Goal: Task Accomplishment & Management: Use online tool/utility

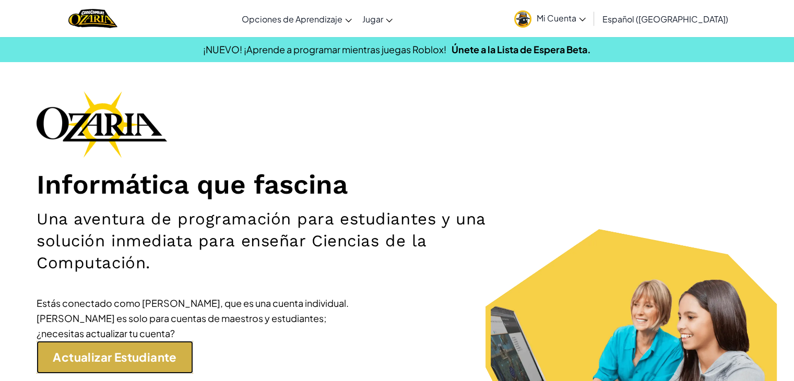
click at [146, 367] on link "Actualizar Estudiante" at bounding box center [115, 357] width 157 height 33
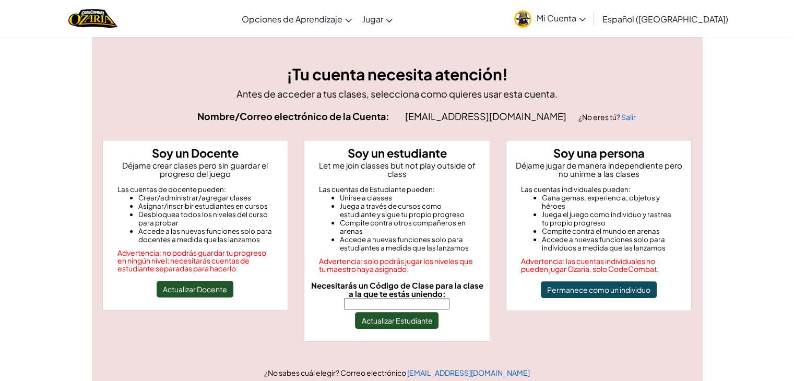
click at [400, 298] on input "Necesitarás un Código de Clase para la clase a la que te estás uniendo:" at bounding box center [396, 303] width 105 height 11
type input "SouthYesHelp"
click at [396, 312] on button "Actualizar Estudiante" at bounding box center [396, 320] width 83 height 17
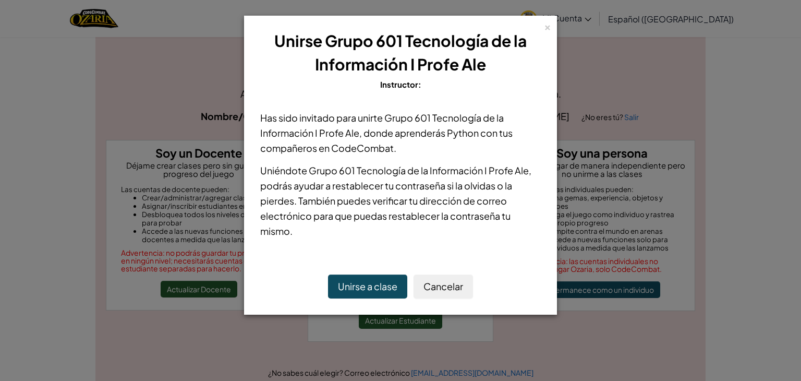
click at [381, 289] on button "Unirse a clase" at bounding box center [367, 286] width 79 height 24
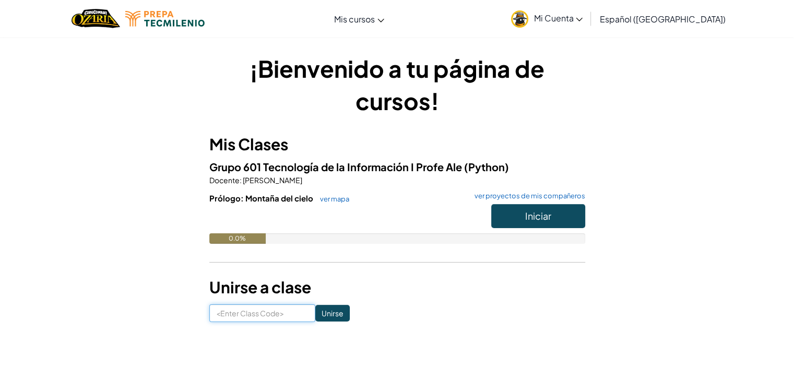
click at [269, 317] on input at bounding box center [262, 313] width 106 height 18
click at [504, 218] on button "Iniciar" at bounding box center [538, 216] width 94 height 24
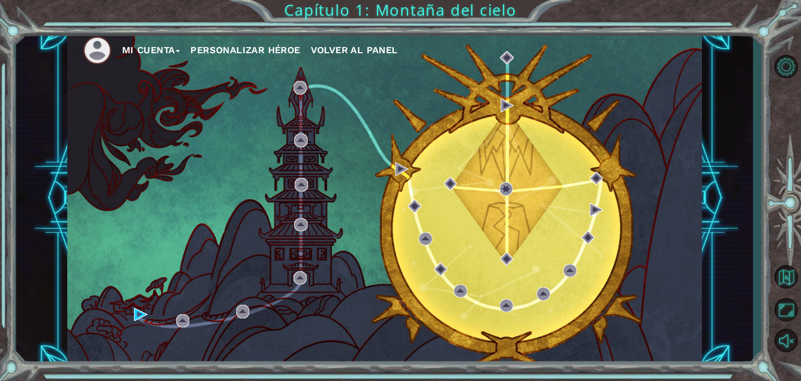
click at [235, 44] on button "Personalizar héroe" at bounding box center [245, 50] width 110 height 16
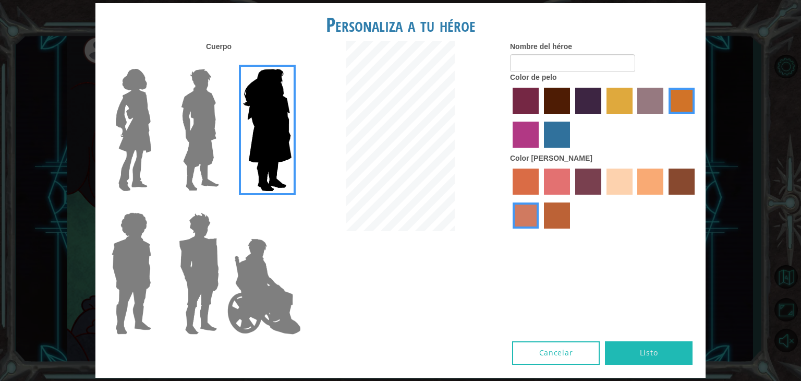
click at [254, 79] on img at bounding box center [267, 130] width 57 height 130
click at [291, 62] on input "Hero Amethyst" at bounding box center [291, 62] width 0 height 0
click at [538, 105] on label "paprika hair color" at bounding box center [526, 101] width 26 height 26
click at [509, 117] on input "paprika hair color" at bounding box center [509, 117] width 0 height 0
click at [653, 363] on button "Listo" at bounding box center [649, 352] width 88 height 23
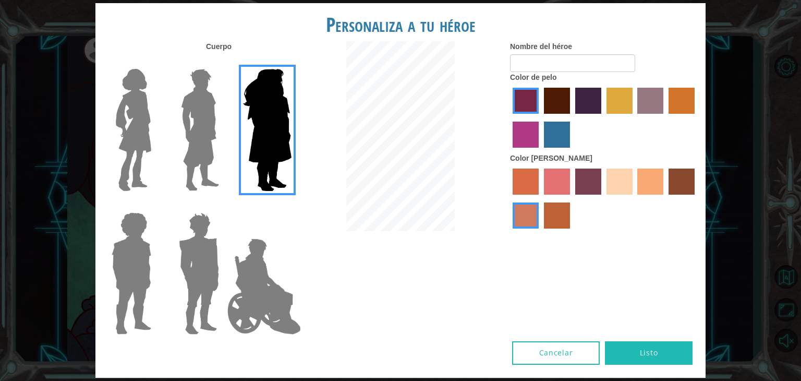
click at [651, 345] on button "Listo" at bounding box center [649, 352] width 88 height 23
type input "i"
type input "[PERSON_NAME]"
click at [209, 138] on img at bounding box center [200, 130] width 46 height 130
click at [223, 62] on input "Hero Lars" at bounding box center [223, 62] width 0 height 0
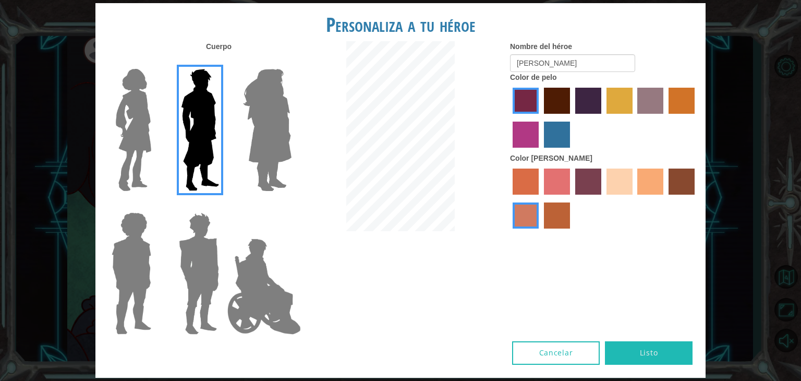
click at [163, 167] on div at bounding box center [197, 125] width 68 height 143
click at [142, 143] on img at bounding box center [134, 130] width 44 height 130
click at [155, 62] on input "Hero Connie" at bounding box center [155, 62] width 0 height 0
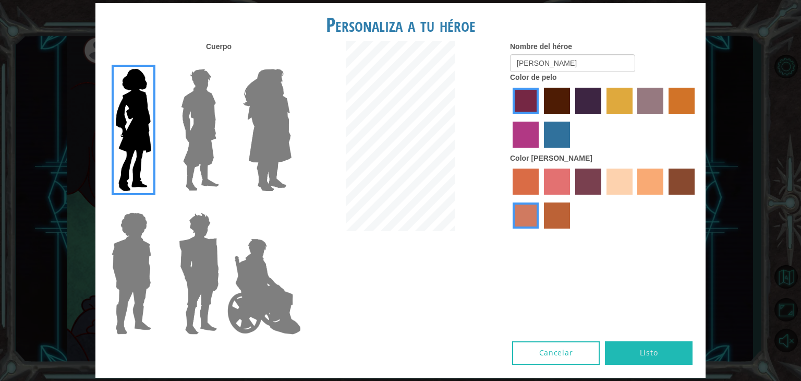
click at [197, 265] on img at bounding box center [199, 273] width 49 height 130
click at [223, 206] on input "Hero Garnet" at bounding box center [223, 206] width 0 height 0
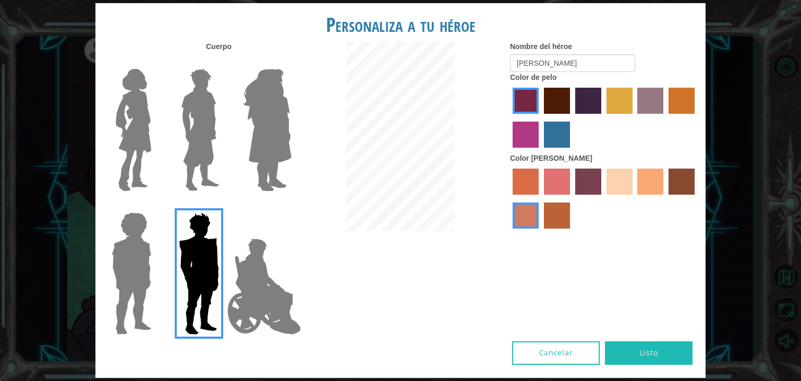
click at [146, 280] on img at bounding box center [131, 273] width 48 height 130
click at [155, 206] on input "Hero Steven" at bounding box center [155, 206] width 0 height 0
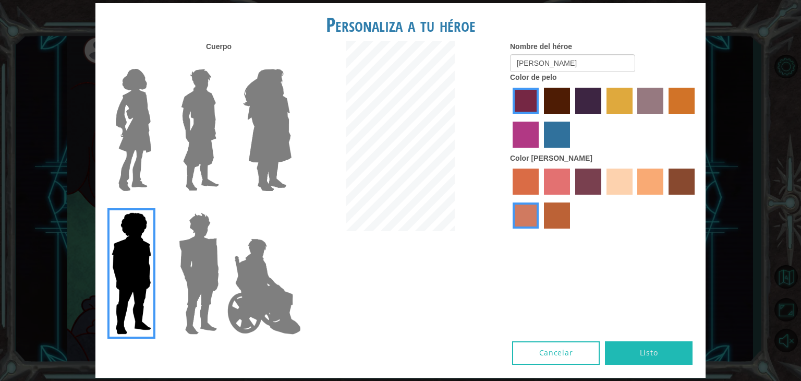
click at [199, 174] on img at bounding box center [200, 130] width 46 height 130
click at [223, 62] on input "Hero Lars" at bounding box center [223, 62] width 0 height 0
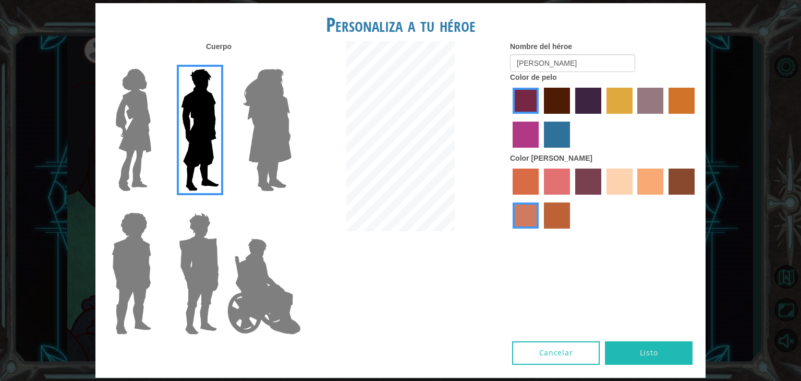
click at [705, 113] on div "Nombre del héroe [PERSON_NAME] Color de pelo Color [PERSON_NAME]" at bounding box center [603, 137] width 203 height 193
click at [674, 111] on label "gold drop hair color" at bounding box center [682, 101] width 26 height 26
click at [665, 117] on input "gold drop hair color" at bounding box center [665, 117] width 0 height 0
click at [544, 143] on label "lachmara hair color" at bounding box center [557, 135] width 26 height 26
click at [541, 151] on input "lachmara hair color" at bounding box center [541, 151] width 0 height 0
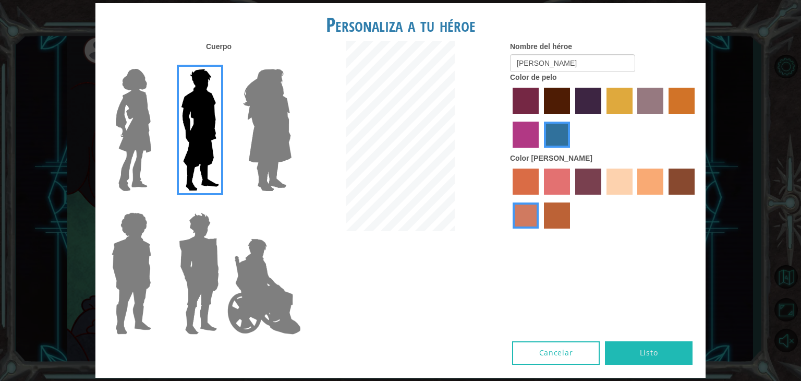
click at [518, 140] on label "medium red violet hair color" at bounding box center [526, 135] width 26 height 26
click at [697, 117] on input "medium red violet hair color" at bounding box center [697, 117] width 0 height 0
click at [520, 110] on label "paprika hair color" at bounding box center [526, 101] width 26 height 26
click at [509, 117] on input "paprika hair color" at bounding box center [509, 117] width 0 height 0
click at [546, 110] on label "maroon hair color" at bounding box center [557, 101] width 26 height 26
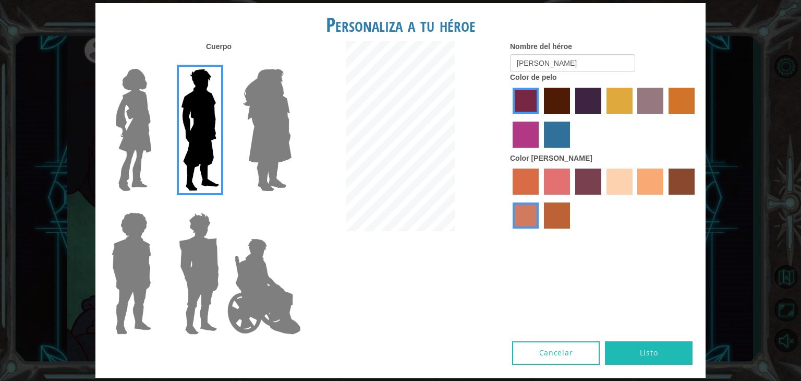
click at [541, 117] on input "maroon hair color" at bounding box center [541, 117] width 0 height 0
click at [549, 131] on label "lachmara hair color" at bounding box center [557, 135] width 26 height 26
click at [541, 151] on input "lachmara hair color" at bounding box center [541, 151] width 0 height 0
click at [532, 177] on label "sorbus skin color" at bounding box center [526, 182] width 26 height 26
click at [509, 198] on input "sorbus skin color" at bounding box center [509, 198] width 0 height 0
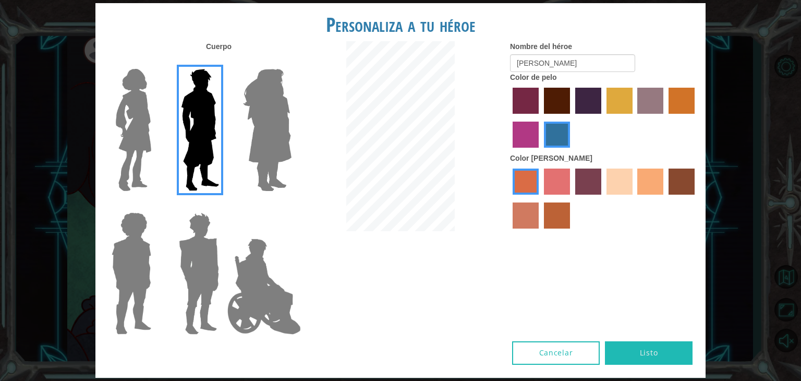
click at [555, 177] on label "froly skin color" at bounding box center [557, 182] width 26 height 26
click at [541, 198] on input "froly skin color" at bounding box center [541, 198] width 0 height 0
click at [589, 177] on label "tosca skin color" at bounding box center [588, 182] width 26 height 26
click at [572, 198] on input "tosca skin color" at bounding box center [572, 198] width 0 height 0
click at [624, 181] on label "sandy beach skin color" at bounding box center [620, 182] width 26 height 26
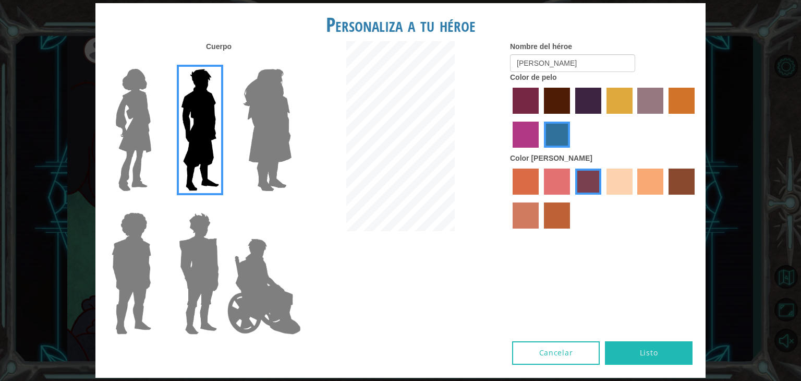
click at [603, 198] on input "sandy beach skin color" at bounding box center [603, 198] width 0 height 0
click at [648, 188] on label "tacao skin color" at bounding box center [651, 182] width 26 height 26
click at [634, 198] on input "tacao skin color" at bounding box center [634, 198] width 0 height 0
click at [655, 353] on button "Listo" at bounding box center [649, 352] width 88 height 23
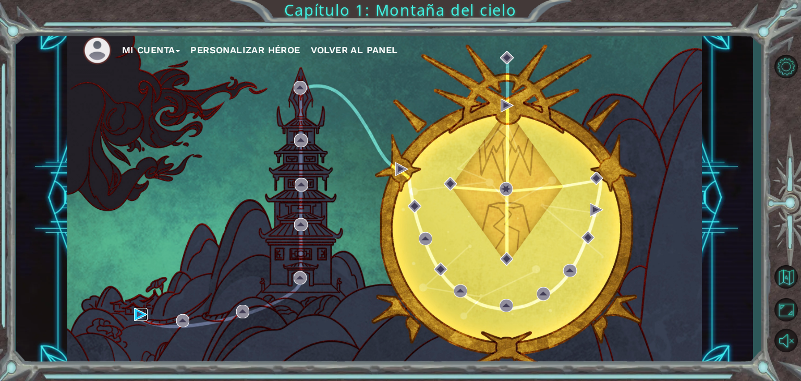
click at [145, 315] on img at bounding box center [141, 315] width 14 height 14
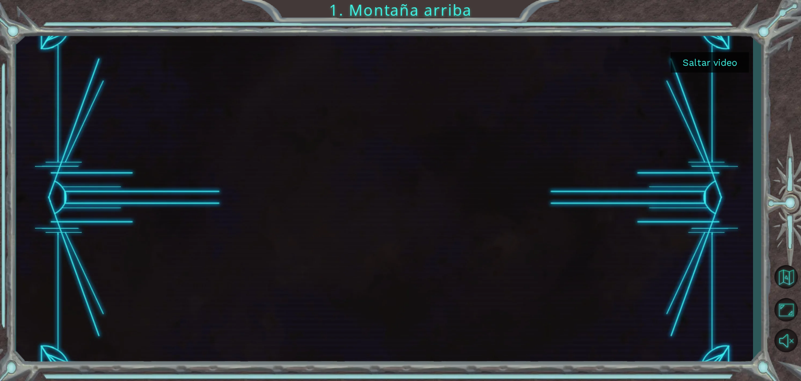
click at [721, 60] on button "Saltar video" at bounding box center [710, 62] width 78 height 20
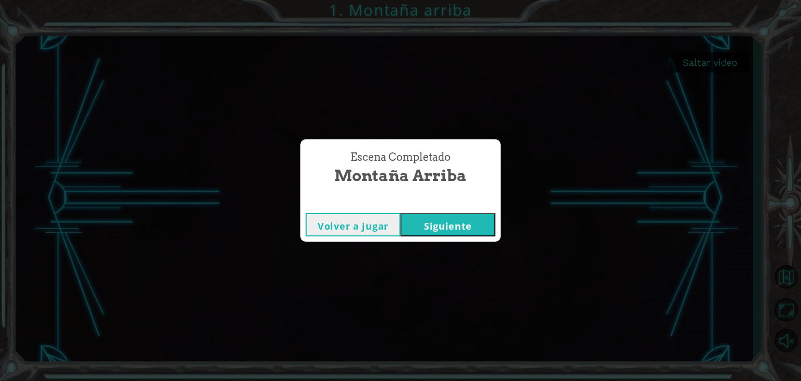
click at [472, 231] on button "Siguiente" at bounding box center [448, 224] width 95 height 23
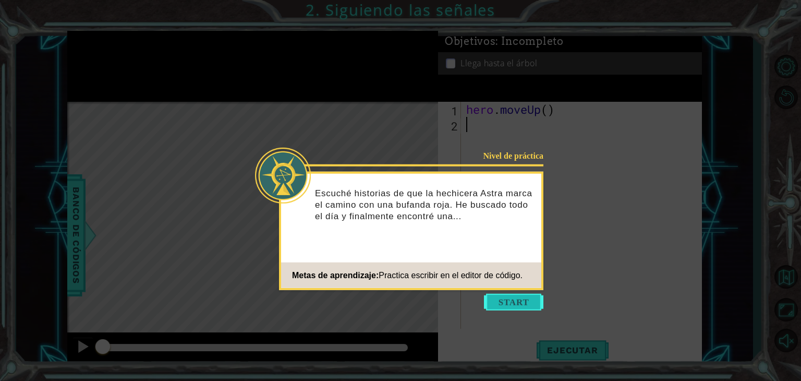
click at [510, 295] on button "Start" at bounding box center [513, 302] width 59 height 17
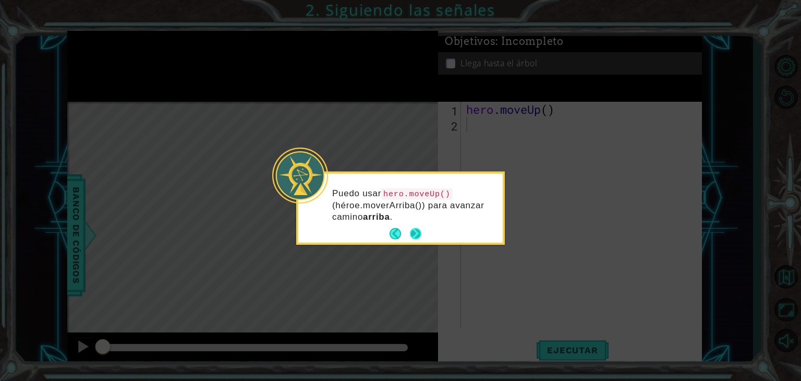
click at [418, 230] on button "Next" at bounding box center [415, 233] width 11 height 11
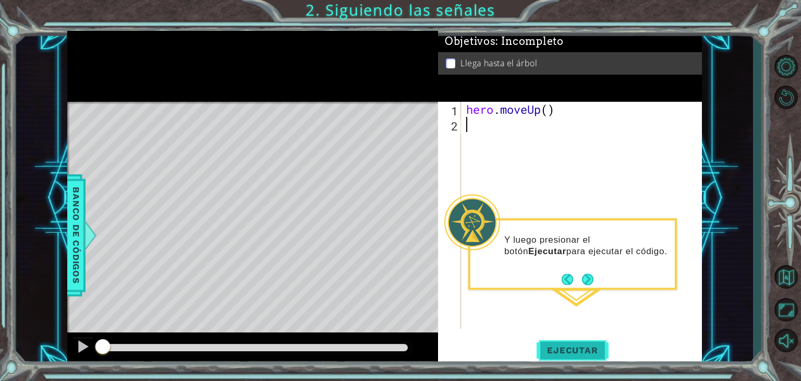
click at [586, 352] on span "Ejecutar" at bounding box center [572, 350] width 71 height 10
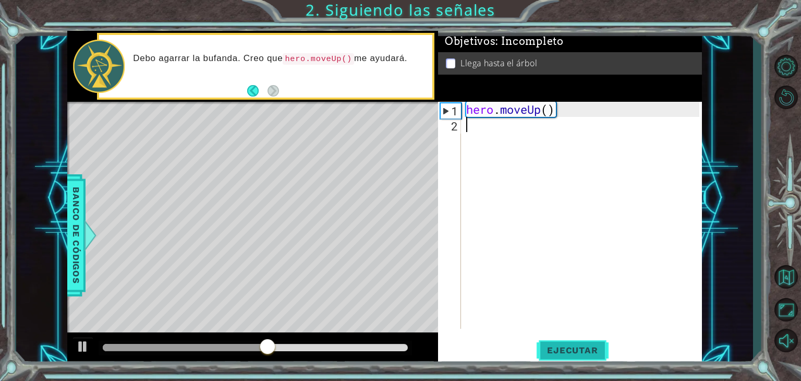
click at [591, 353] on span "Ejecutar" at bounding box center [572, 350] width 71 height 10
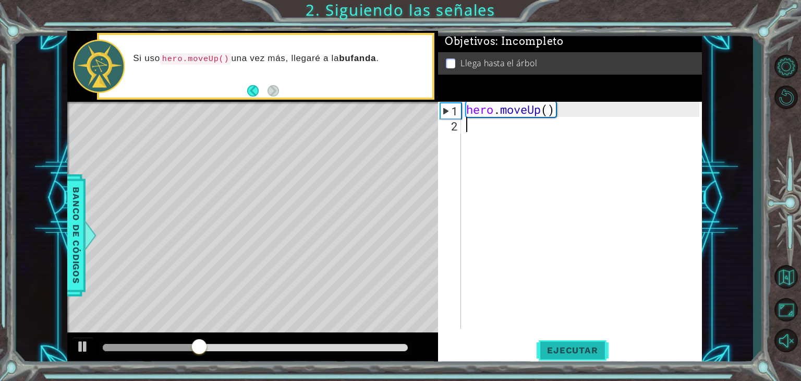
click at [599, 341] on button "Ejecutar" at bounding box center [572, 350] width 71 height 27
click at [594, 354] on span "Ejecutar" at bounding box center [572, 350] width 71 height 10
click at [531, 111] on div "hero . moveUp ( )" at bounding box center [584, 230] width 241 height 257
click at [445, 115] on div "1" at bounding box center [451, 110] width 20 height 15
type textarea "hero.moveUp()"
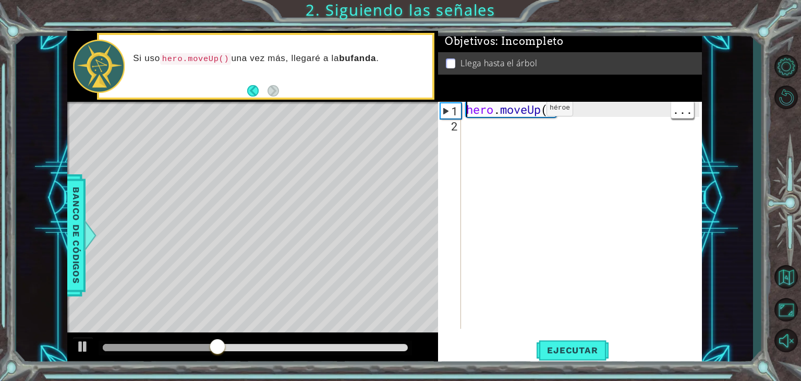
click at [456, 131] on div "2" at bounding box center [450, 125] width 21 height 15
click at [585, 354] on span "Ejecutar" at bounding box center [572, 350] width 71 height 10
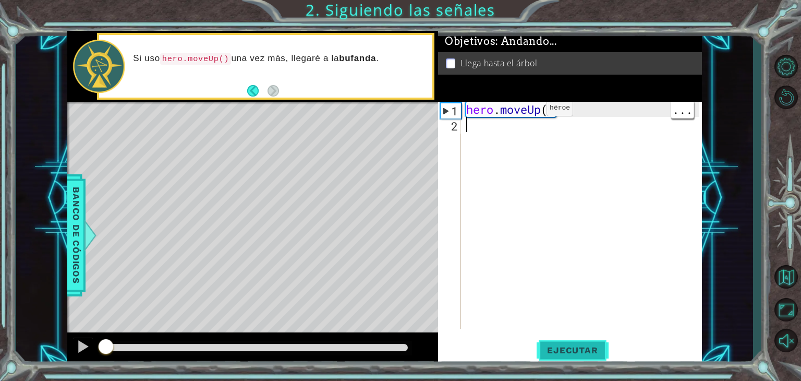
click at [586, 353] on span "Ejecutar" at bounding box center [572, 350] width 71 height 10
click at [587, 352] on span "Ejecutar" at bounding box center [572, 350] width 71 height 10
click at [525, 111] on div "hero . moveUp ( )" at bounding box center [584, 230] width 241 height 257
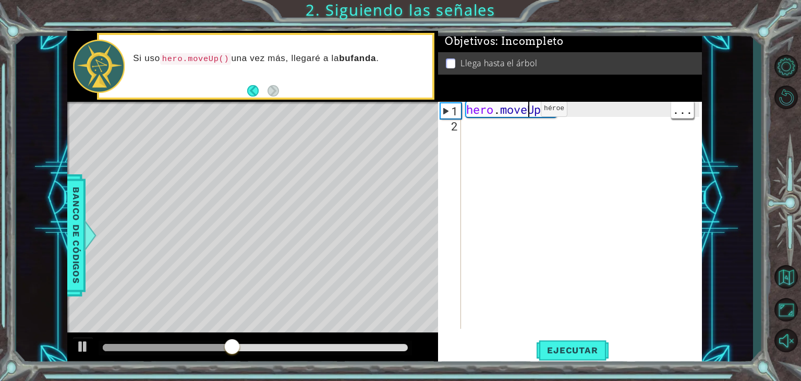
click at [517, 112] on div "hero . moveUp ( )" at bounding box center [584, 230] width 241 height 257
click at [448, 117] on div "1" at bounding box center [451, 110] width 20 height 15
click at [453, 113] on div "1" at bounding box center [451, 110] width 20 height 15
type textarea "hero.moveUp()"
click at [457, 111] on div "1" at bounding box center [451, 110] width 20 height 15
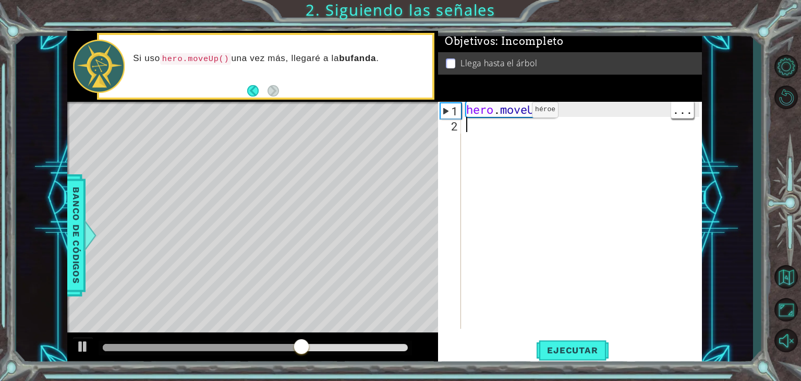
click at [549, 122] on div "hero . moveUp ( )" at bounding box center [584, 230] width 241 height 257
click at [587, 106] on div "hero . moveUp ( )" at bounding box center [584, 230] width 241 height 257
type textarea "hero.moveUp()"
click at [535, 119] on div "hero . moveUp ( )" at bounding box center [584, 230] width 241 height 257
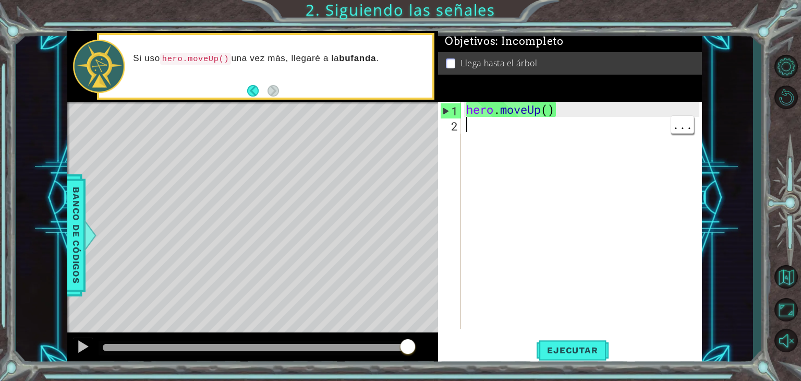
click at [255, 156] on div "Level Map" at bounding box center [308, 255] width 482 height 307
click at [253, 170] on div "Level Map" at bounding box center [308, 255] width 482 height 307
click at [257, 178] on div "Level Map" at bounding box center [308, 255] width 482 height 307
click at [258, 191] on div "Level Map" at bounding box center [308, 255] width 482 height 307
click at [261, 160] on div "Level Map" at bounding box center [308, 255] width 482 height 307
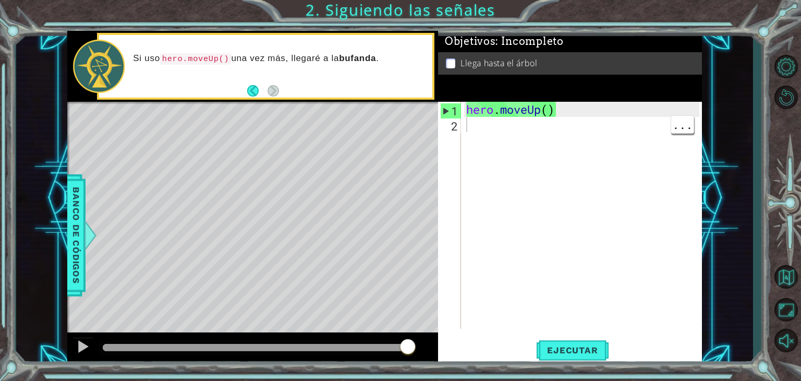
click at [265, 170] on div "Level Map" at bounding box center [308, 255] width 482 height 307
click at [261, 206] on div "Level Map" at bounding box center [308, 255] width 482 height 307
click at [261, 167] on div "Level Map" at bounding box center [308, 255] width 482 height 307
click at [488, 113] on div "hero . moveUp ( )" at bounding box center [584, 230] width 241 height 257
type textarea "hero.moveUp()"
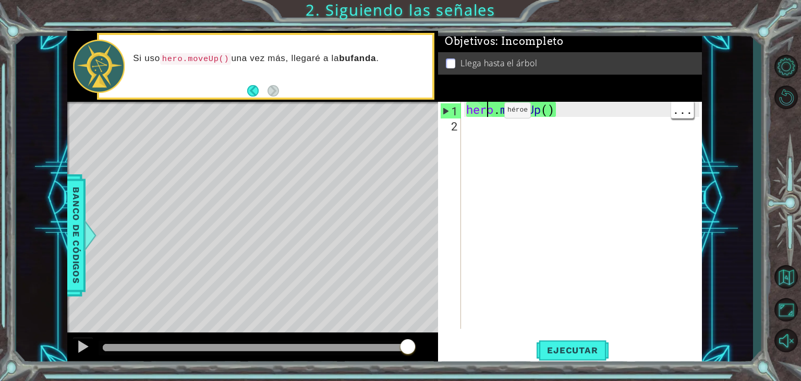
click at [442, 121] on div "2" at bounding box center [450, 125] width 21 height 15
click at [448, 133] on div "2" at bounding box center [450, 125] width 21 height 15
click at [459, 113] on div "1" at bounding box center [451, 110] width 20 height 15
type textarea "hero.moveUp()"
click at [481, 118] on div "hero . moveUp ( )" at bounding box center [584, 230] width 241 height 257
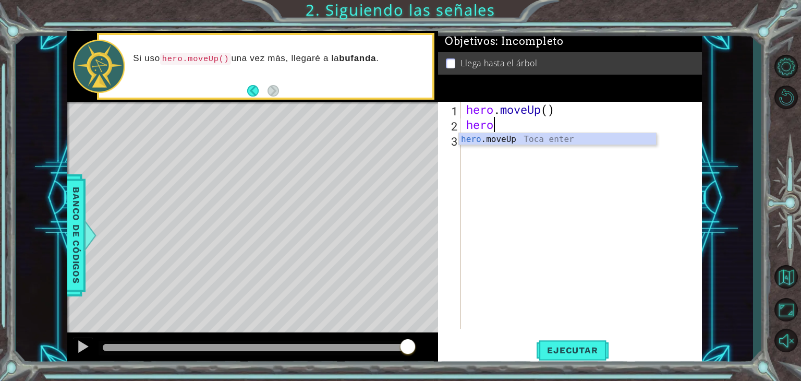
type textarea "hero."
click at [551, 143] on div "hero. moveUp Toca enter" at bounding box center [557, 152] width 197 height 38
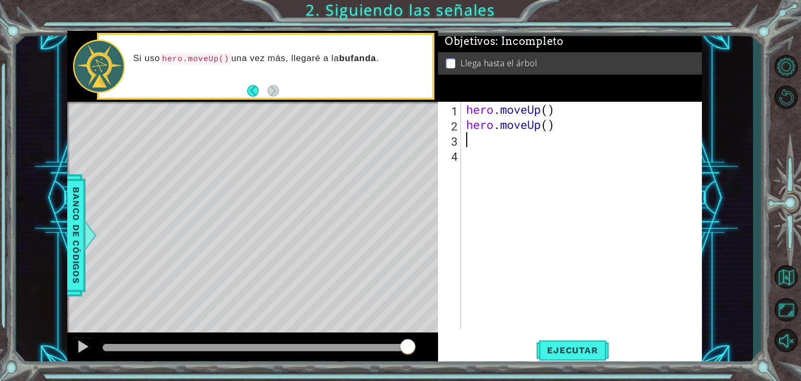
scroll to position [0, 0]
click at [583, 355] on span "Ejecutar" at bounding box center [572, 350] width 71 height 10
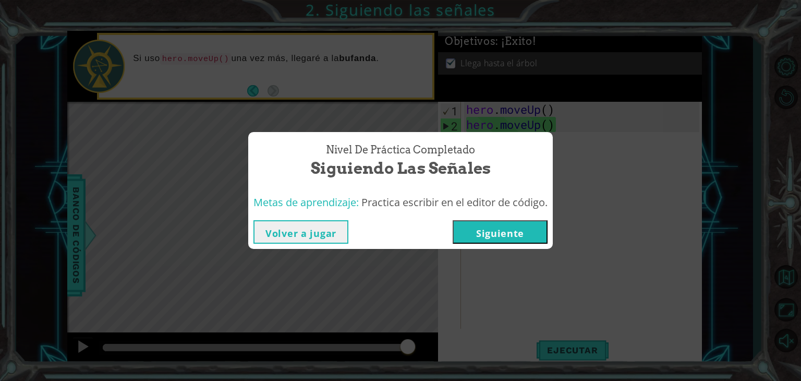
click at [511, 233] on button "Siguiente" at bounding box center [500, 231] width 95 height 23
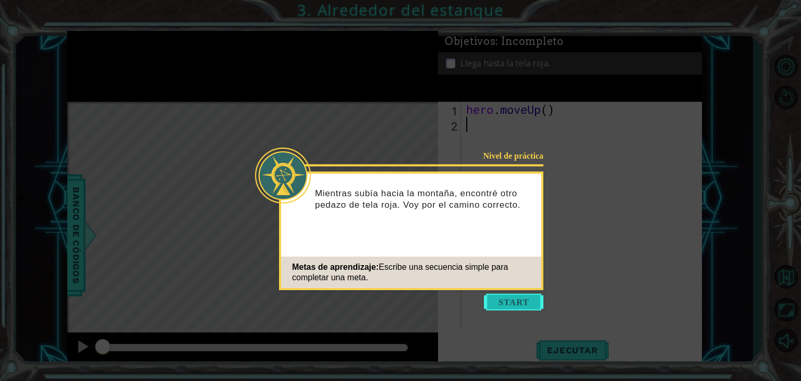
click at [515, 305] on button "Start" at bounding box center [513, 302] width 59 height 17
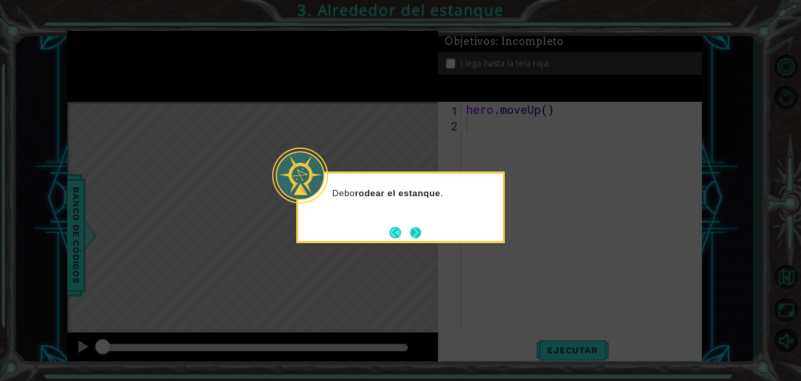
click at [417, 234] on button "Next" at bounding box center [415, 231] width 11 height 11
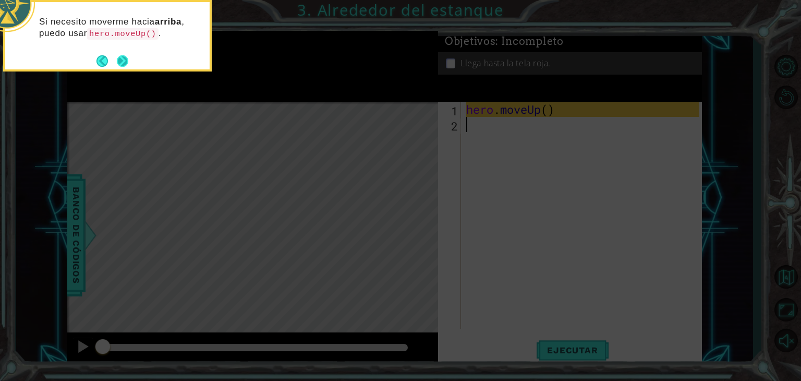
click at [120, 65] on button "Next" at bounding box center [122, 60] width 11 height 11
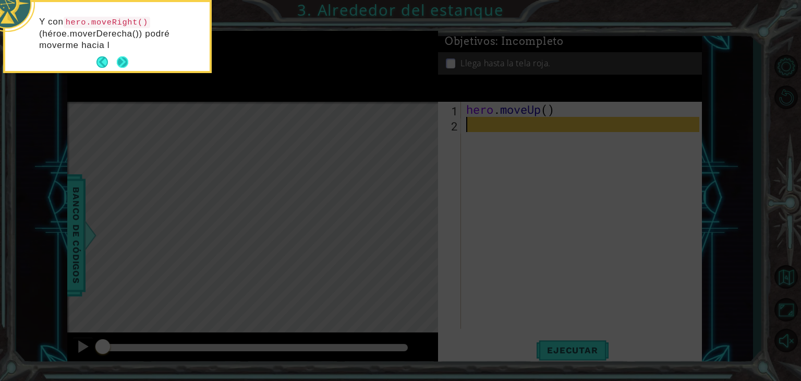
click at [126, 65] on button "Next" at bounding box center [122, 61] width 11 height 11
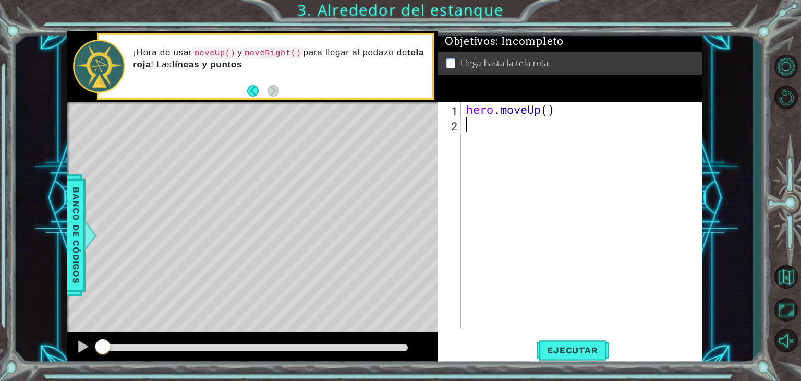
type textarea "h"
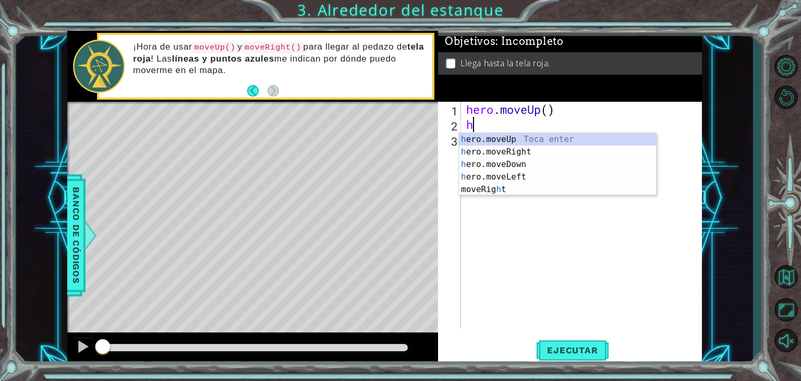
click at [538, 141] on div "h ero.moveUp Toca enter h ero.moveRight Toca enter h ero.moveDown Toca enter h …" at bounding box center [557, 177] width 197 height 88
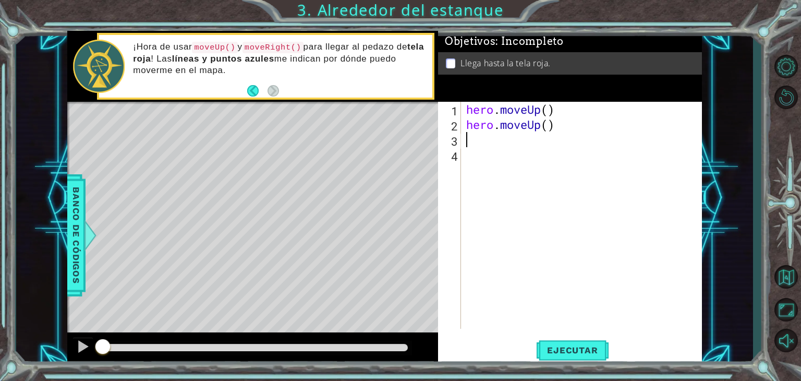
click at [556, 127] on div "hero . moveUp ( ) hero . moveUp ( )" at bounding box center [584, 230] width 241 height 257
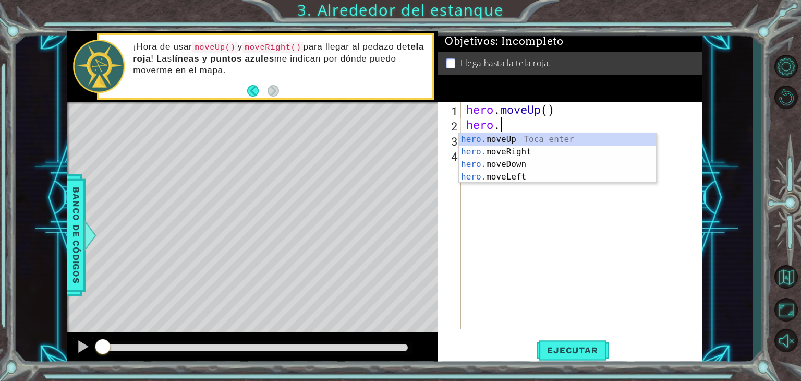
type textarea "h"
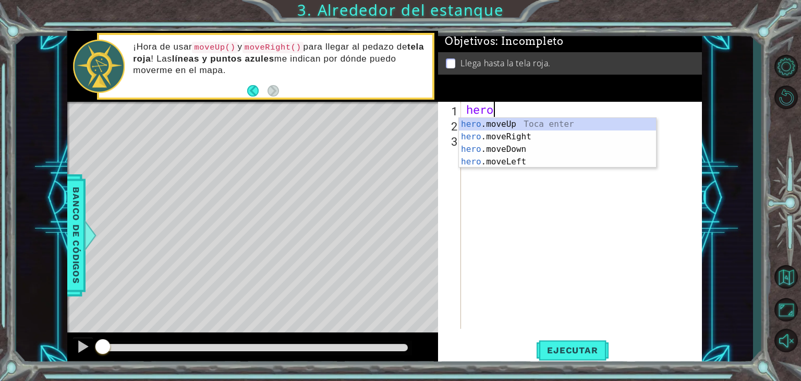
type textarea "her"
click at [515, 123] on div "her o.moveUp Toca enter her o.moveRight Toca enter her o.moveDown Toca enter he…" at bounding box center [557, 155] width 197 height 75
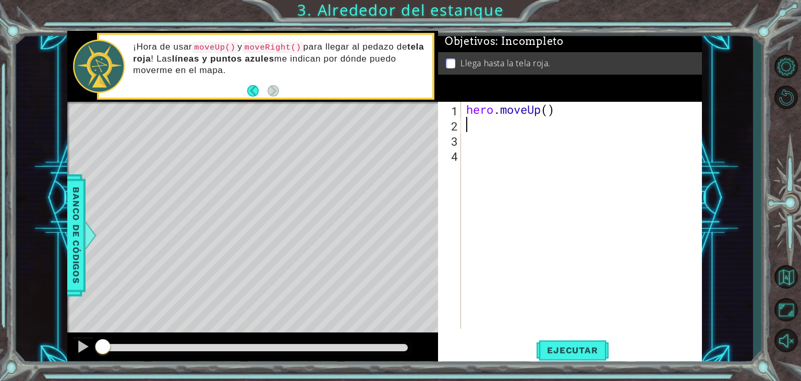
click at [501, 127] on div "hero . moveUp ( )" at bounding box center [584, 230] width 241 height 257
type textarea "h"
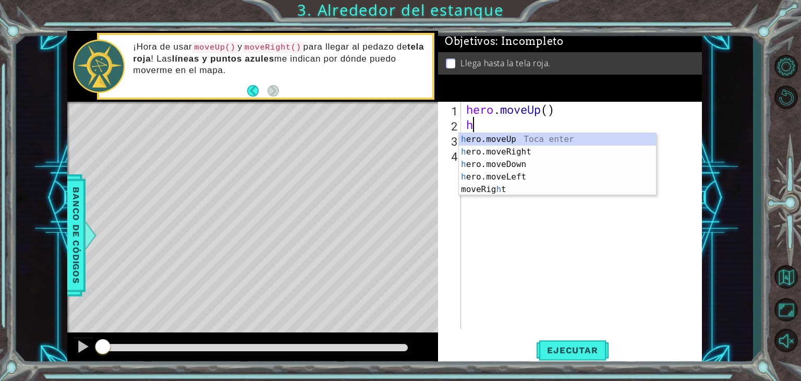
click at [522, 151] on div "h ero.moveUp Toca enter h ero.moveRight Toca enter h ero.moveDown Toca enter h …" at bounding box center [557, 177] width 197 height 88
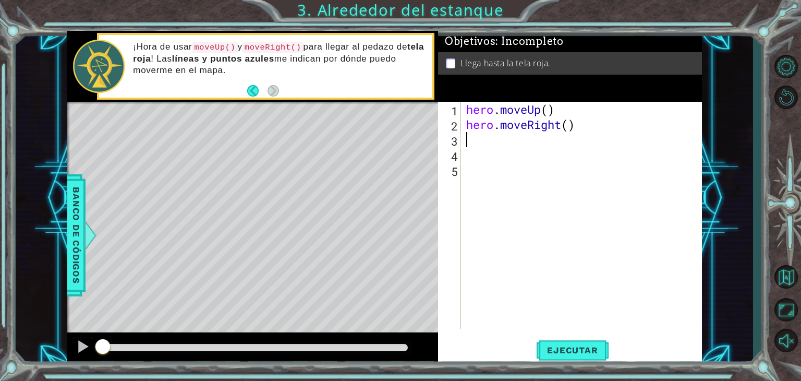
type textarea "h"
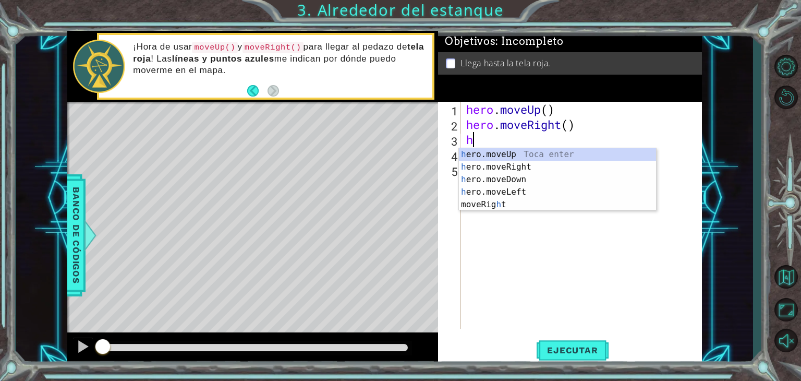
click at [543, 155] on div "h ero.moveUp Toca enter h ero.moveRight Toca enter h ero.moveDown Toca enter h …" at bounding box center [557, 192] width 197 height 88
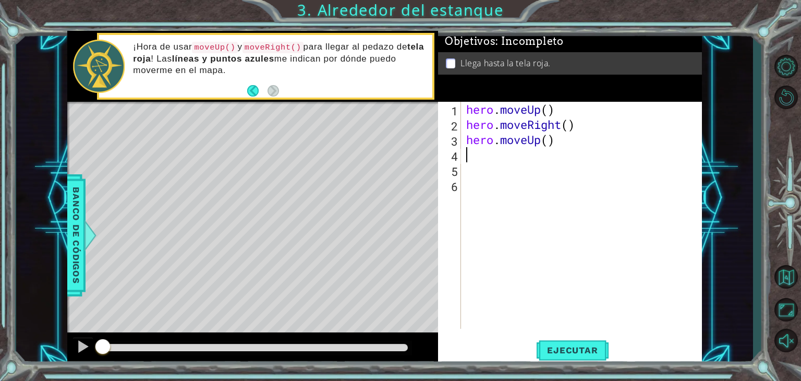
type textarea "h"
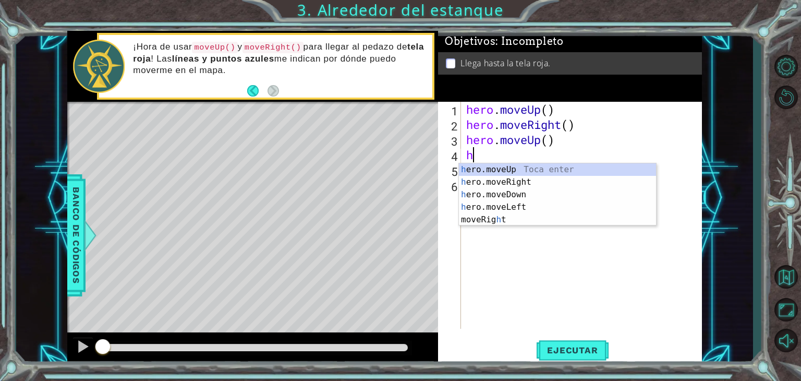
click at [532, 171] on div "h ero.moveUp Toca enter h ero.moveRight Toca enter h ero.moveDown Toca enter h …" at bounding box center [557, 207] width 197 height 88
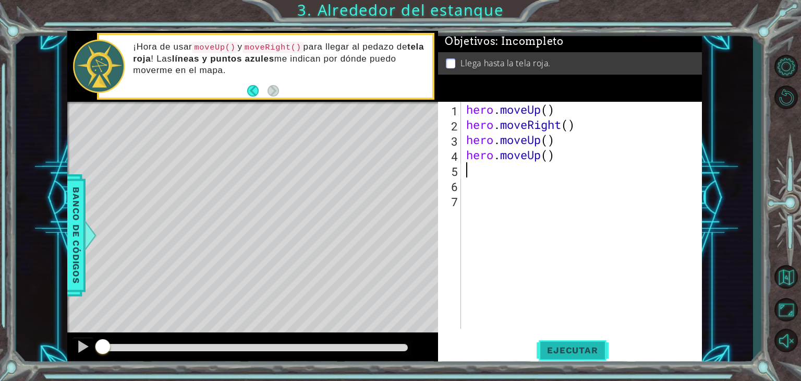
click at [584, 352] on span "Ejecutar" at bounding box center [572, 350] width 71 height 10
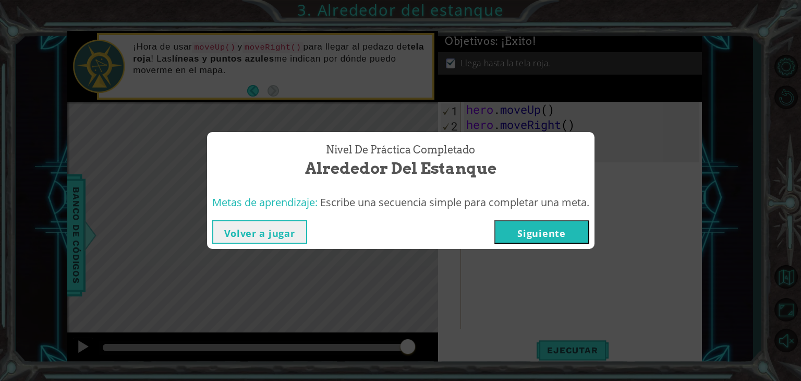
click at [568, 232] on button "Siguiente" at bounding box center [542, 231] width 95 height 23
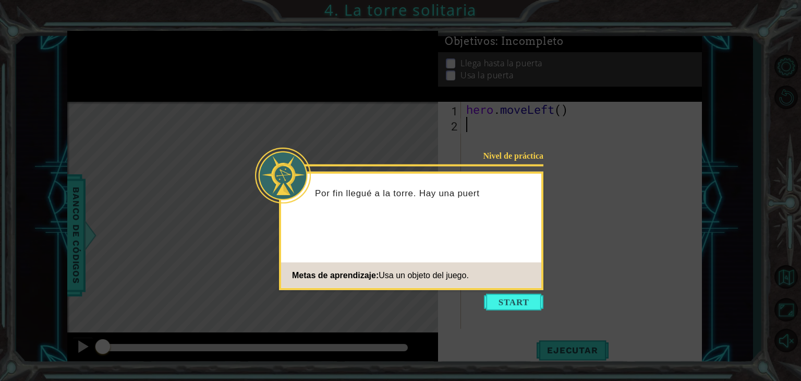
click at [514, 313] on icon at bounding box center [400, 190] width 801 height 381
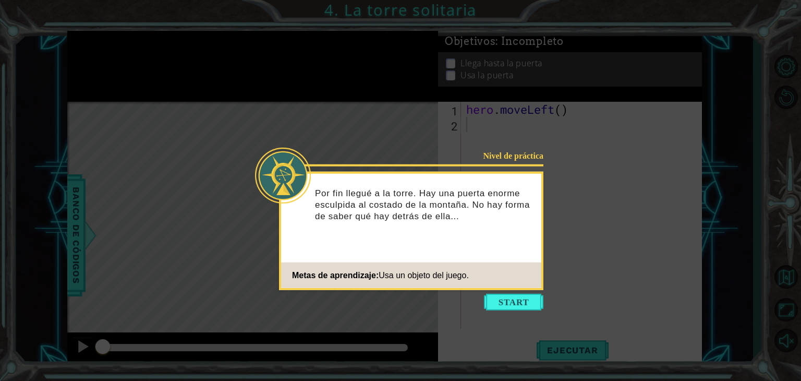
click at [505, 307] on button "Start" at bounding box center [513, 302] width 59 height 17
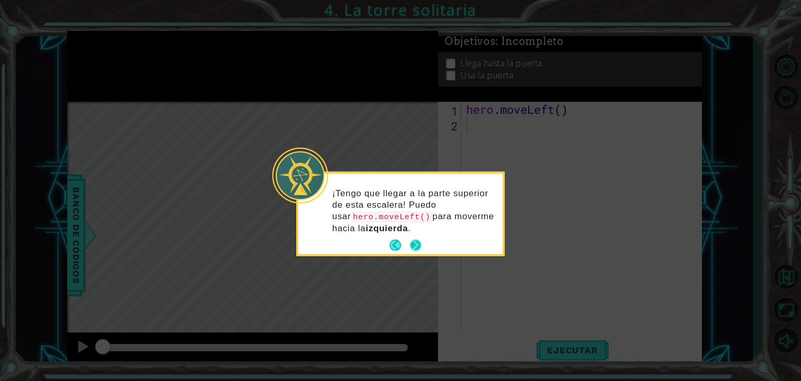
click at [411, 244] on button "Next" at bounding box center [415, 244] width 11 height 11
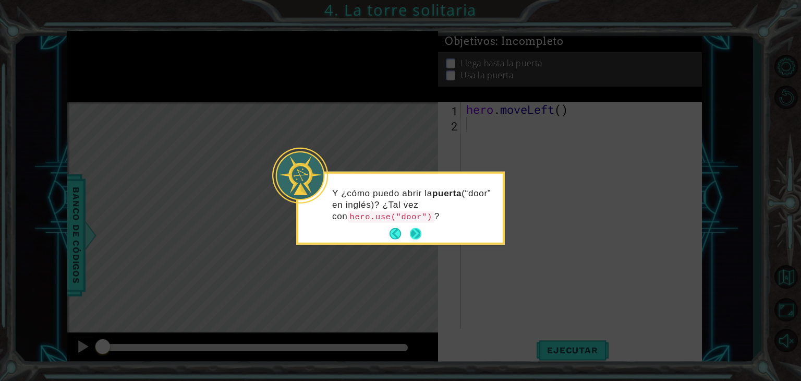
click at [413, 237] on button "Next" at bounding box center [415, 233] width 11 height 11
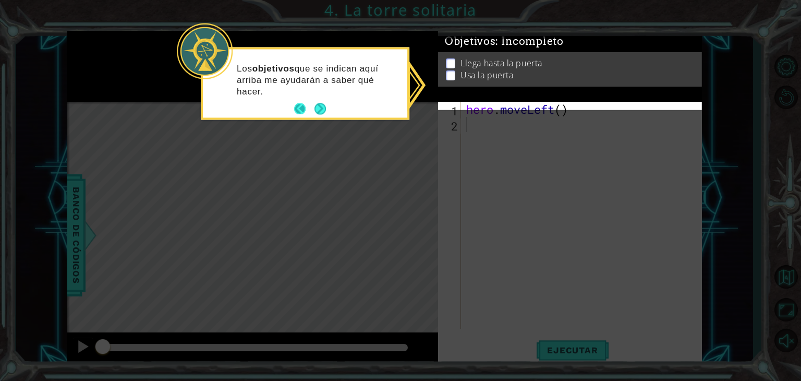
click at [307, 113] on button "Back" at bounding box center [304, 108] width 20 height 11
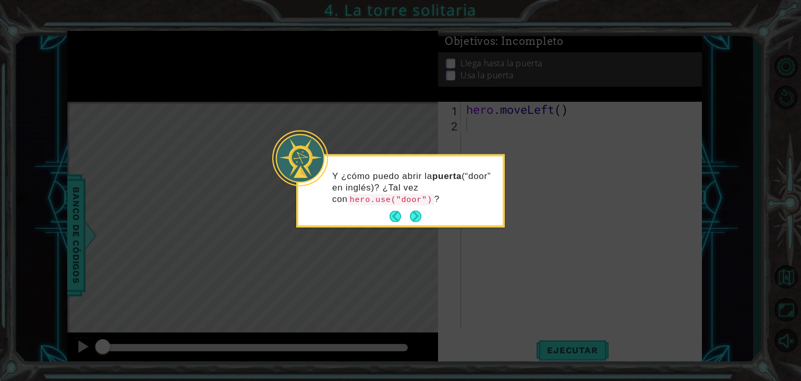
click at [412, 225] on div "Y ¿cómo puedo abrir la puerta (“door” en inglés)? ¿Tal vez con hero.use("door")…" at bounding box center [400, 190] width 209 height 73
click at [410, 217] on button "Next" at bounding box center [415, 216] width 11 height 11
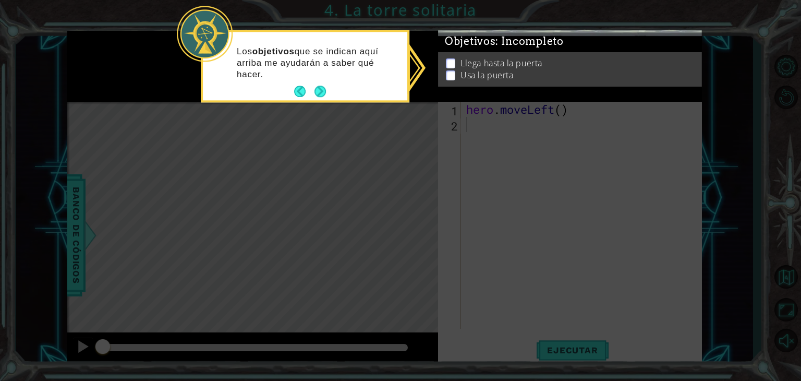
click at [415, 221] on icon at bounding box center [400, 190] width 801 height 381
click at [315, 92] on button "Next" at bounding box center [320, 91] width 11 height 11
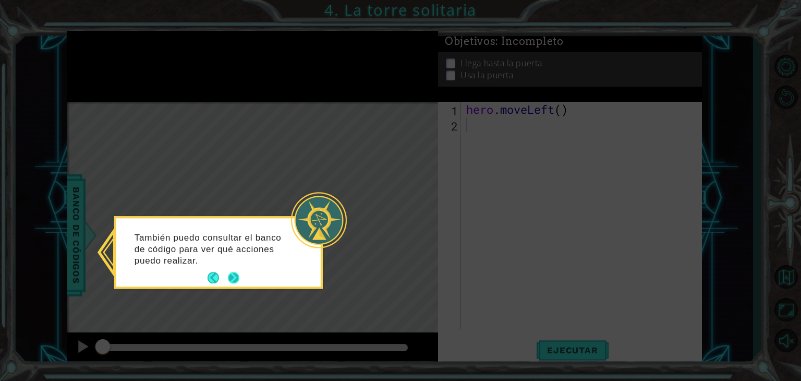
click at [231, 283] on button "Next" at bounding box center [233, 277] width 11 height 11
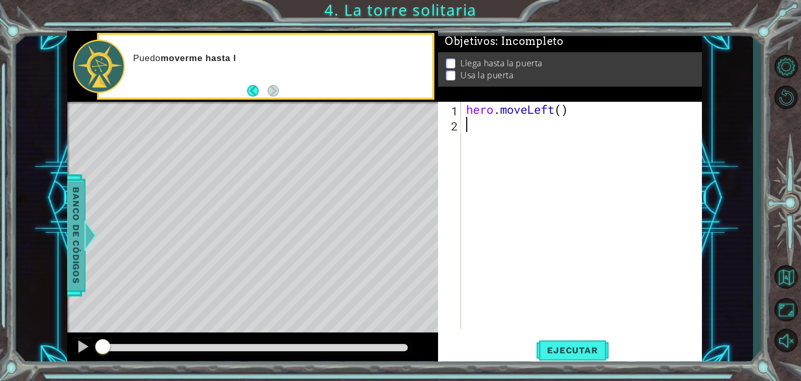
click at [78, 236] on span "Banco de códigos" at bounding box center [75, 235] width 17 height 108
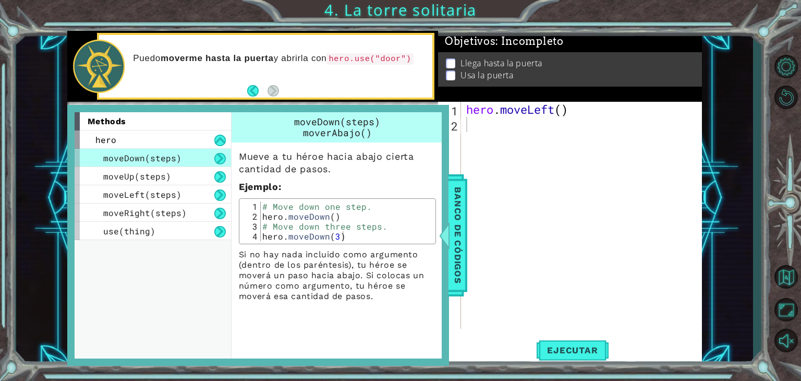
click at [68, 237] on div "methods hero moveDown(steps) moveUp(steps) moveLeft(steps) moveRight(steps) use…" at bounding box center [258, 235] width 382 height 261
click at [461, 268] on span "Banco de códigos" at bounding box center [453, 235] width 17 height 108
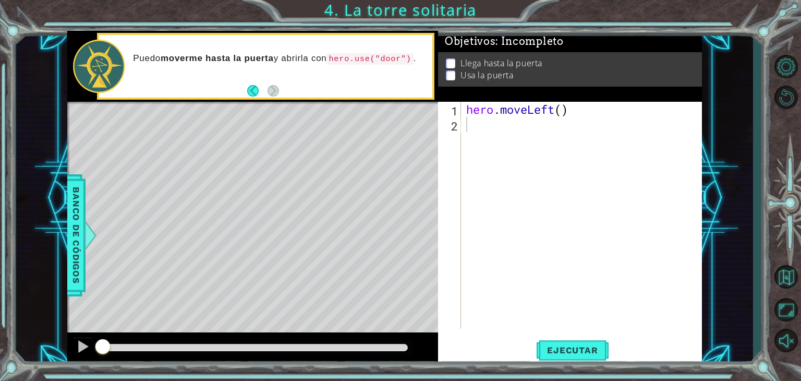
click at [483, 128] on div "hero . moveLeft ( )" at bounding box center [584, 230] width 241 height 257
click at [254, 94] on button "Back" at bounding box center [257, 90] width 20 height 11
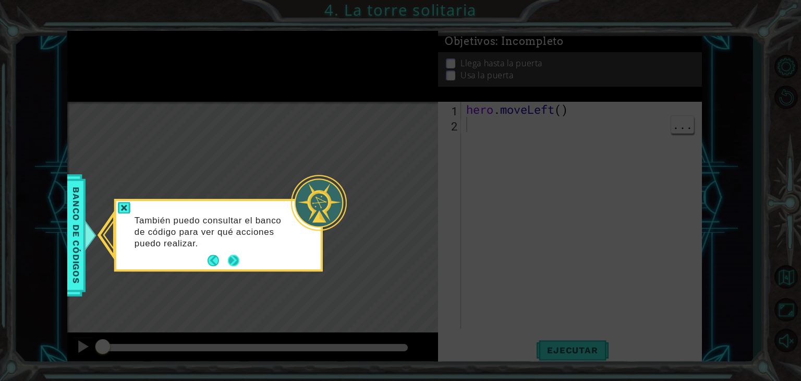
click at [236, 265] on button "Next" at bounding box center [233, 260] width 11 height 11
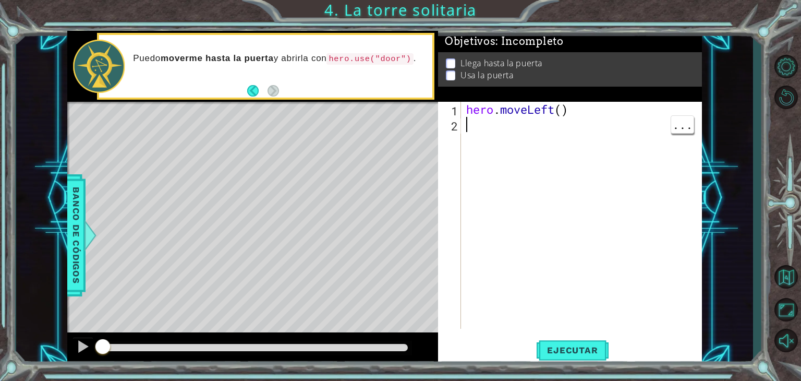
click at [214, 268] on div "Level Map" at bounding box center [308, 255] width 482 height 307
click at [213, 264] on div "Level Map" at bounding box center [308, 255] width 482 height 307
click at [215, 265] on div "Level Map" at bounding box center [308, 255] width 482 height 307
click at [218, 266] on div "Level Map" at bounding box center [308, 255] width 482 height 307
click at [557, 355] on span "Ejecutar" at bounding box center [572, 350] width 71 height 10
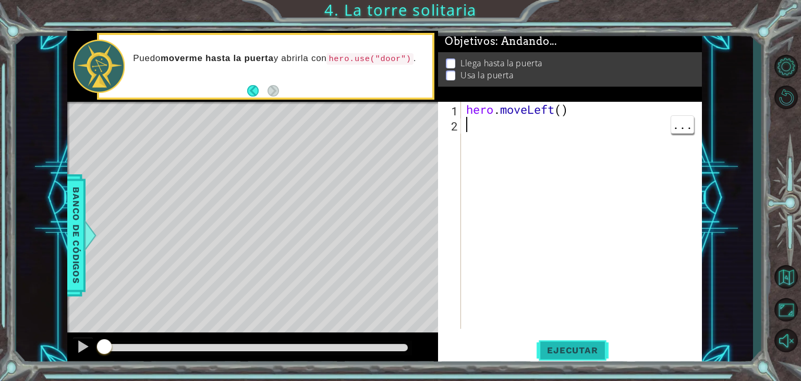
click at [554, 344] on button "Ejecutar" at bounding box center [572, 350] width 71 height 27
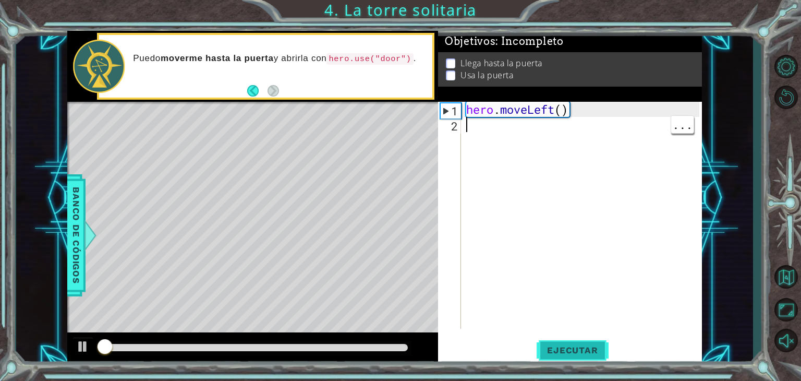
click at [556, 350] on span "Ejecutar" at bounding box center [572, 350] width 71 height 10
click at [472, 126] on div "hero . moveLeft ( )" at bounding box center [584, 230] width 241 height 257
type textarea "h"
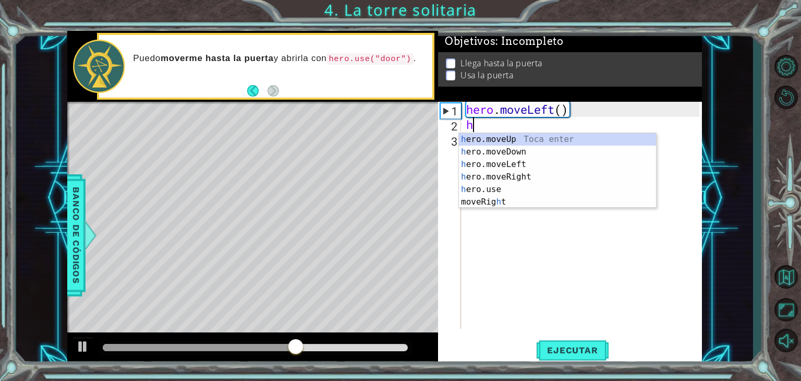
click at [520, 143] on div "h ero.moveUp Toca enter h ero.moveDown Toca enter h ero.moveLeft Toca enter h e…" at bounding box center [557, 183] width 197 height 100
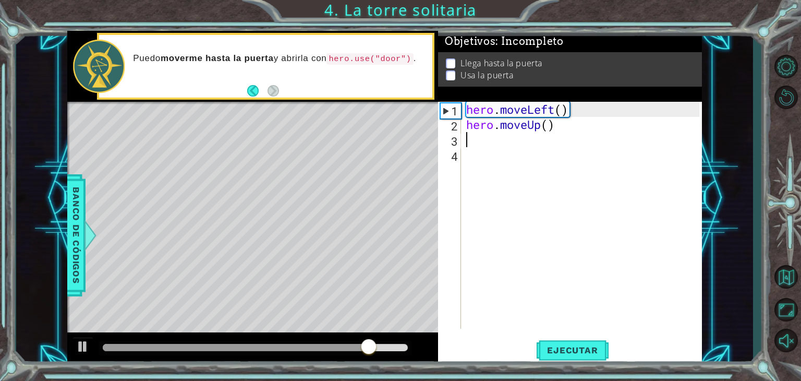
click at [505, 147] on div "hero . moveLeft ( ) hero . moveUp ( )" at bounding box center [584, 230] width 241 height 257
type textarea "h"
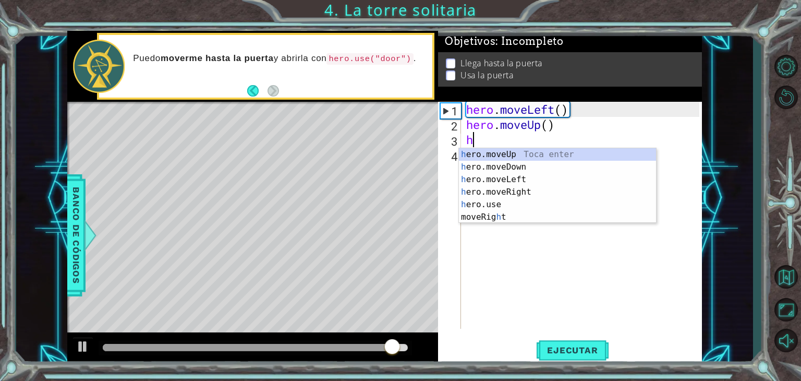
click at [538, 158] on div "h ero.moveUp Toca enter h ero.moveDown Toca enter h ero.moveLeft Toca enter h e…" at bounding box center [557, 198] width 197 height 100
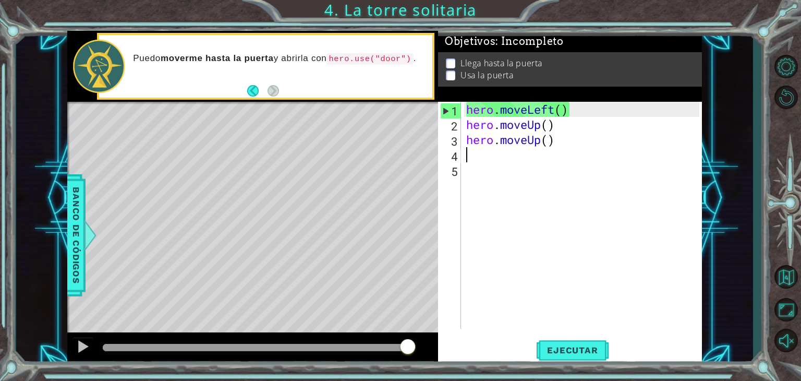
click at [515, 163] on div "hero . moveLeft ( ) hero . moveUp ( ) hero . moveUp ( )" at bounding box center [584, 230] width 241 height 257
click at [473, 161] on div "hero . moveLeft ( ) hero . moveUp ( ) hero . moveUp ( )" at bounding box center [584, 230] width 241 height 257
type textarea "h"
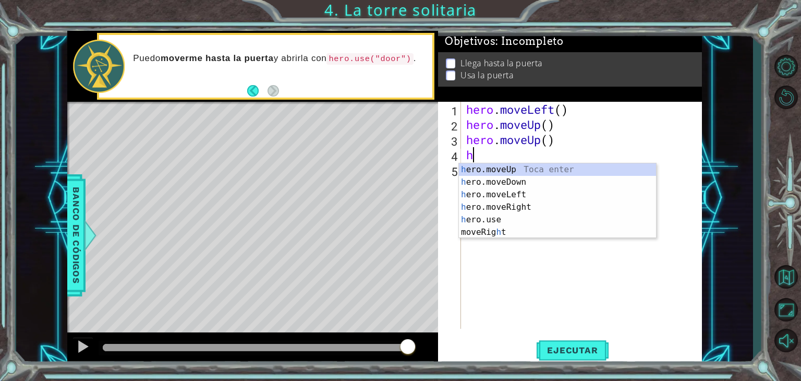
click at [549, 181] on div "h ero.moveUp Toca enter h ero.moveDown Toca enter h ero.moveLeft Toca enter h e…" at bounding box center [557, 213] width 197 height 100
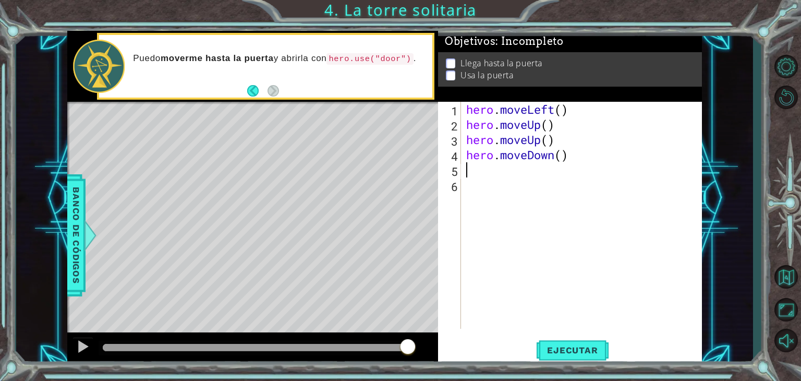
click at [535, 175] on div "hero . moveLeft ( ) hero . moveUp ( ) hero . moveUp ( ) hero . moveDown ( )" at bounding box center [584, 230] width 241 height 257
type textarea "h"
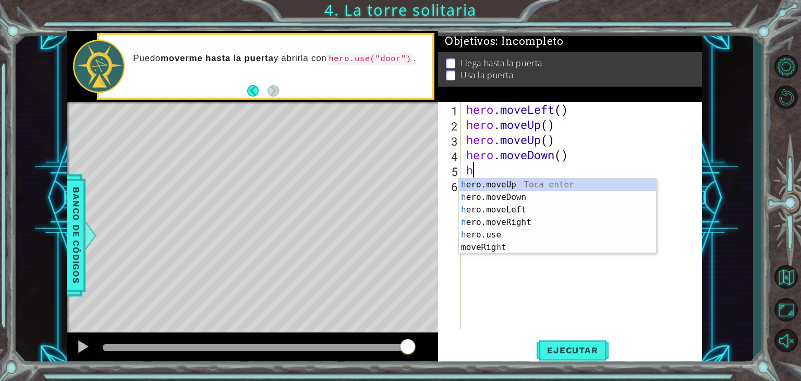
click at [532, 179] on div "h ero.moveUp Toca enter h ero.moveDown Toca enter h ero.moveLeft Toca enter h e…" at bounding box center [557, 228] width 197 height 100
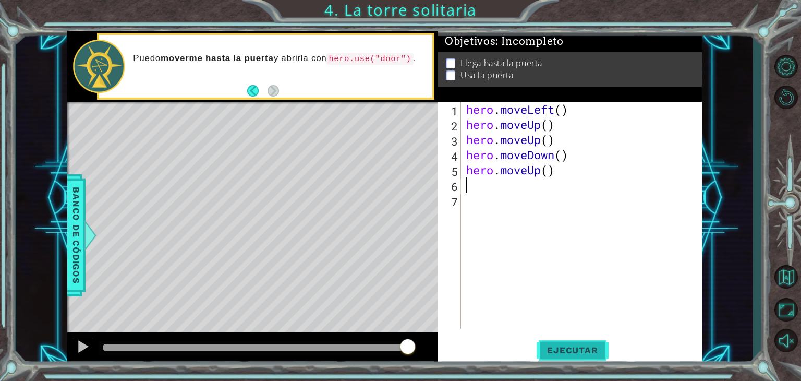
click at [585, 353] on span "Ejecutar" at bounding box center [572, 350] width 71 height 10
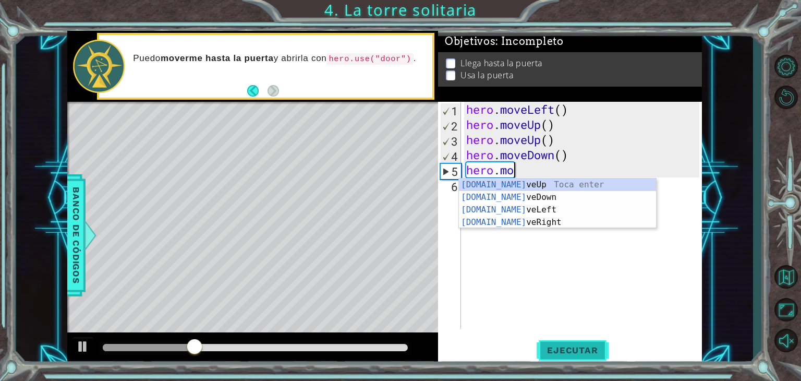
type textarea "h"
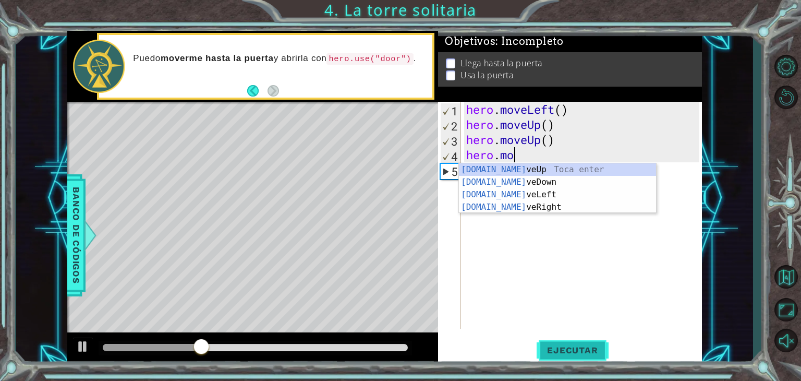
type textarea "h"
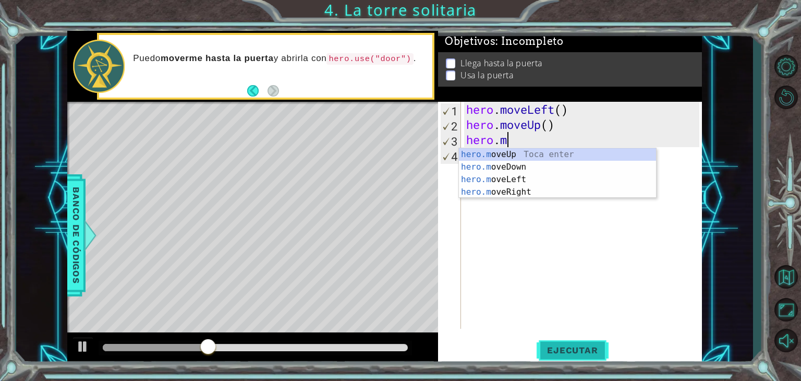
type textarea "h"
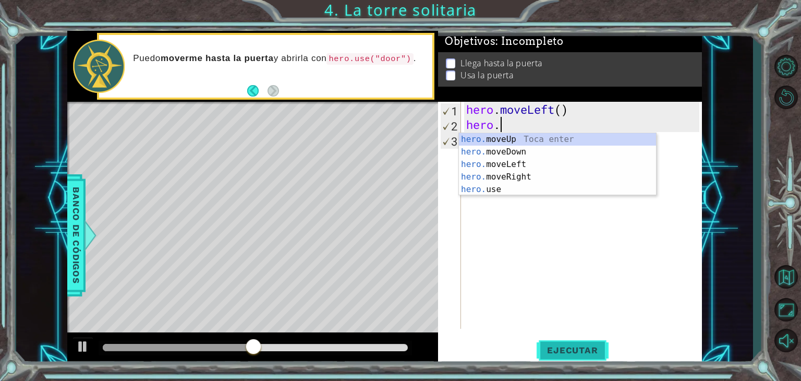
type textarea "hero"
click at [514, 178] on div "hero .moveUp Toca enter hero .moveDown Toca enter hero .moveLeft Toca enter her…" at bounding box center [557, 177] width 197 height 88
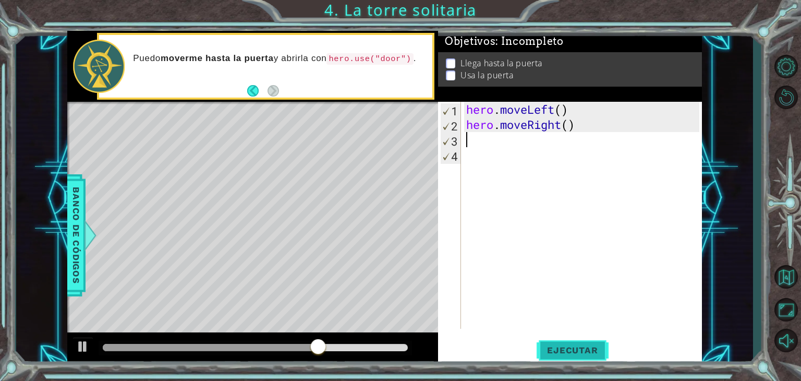
click at [553, 354] on span "Ejecutar" at bounding box center [572, 350] width 71 height 10
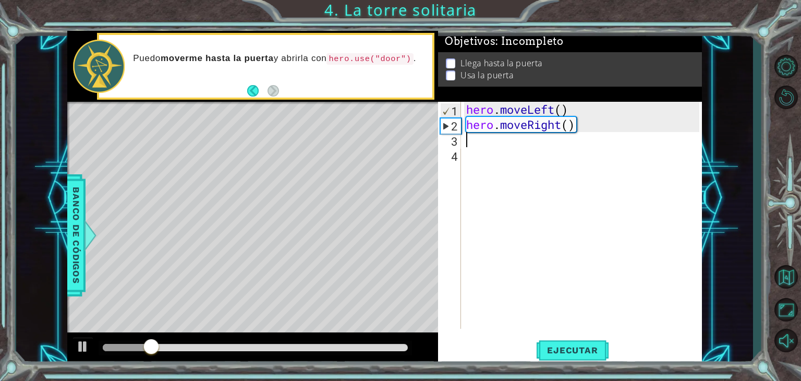
click at [601, 126] on div "hero . moveLeft ( ) hero . moveRight ( )" at bounding box center [584, 230] width 241 height 257
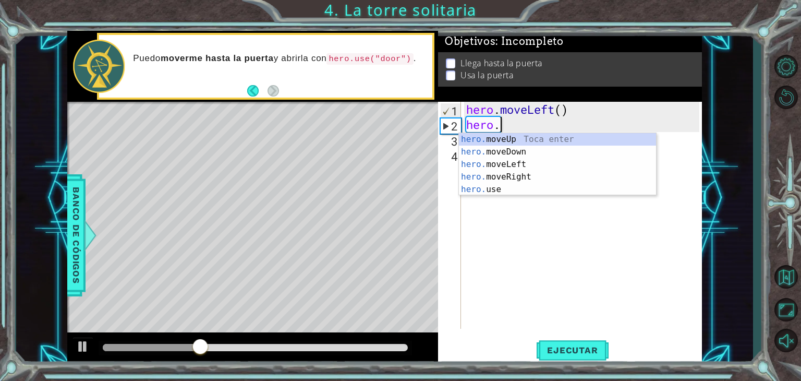
type textarea "hero"
click at [535, 163] on div "hero .moveUp Toca enter hero .moveDown Toca enter hero .moveLeft Toca enter her…" at bounding box center [557, 177] width 197 height 88
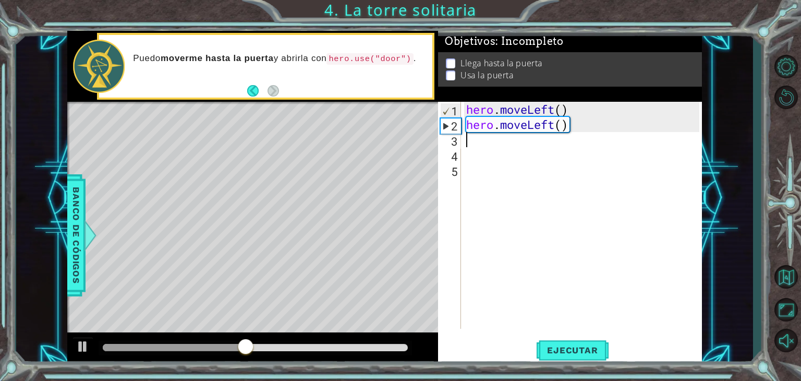
click at [521, 145] on div "hero . moveLeft ( ) hero . moveLeft ( )" at bounding box center [584, 230] width 241 height 257
type textarea "h"
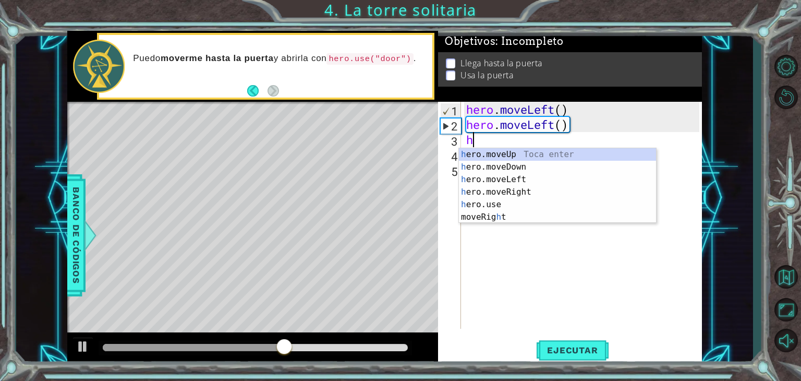
click at [539, 179] on div "h ero.moveUp Toca enter h ero.moveDown Toca enter h ero.moveLeft Toca enter h e…" at bounding box center [557, 198] width 197 height 100
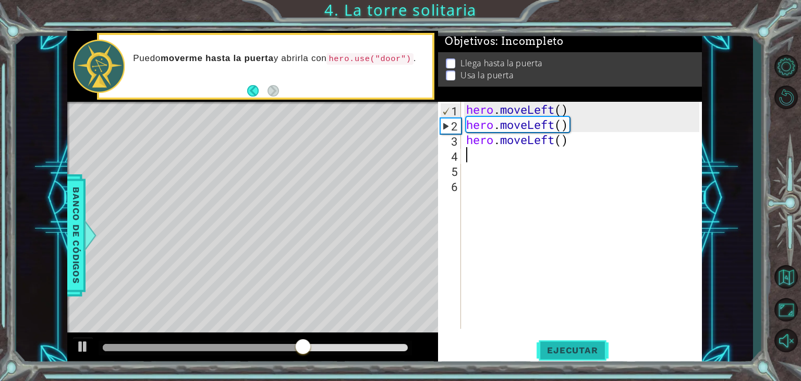
click at [563, 353] on span "Ejecutar" at bounding box center [572, 350] width 71 height 10
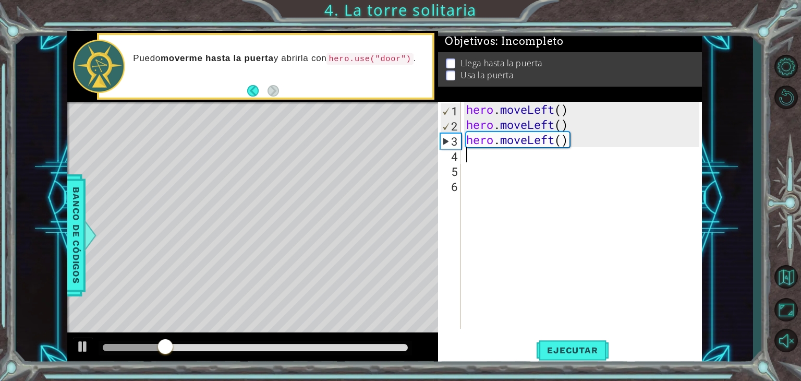
click at [585, 142] on div "hero . moveLeft ( ) hero . moveLeft ( ) hero . moveLeft ( )" at bounding box center [584, 230] width 241 height 257
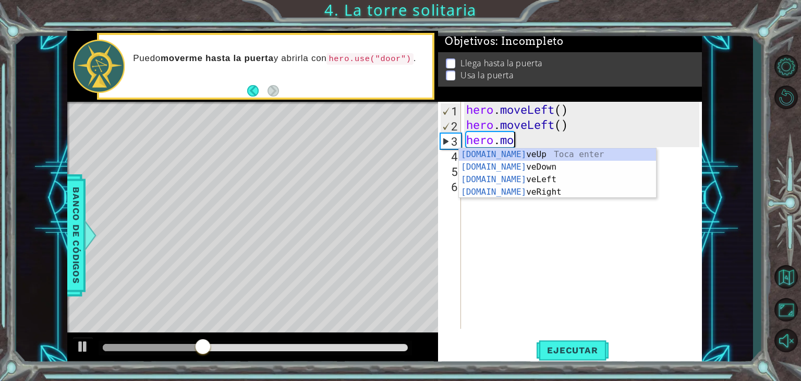
type textarea "hero."
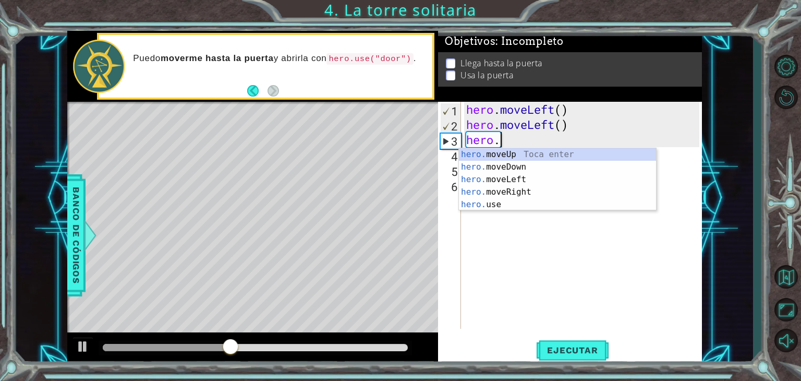
click at [537, 161] on div "hero. moveUp Toca enter hero. moveDown Toca enter hero. moveLeft Toca enter her…" at bounding box center [557, 192] width 197 height 88
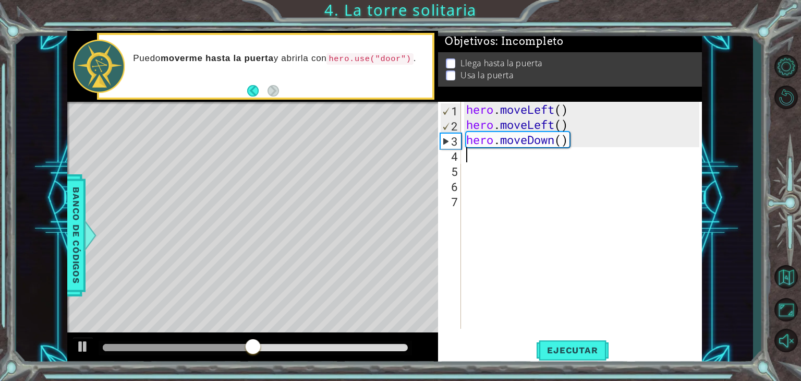
click at [536, 160] on div "hero . moveLeft ( ) hero . moveLeft ( ) hero . moveDown ( )" at bounding box center [584, 230] width 241 height 257
type textarea "h"
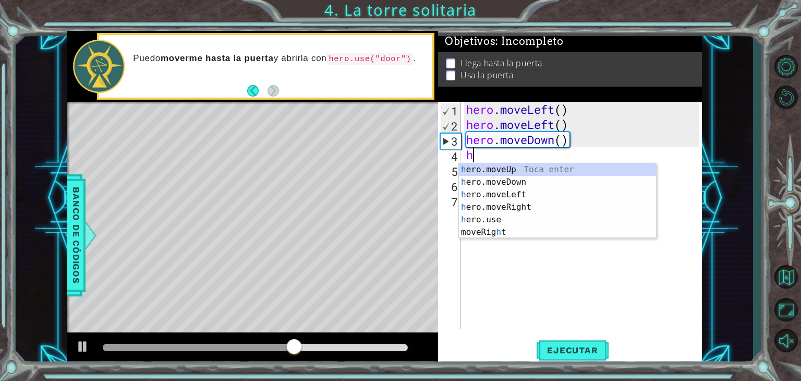
click at [562, 175] on div "h ero.moveUp Toca enter h ero.moveDown Toca enter h ero.moveLeft Toca enter h e…" at bounding box center [557, 213] width 197 height 100
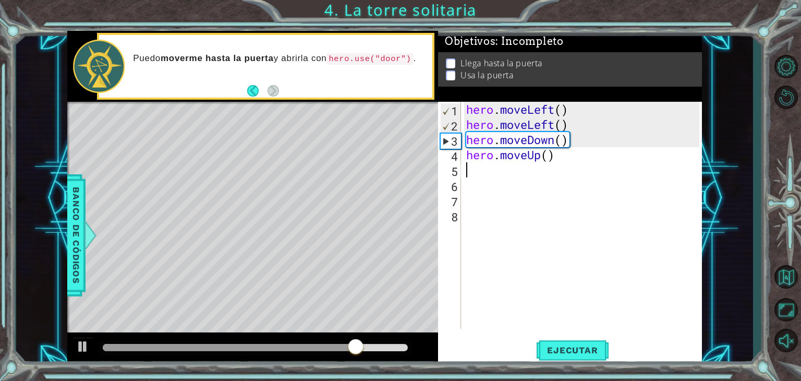
type textarea "h"
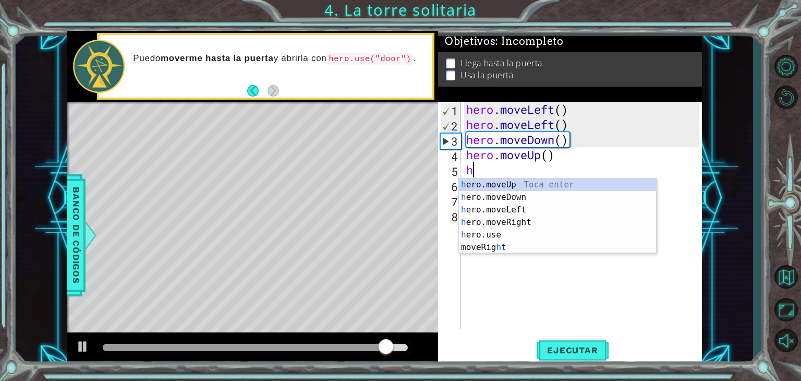
click at [528, 225] on div "h ero.moveUp Toca enter h ero.moveDown Toca enter h ero.moveLeft Toca enter h e…" at bounding box center [557, 228] width 197 height 100
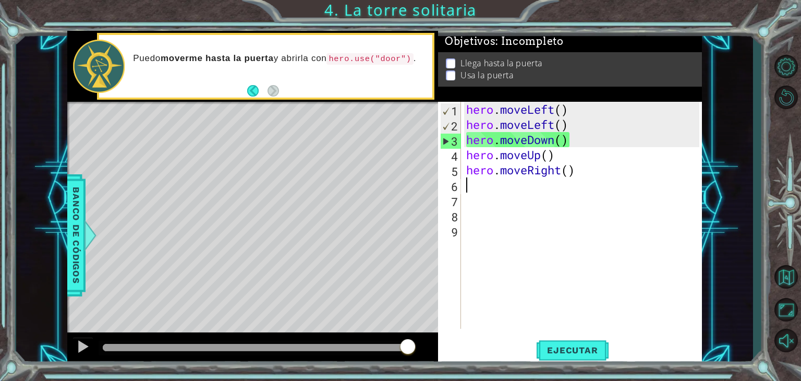
type textarea "h"
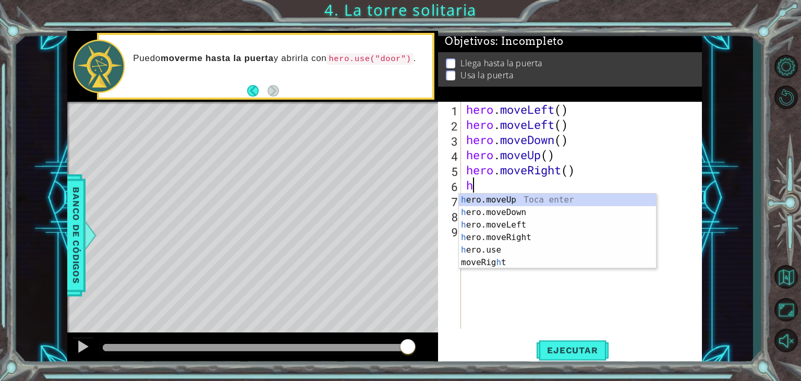
click at [518, 242] on div "h ero.moveUp Toca enter h ero.moveDown Toca enter h ero.moveLeft Toca enter h e…" at bounding box center [557, 244] width 197 height 100
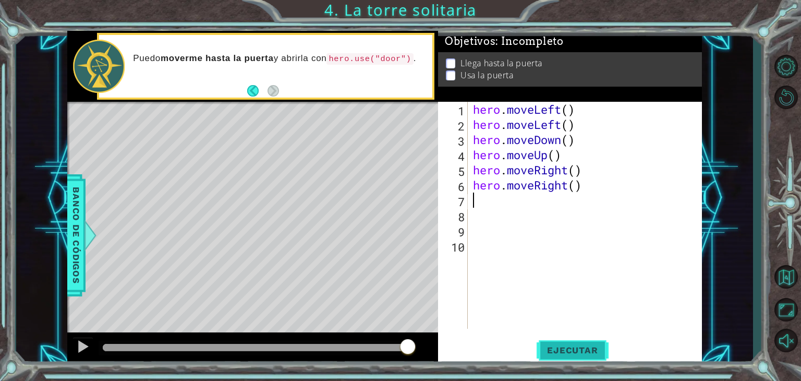
click at [592, 352] on span "Ejecutar" at bounding box center [572, 350] width 71 height 10
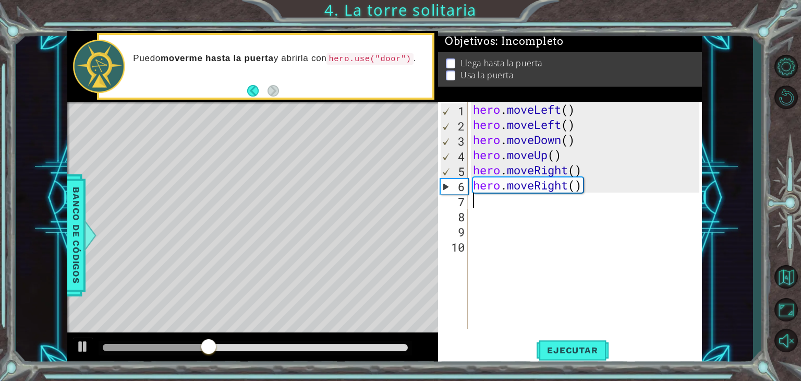
click at [606, 188] on div "hero . moveLeft ( ) hero . moveLeft ( ) hero . moveDown ( ) hero . moveUp ( ) h…" at bounding box center [588, 230] width 234 height 257
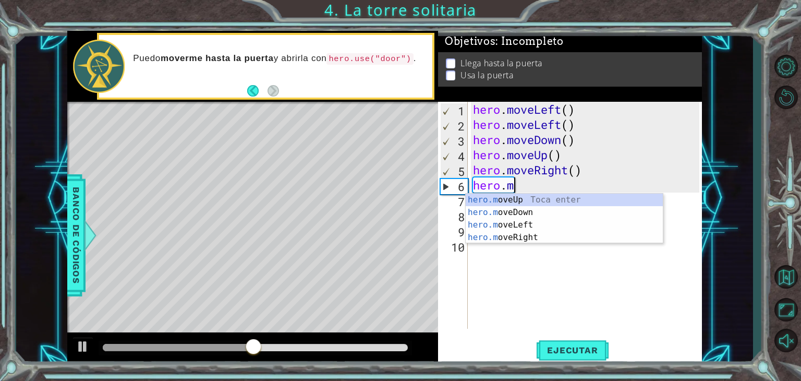
type textarea "hero"
click at [546, 209] on div "hero .moveUp Toca enter hero .moveDown Toca enter hero .moveLeft Toca enter her…" at bounding box center [564, 238] width 197 height 88
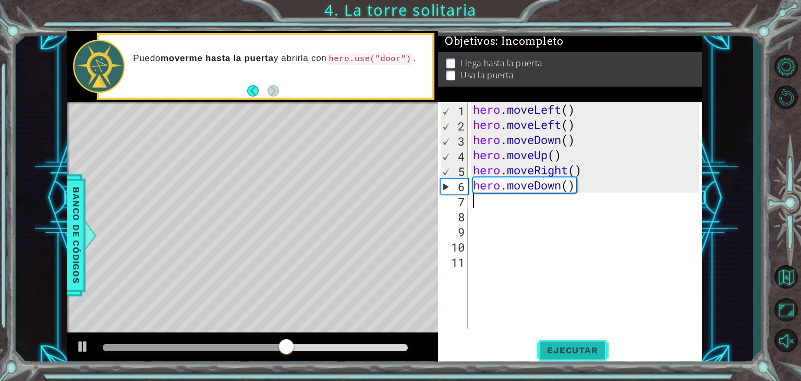
click at [589, 357] on button "Ejecutar" at bounding box center [572, 350] width 71 height 27
type textarea "h"
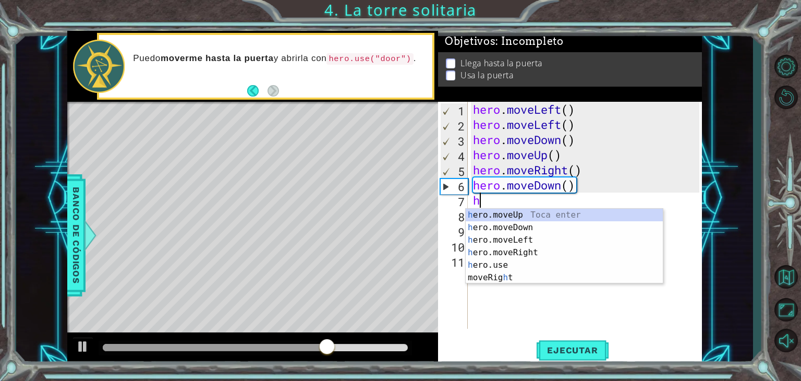
click at [543, 219] on div "h ero.moveUp Toca enter h ero.moveDown Toca enter h ero.moveLeft Toca enter h e…" at bounding box center [564, 259] width 197 height 100
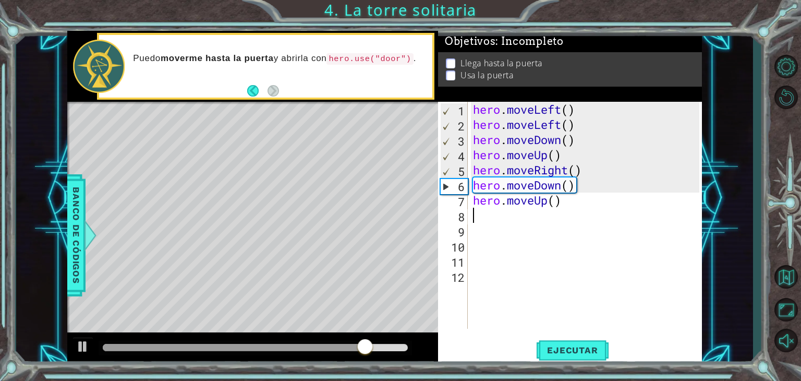
type textarea "h"
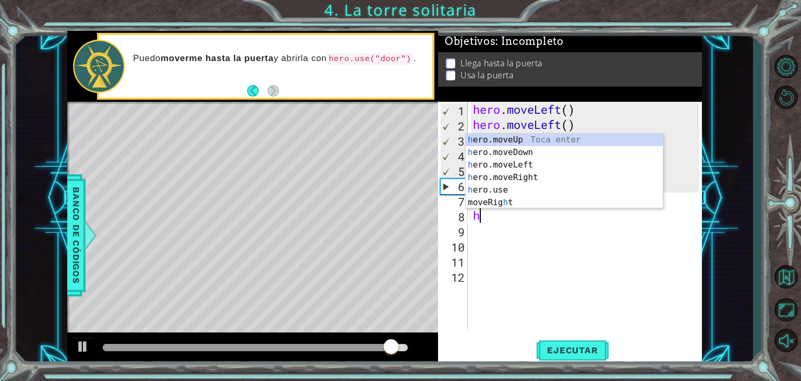
click at [546, 180] on div "h ero.moveUp Toca enter h ero.moveDown Toca enter h ero.moveLeft Toca enter h e…" at bounding box center [564, 184] width 197 height 100
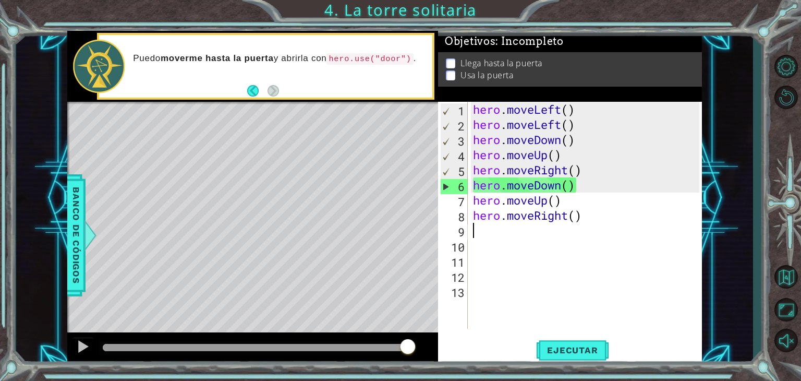
type textarea "j"
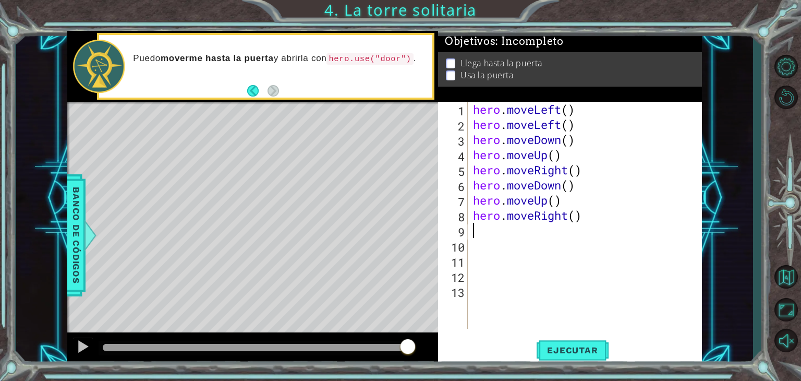
type textarea "h"
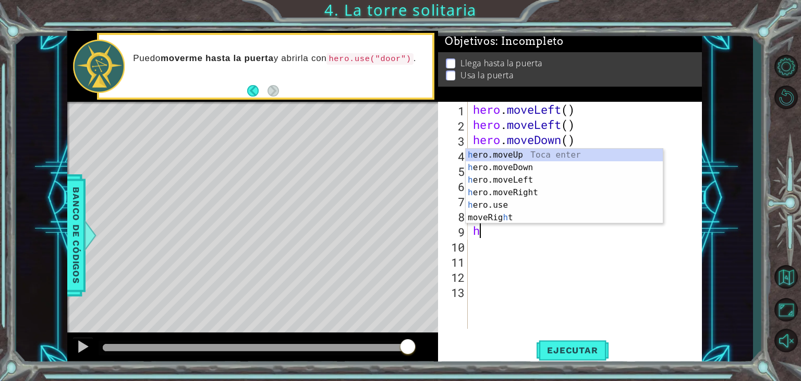
click at [534, 192] on div "h ero.moveUp Toca enter h ero.moveDown Toca enter h ero.moveLeft Toca enter h e…" at bounding box center [564, 199] width 197 height 100
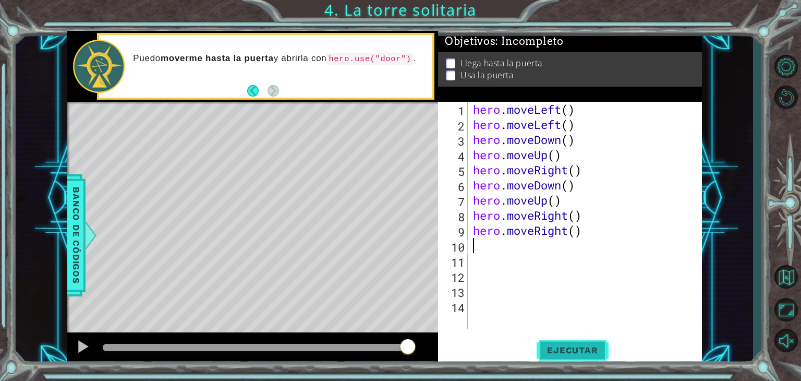
click at [591, 362] on button "Ejecutar" at bounding box center [572, 350] width 71 height 27
type textarea "hero.use("door")"
click at [569, 359] on button "Ejecutar" at bounding box center [572, 350] width 71 height 27
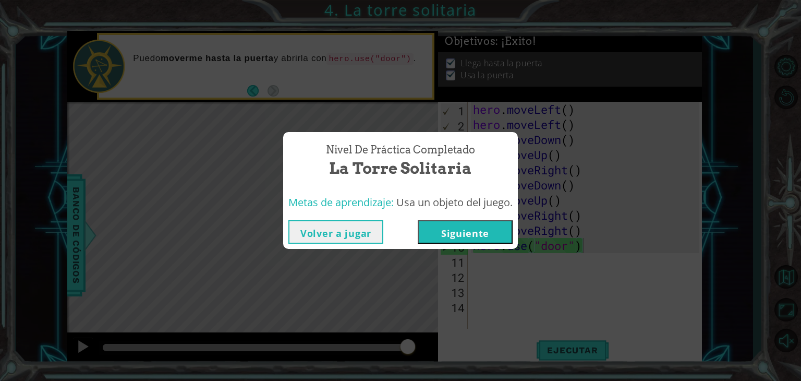
click at [466, 236] on button "Siguiente" at bounding box center [465, 231] width 95 height 23
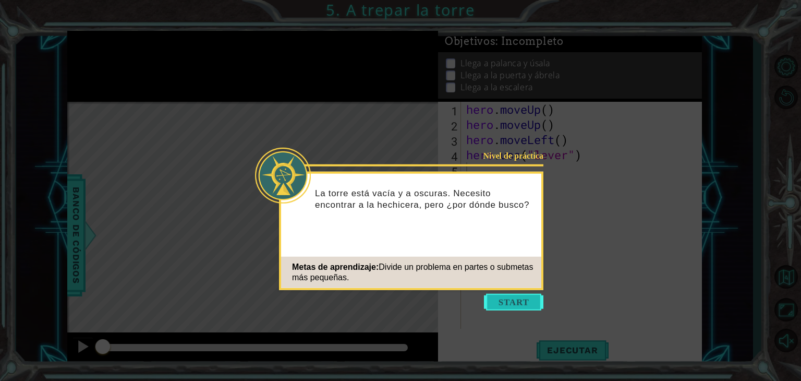
click at [504, 303] on button "Start" at bounding box center [513, 302] width 59 height 17
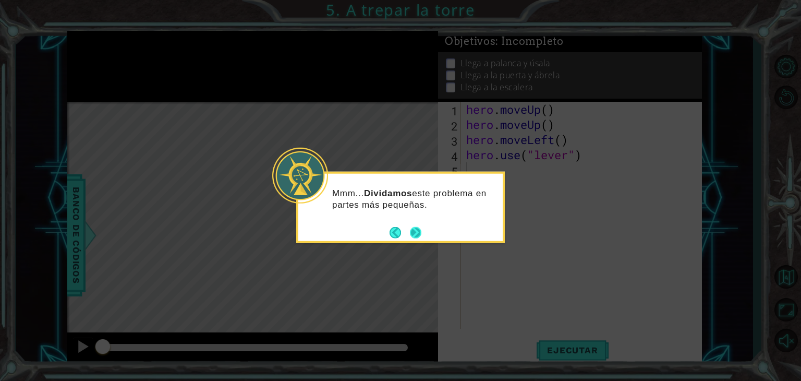
click at [411, 238] on button "Next" at bounding box center [415, 231] width 11 height 11
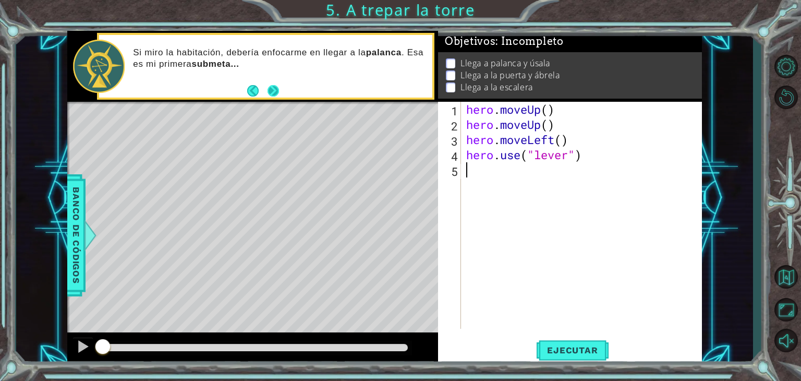
click at [270, 96] on button "Next" at bounding box center [273, 90] width 11 height 11
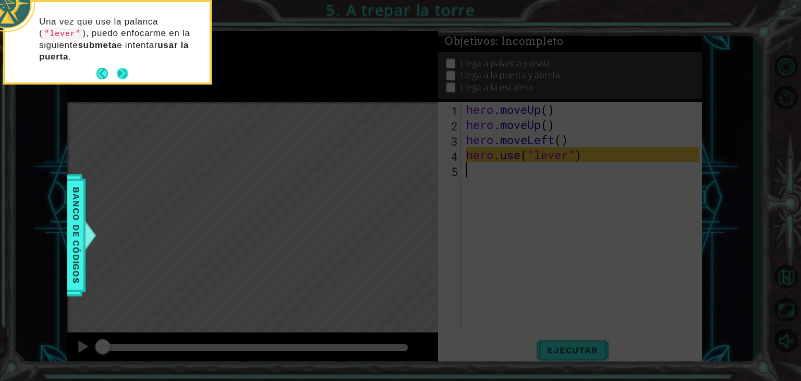
click at [123, 75] on button "Next" at bounding box center [122, 73] width 11 height 11
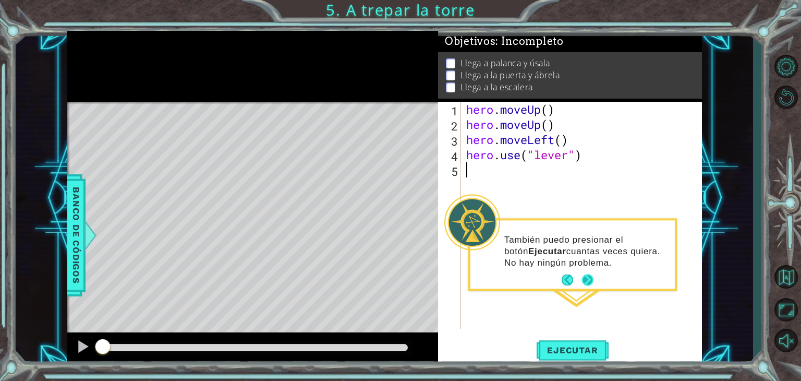
click at [582, 278] on button "Next" at bounding box center [587, 279] width 11 height 11
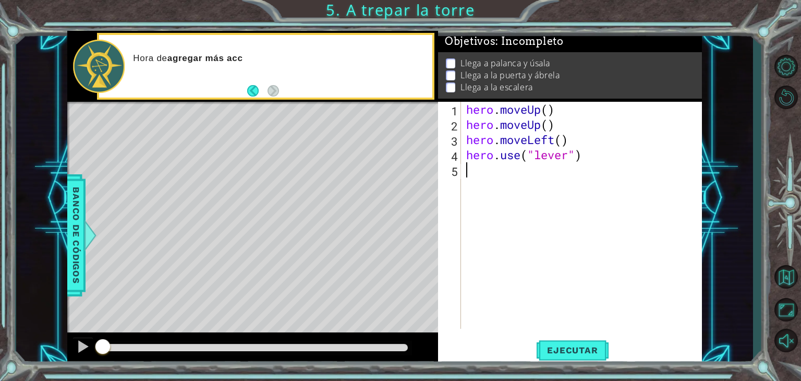
click at [293, 97] on div "Hora de agregar más acc" at bounding box center [265, 66] width 333 height 63
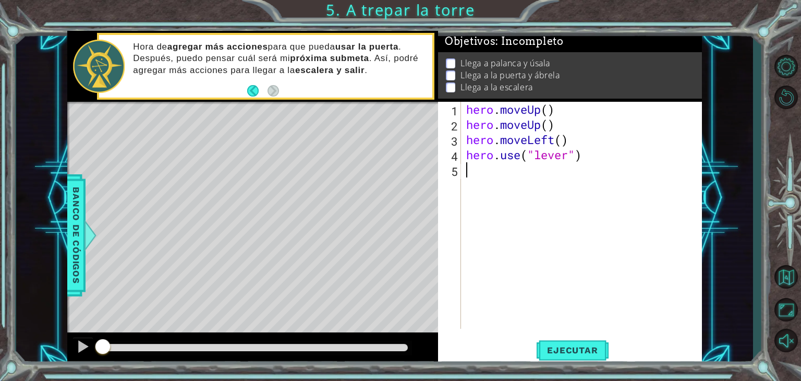
type textarea ";"
click at [589, 352] on span "Ejecutar" at bounding box center [572, 350] width 71 height 10
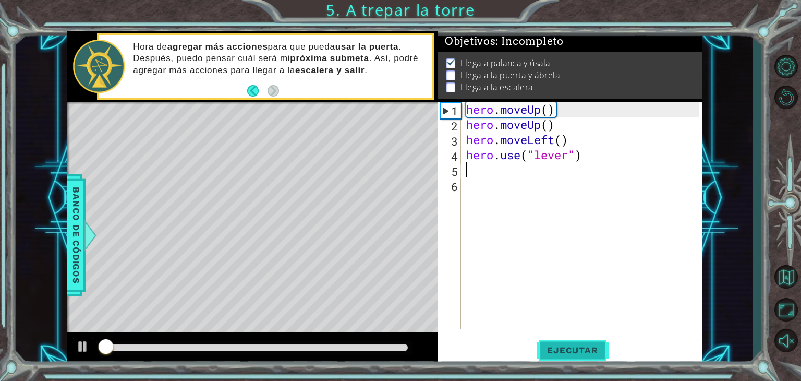
scroll to position [4, 0]
click at [597, 359] on button "Ejecutar" at bounding box center [572, 350] width 71 height 27
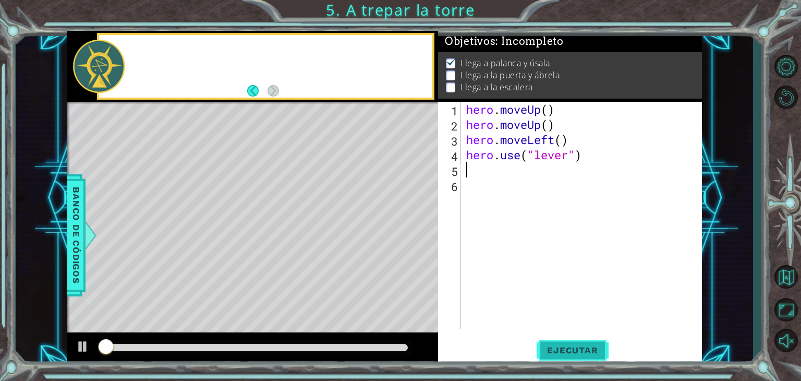
click at [597, 357] on button "Ejecutar" at bounding box center [572, 350] width 71 height 27
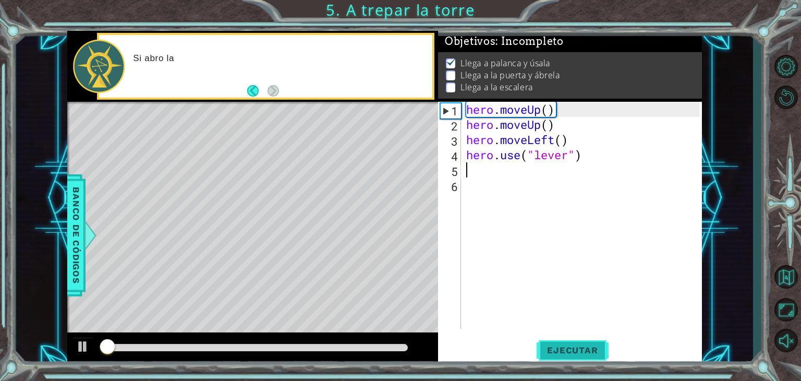
click at [601, 357] on button "Ejecutar" at bounding box center [572, 350] width 71 height 27
click at [598, 355] on span "Ejecutar" at bounding box center [572, 350] width 71 height 10
click at [595, 353] on span "Ejecutar" at bounding box center [572, 350] width 71 height 10
click at [593, 350] on span "Ejecutar" at bounding box center [572, 350] width 71 height 10
click at [592, 349] on span "Ejecutar" at bounding box center [572, 350] width 71 height 10
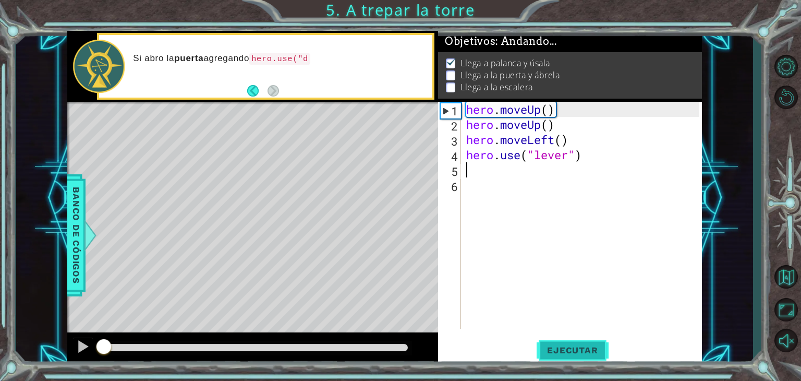
click at [593, 346] on span "Ejecutar" at bounding box center [572, 350] width 71 height 10
click at [593, 348] on span "Ejecutar" at bounding box center [572, 350] width 71 height 10
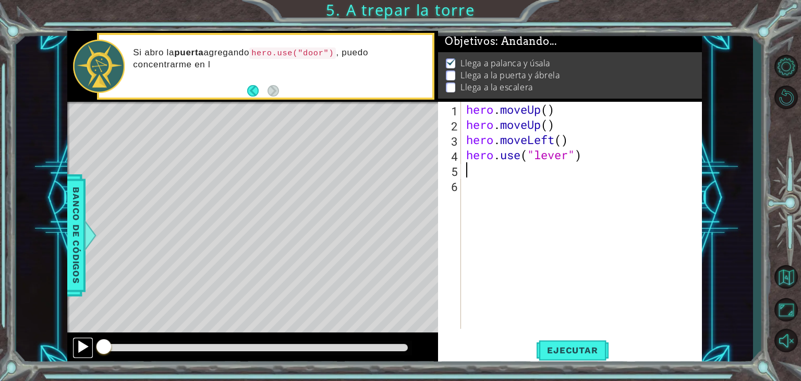
click at [0, 0] on div at bounding box center [0, 0] width 0 height 0
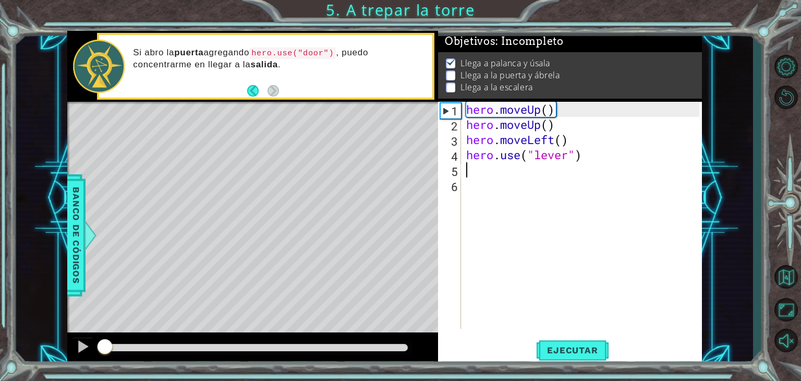
click at [616, 162] on div "hero . moveUp ( ) hero . moveUp ( ) hero . moveLeft ( ) hero . use ( "lever" )" at bounding box center [584, 230] width 241 height 257
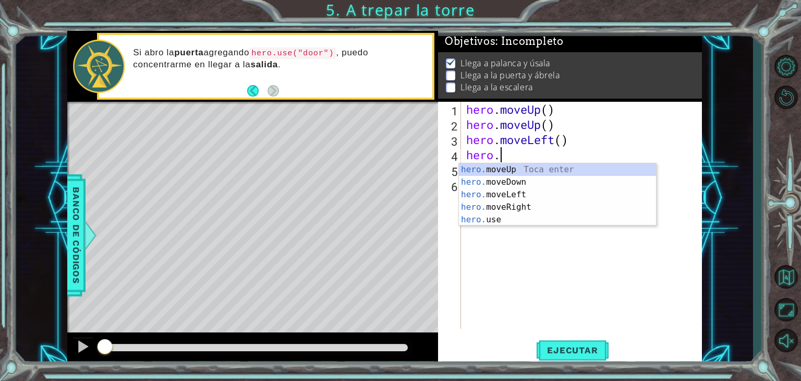
type textarea "hero"
click at [470, 219] on div "hero Toca enter hero .moveUp Toca enter hero .moveDown Toca enter hero .moveLef…" at bounding box center [557, 213] width 197 height 100
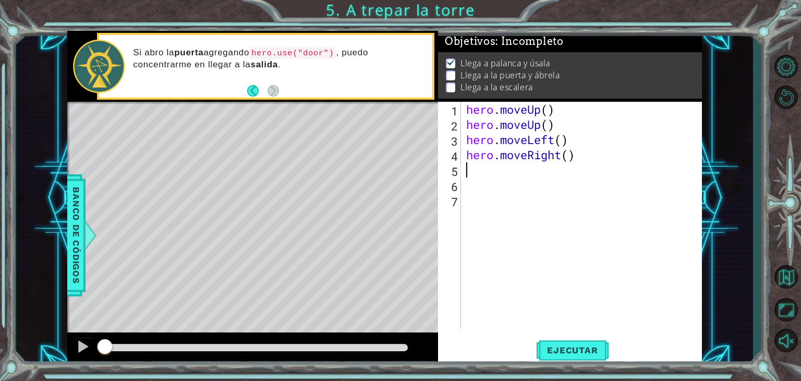
click at [566, 140] on div "hero . moveUp ( ) hero . moveUp ( ) hero . moveLeft ( ) hero . moveRight ( )" at bounding box center [584, 230] width 241 height 257
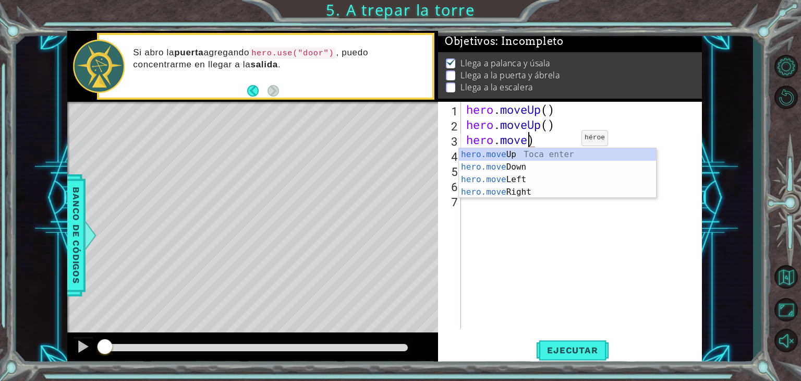
click at [478, 194] on div "hero.move Up Toca enter hero.move Down Toca enter hero.move Left Toca enter her…" at bounding box center [557, 185] width 197 height 75
type textarea "hero.moveRight()"
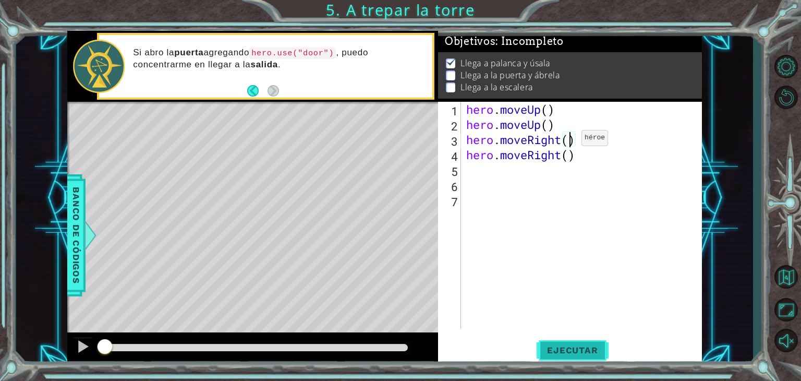
click at [554, 346] on span "Ejecutar" at bounding box center [572, 350] width 71 height 10
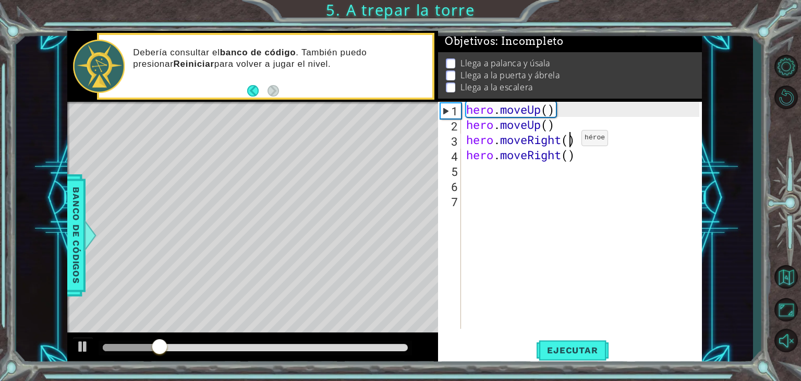
click at [476, 182] on div "hero . moveUp ( ) hero . moveUp ( ) hero . moveRight ( ) hero . moveRight ( )" at bounding box center [584, 230] width 241 height 257
click at [470, 172] on div "hero . moveUp ( ) hero . moveUp ( ) hero . moveRight ( ) hero . moveRight ( )" at bounding box center [584, 230] width 241 height 257
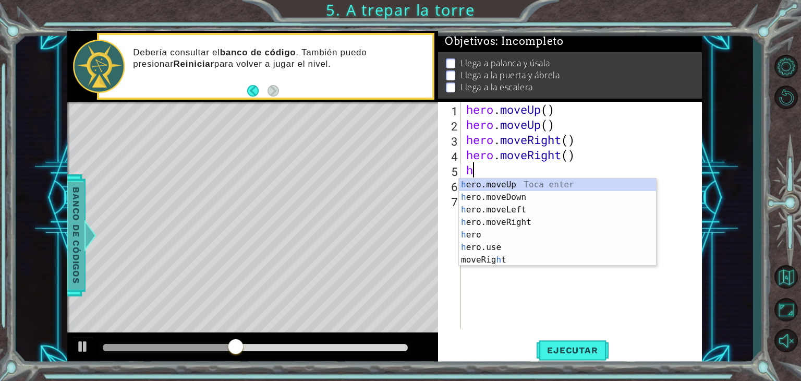
type textarea "h"
click at [76, 246] on span "Banco de códigos" at bounding box center [76, 235] width 17 height 108
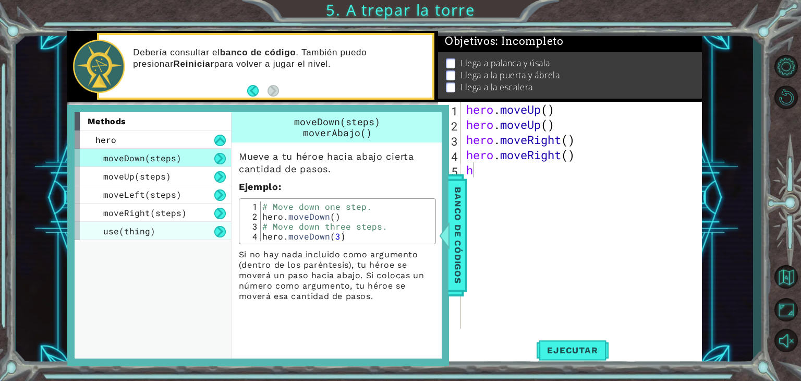
click at [113, 234] on span "use(thing)" at bounding box center [129, 230] width 52 height 11
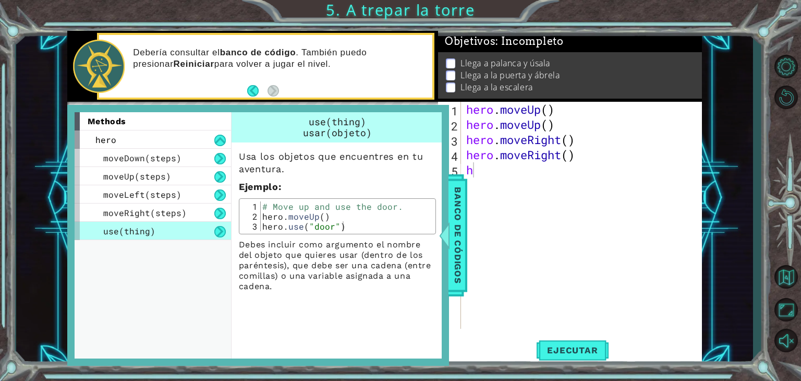
click at [560, 246] on div "hero . moveUp ( ) hero . moveUp ( ) hero . moveRight ( ) hero . moveRight ( ) h" at bounding box center [584, 230] width 241 height 257
click at [509, 173] on div "hero . moveUp ( ) hero . moveUp ( ) hero . moveRight ( ) hero . moveRight ( ) h" at bounding box center [584, 230] width 241 height 257
type textarea "h"
click at [584, 282] on div "hero . moveUp ( ) hero . moveUp ( ) hero . moveRight ( ) hero . moveRight ( ) h" at bounding box center [584, 230] width 241 height 257
click at [447, 229] on div at bounding box center [444, 235] width 13 height 31
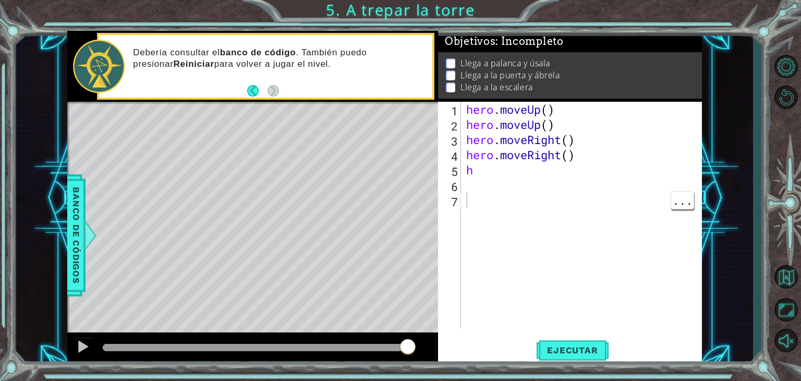
click at [479, 179] on div "hero . moveUp ( ) hero . moveUp ( ) hero . moveRight ( ) hero . moveRight ( ) h" at bounding box center [584, 230] width 241 height 257
click at [482, 171] on div "hero . moveUp ( ) hero . moveUp ( ) hero . moveRight ( ) hero . moveRight ( ) h" at bounding box center [584, 230] width 241 height 257
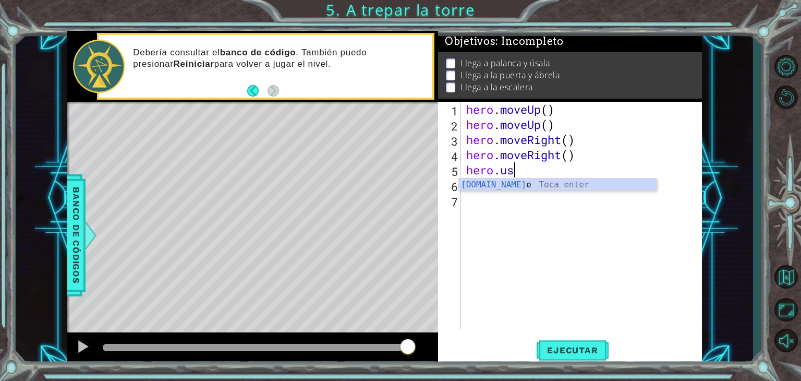
scroll to position [0, 2]
click at [620, 189] on div "hero.use Toca enter" at bounding box center [557, 197] width 197 height 38
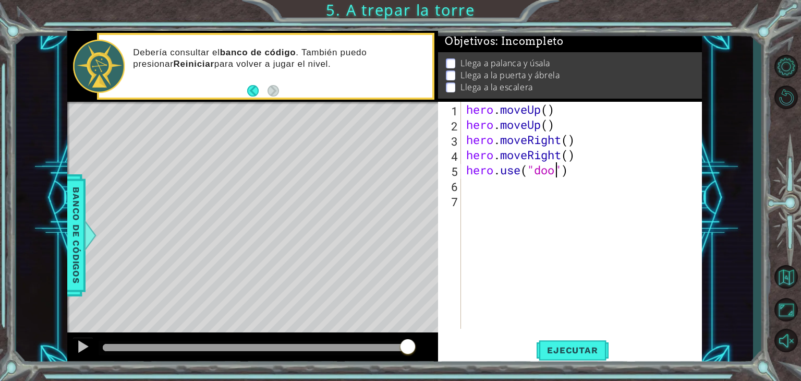
scroll to position [0, 4]
type textarea "hero.use("door")"
click at [591, 354] on span "Ejecutar" at bounding box center [572, 350] width 71 height 10
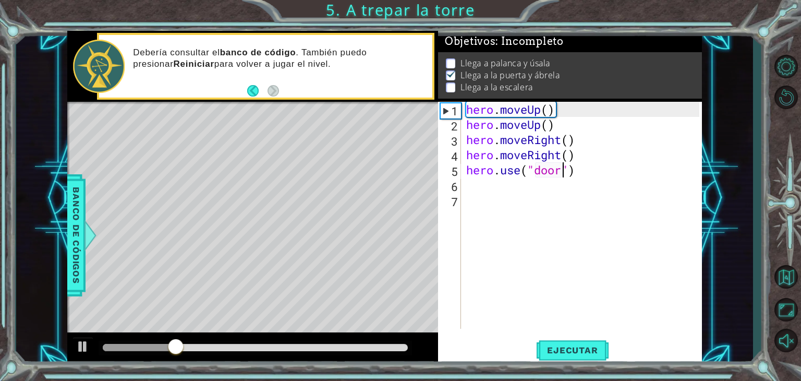
click at [513, 195] on div "hero . moveUp ( ) hero . moveUp ( ) hero . moveRight ( ) hero . moveRight ( ) h…" at bounding box center [584, 230] width 241 height 257
click at [499, 194] on div "hero . moveUp ( ) hero . moveUp ( ) hero . moveRight ( ) hero . moveRight ( ) h…" at bounding box center [584, 230] width 241 height 257
click at [493, 191] on div "hero . moveUp ( ) hero . moveUp ( ) hero . moveRight ( ) hero . moveRight ( ) h…" at bounding box center [584, 230] width 241 height 257
type textarea "j"
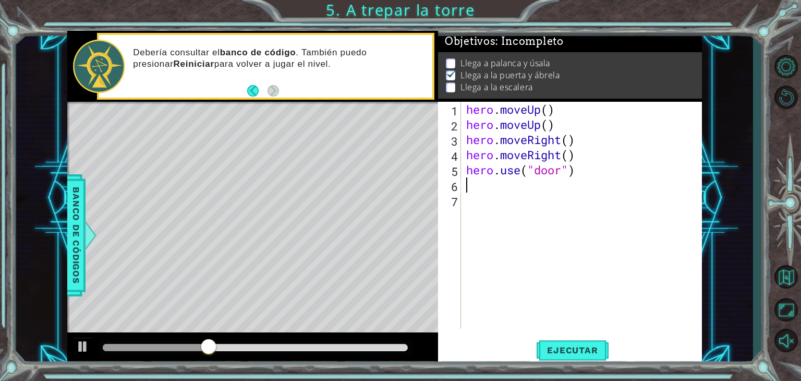
type textarea "h"
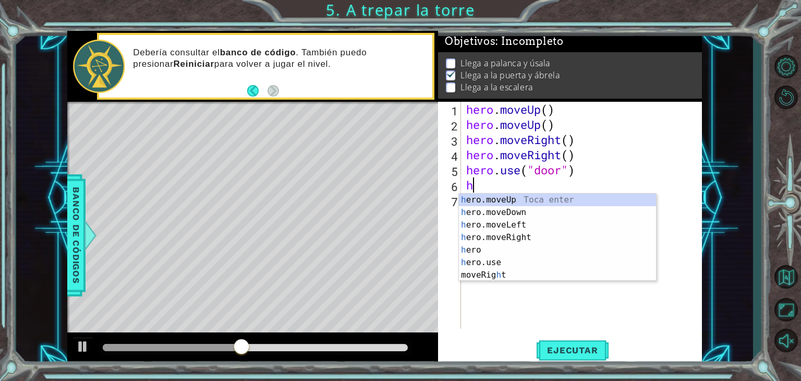
click at [541, 201] on div "h ero.moveUp Toca enter h ero.moveDown Toca enter h ero.moveLeft Toca enter h e…" at bounding box center [557, 250] width 197 height 113
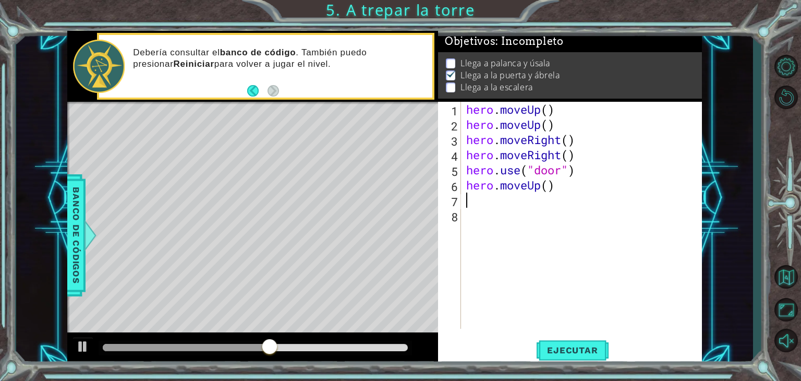
type textarea "h"
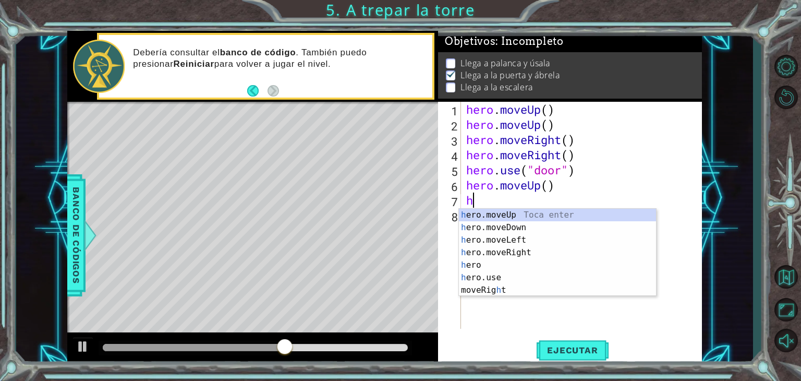
click at [522, 216] on div "h ero.moveUp Toca enter h ero.moveDown Toca enter h ero.moveLeft Toca enter h e…" at bounding box center [557, 265] width 197 height 113
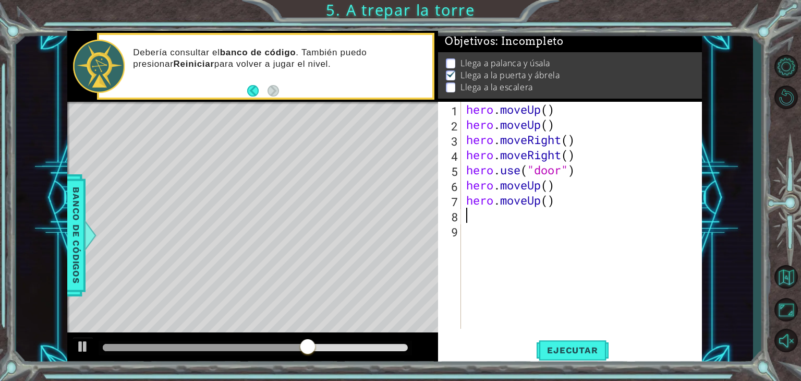
type textarea "h"
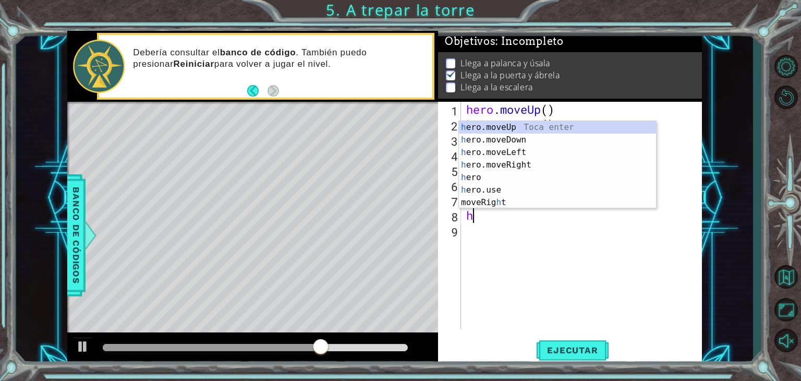
click at [526, 153] on div "h ero.moveUp Toca enter h ero.moveDown Toca enter h ero.moveLeft Toca enter h e…" at bounding box center [557, 177] width 197 height 113
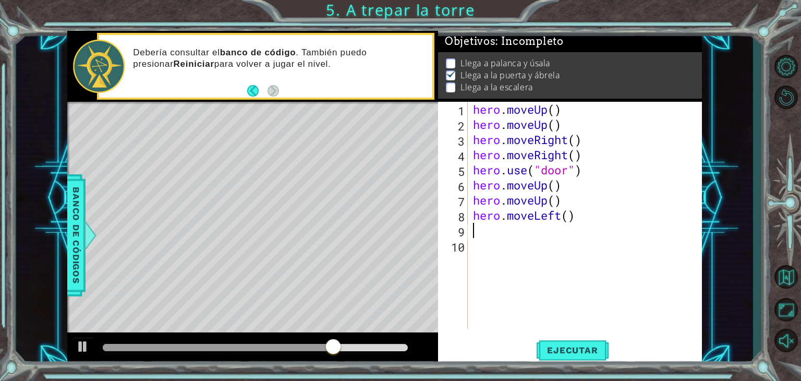
type textarea "h"
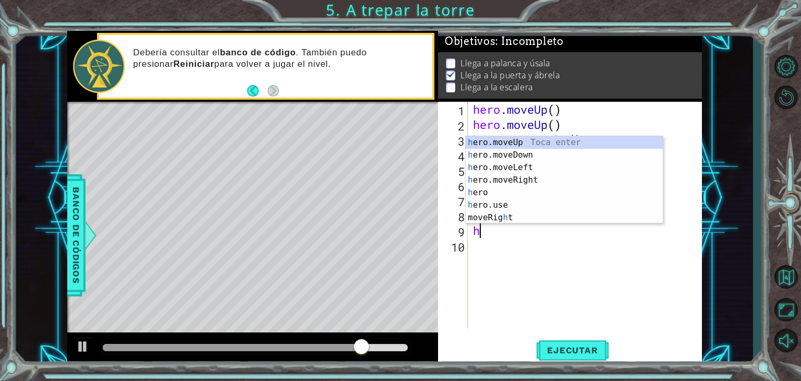
click at [524, 168] on div "h ero.moveUp Toca enter h ero.moveDown Toca enter h ero.moveLeft Toca enter h e…" at bounding box center [564, 192] width 197 height 113
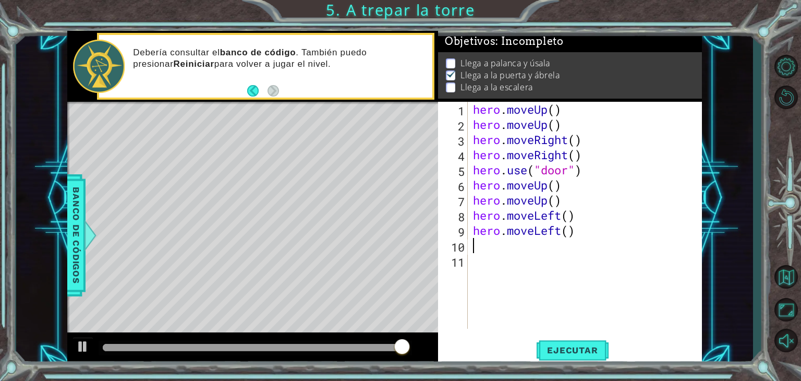
type textarea "h"
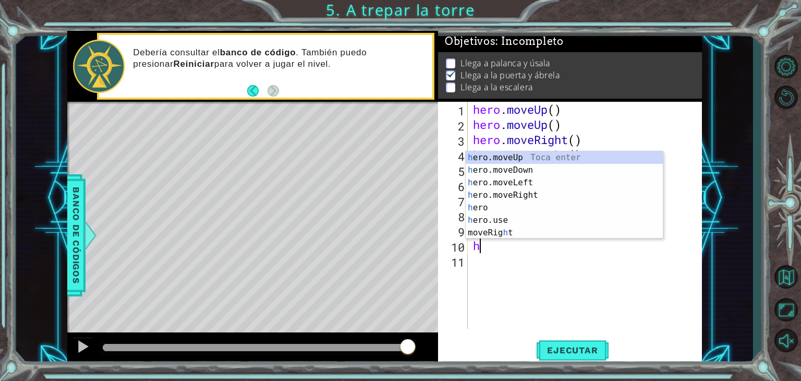
click at [527, 184] on div "h ero.moveUp Toca enter h ero.moveDown Toca enter h ero.moveLeft Toca enter h e…" at bounding box center [564, 207] width 197 height 113
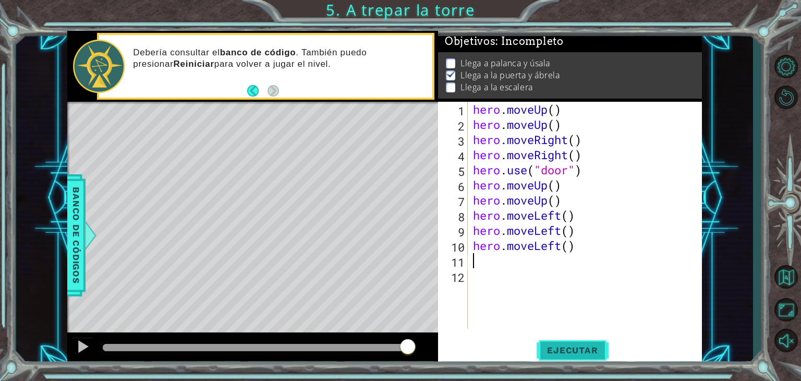
click at [587, 358] on button "Ejecutar" at bounding box center [572, 350] width 71 height 27
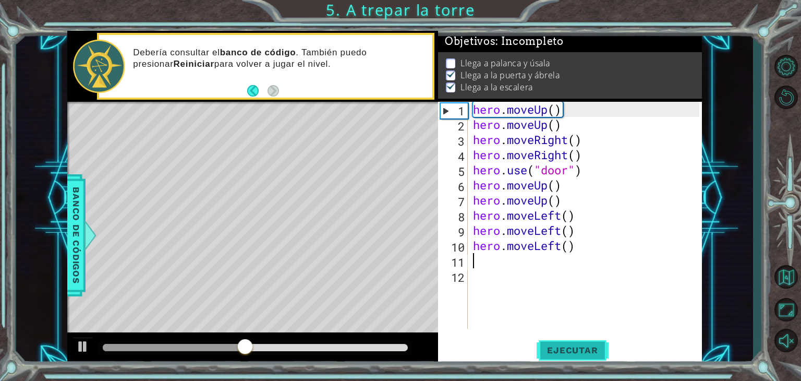
type textarea "h"
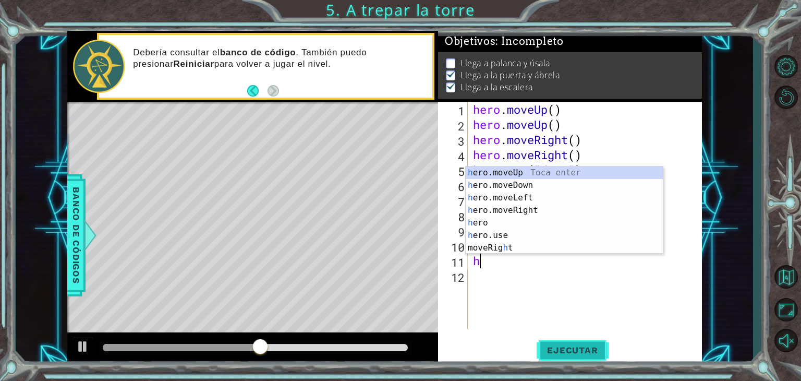
click at [529, 198] on div "h ero.moveUp Toca enter h ero.moveDown Toca enter h ero.moveLeft Toca enter h e…" at bounding box center [564, 222] width 197 height 113
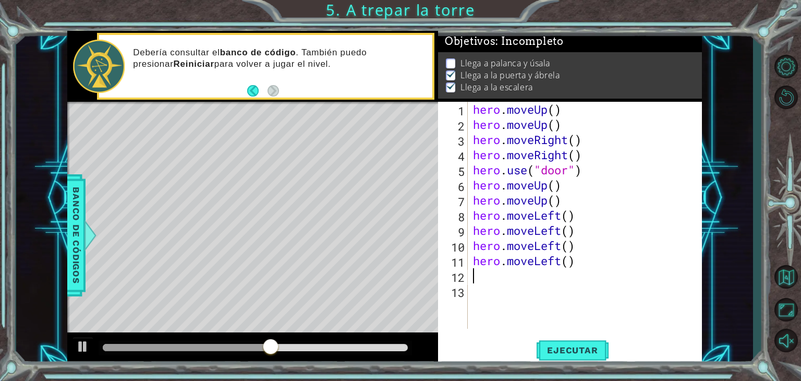
click at [580, 374] on div "1 ההההההההההההההההההההההההההההההההההההההההההההההההההההההההההההההההההההההההההההה…" at bounding box center [400, 190] width 801 height 381
click at [592, 352] on span "Ejecutar" at bounding box center [572, 350] width 71 height 10
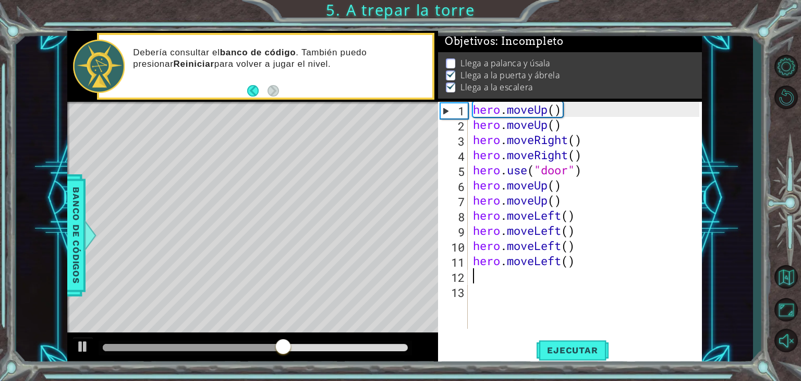
click at [597, 268] on div "hero . moveUp ( ) hero . moveUp ( ) hero . moveRight ( ) hero . moveRight ( ) h…" at bounding box center [588, 230] width 234 height 257
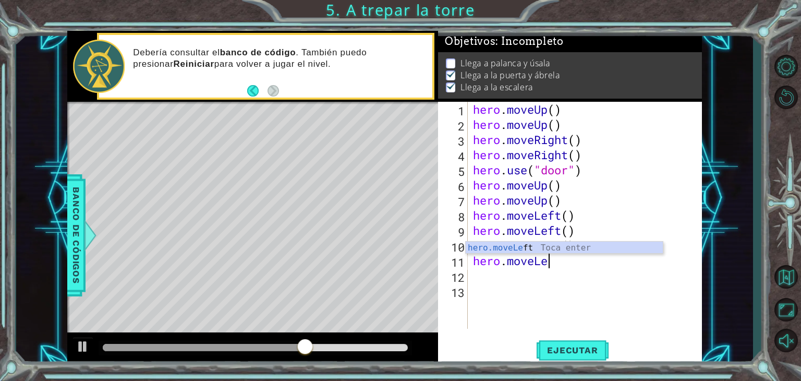
type textarea "hero.move"
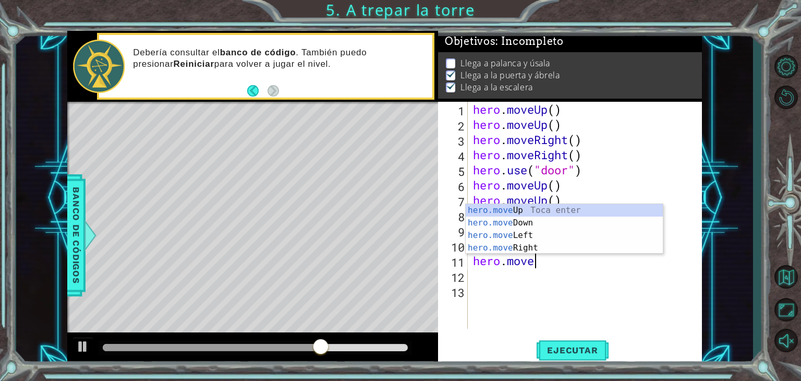
click at [533, 252] on div "hero.move Up Toca enter hero.move Down Toca enter hero.move Left Toca enter her…" at bounding box center [564, 241] width 197 height 75
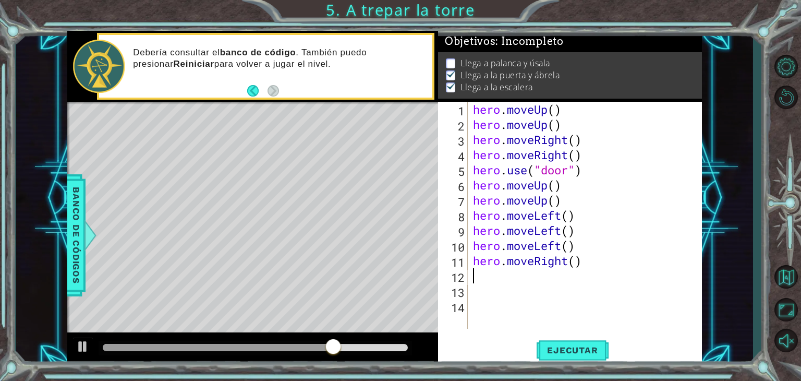
type textarea "h"
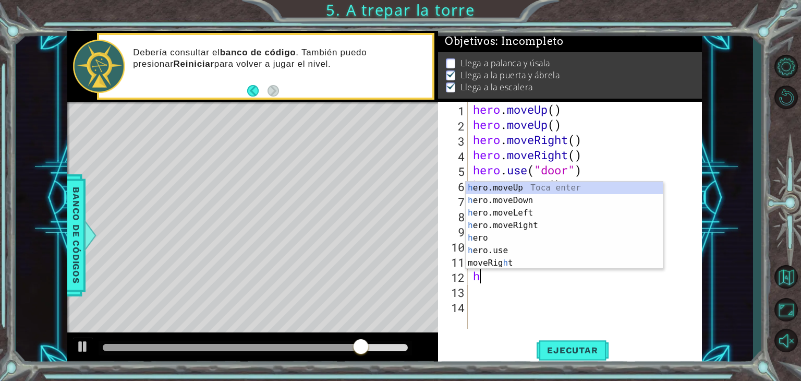
click at [543, 186] on div "h ero.moveUp Toca enter h ero.moveDown Toca enter h ero.moveLeft Toca enter h e…" at bounding box center [564, 238] width 197 height 113
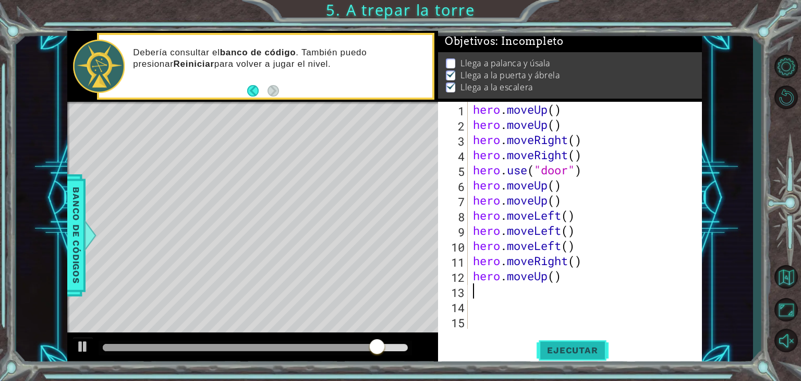
click at [589, 351] on span "Ejecutar" at bounding box center [572, 350] width 71 height 10
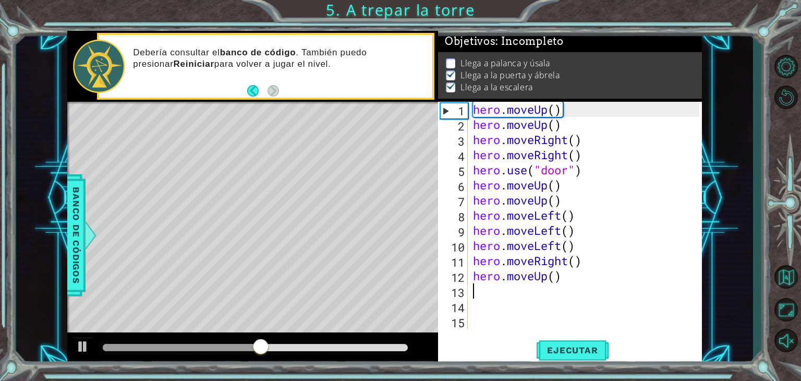
click at [578, 284] on div "hero . moveUp ( ) hero . moveUp ( ) hero . moveRight ( ) hero . moveRight ( ) h…" at bounding box center [588, 230] width 234 height 257
click at [582, 277] on div "hero . moveUp ( ) hero . moveUp ( ) hero . moveRight ( ) hero . moveRight ( ) h…" at bounding box center [588, 230] width 234 height 257
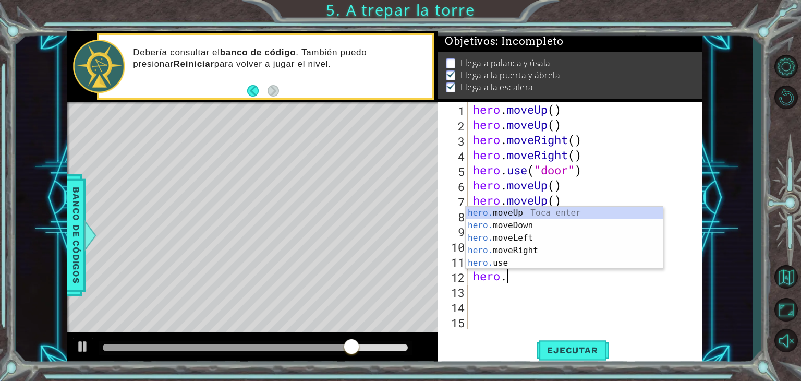
type textarea "hero.r"
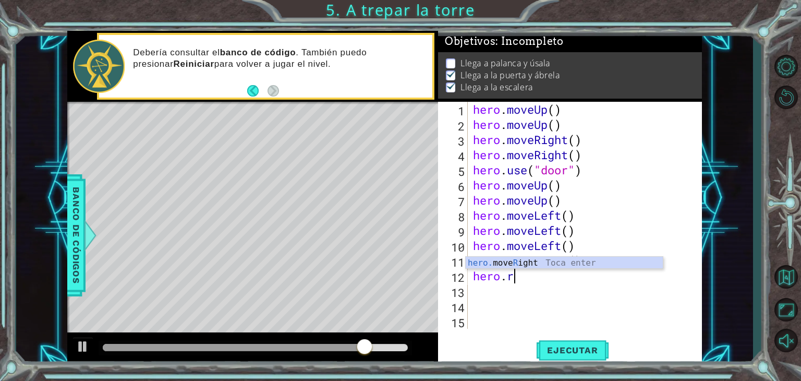
click at [551, 262] on div "hero. move R ight Toca enter" at bounding box center [564, 276] width 197 height 38
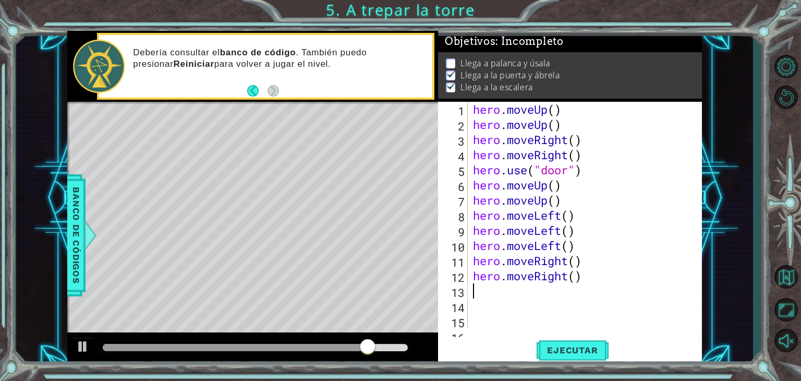
scroll to position [0, 0]
click at [570, 356] on button "Ejecutar" at bounding box center [572, 350] width 71 height 27
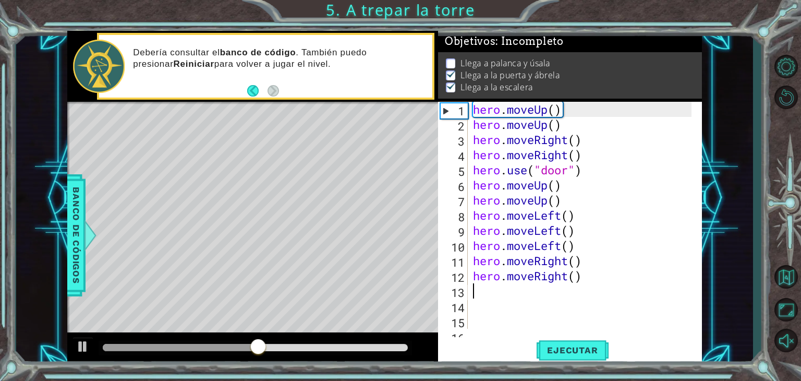
click at [606, 280] on div "hero . moveUp ( ) hero . moveUp ( ) hero . moveRight ( ) hero . moveRight ( ) h…" at bounding box center [584, 230] width 226 height 257
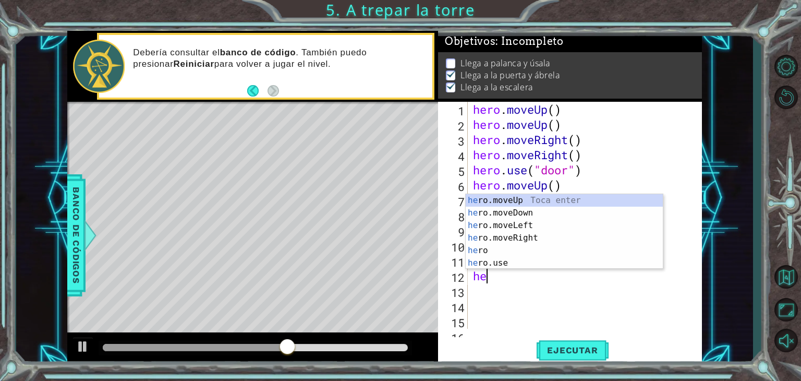
type textarea "h"
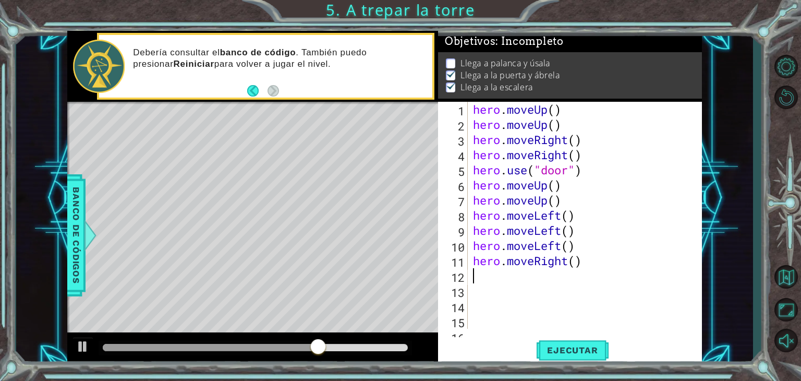
click at [599, 271] on div "hero . moveUp ( ) hero . moveUp ( ) hero . moveRight ( ) hero . moveRight ( ) h…" at bounding box center [584, 230] width 226 height 257
click at [604, 258] on div "hero . moveUp ( ) hero . moveUp ( ) hero . moveRight ( ) hero . moveRight ( ) h…" at bounding box center [584, 230] width 226 height 257
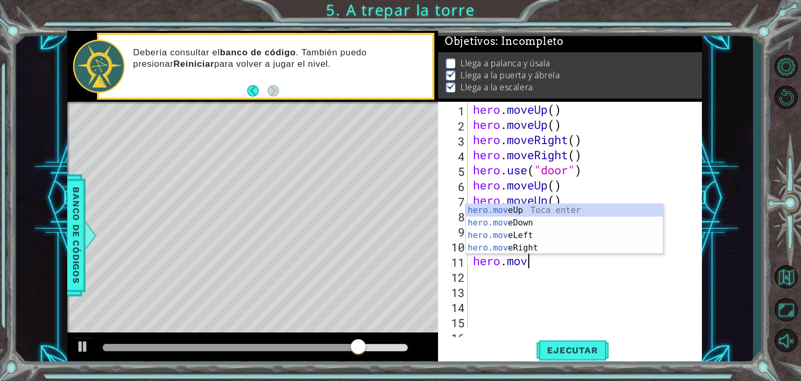
type textarea "[DOMAIN_NAME]"
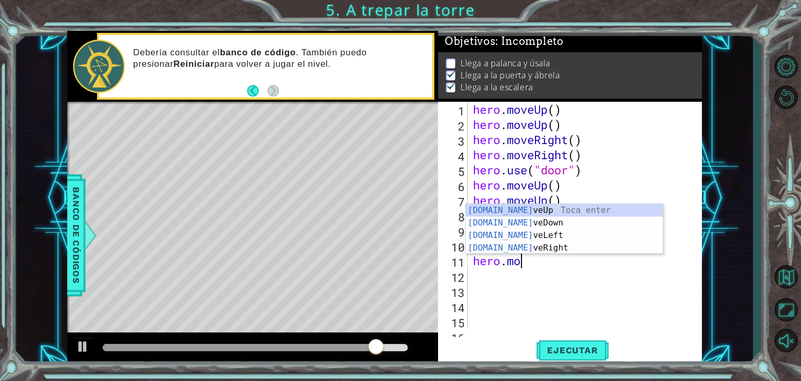
click at [568, 209] on div "[DOMAIN_NAME] veUp Toca enter [DOMAIN_NAME] veDown Toca enter [DOMAIN_NAME] veL…" at bounding box center [564, 241] width 197 height 75
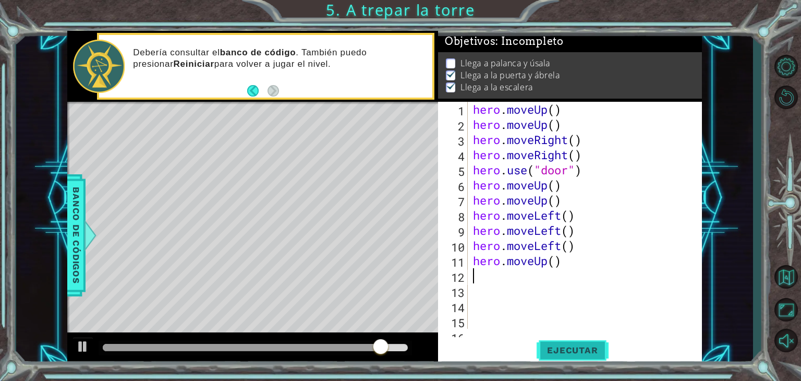
click at [593, 352] on span "Ejecutar" at bounding box center [572, 350] width 71 height 10
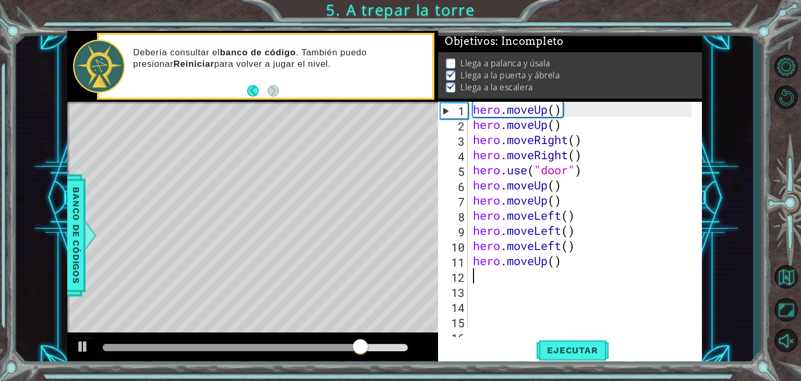
click at [567, 268] on div "hero . moveUp ( ) hero . moveUp ( ) hero . moveRight ( ) hero . moveRight ( ) h…" at bounding box center [584, 230] width 226 height 257
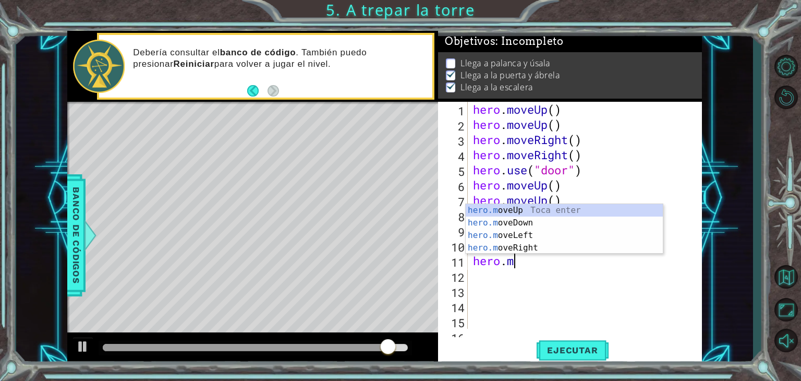
type textarea "hero."
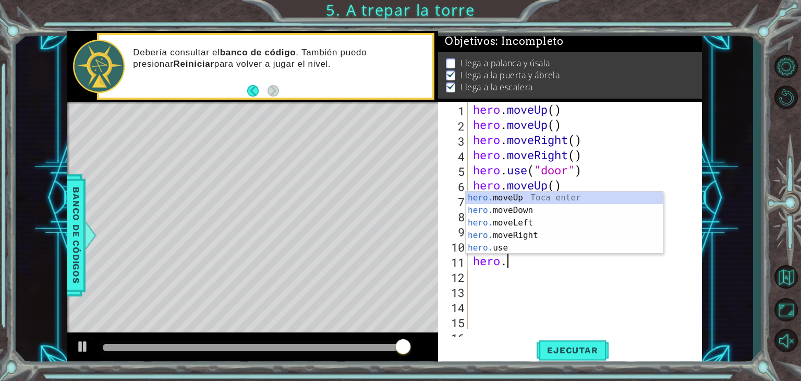
click at [488, 235] on div "hero. moveUp Toca enter hero. moveDown Toca enter hero. moveLeft Toca enter her…" at bounding box center [564, 235] width 197 height 88
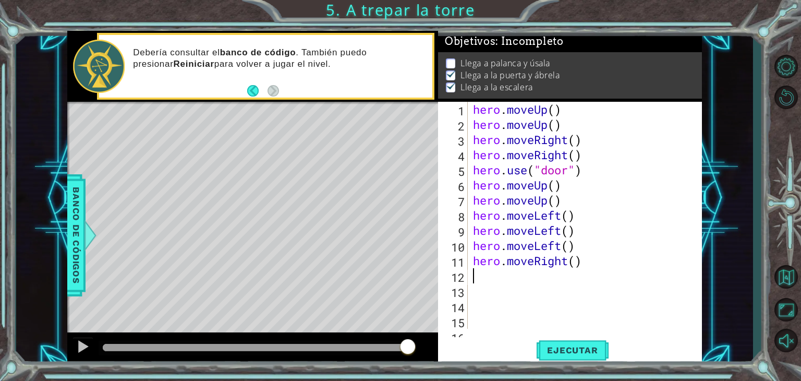
type textarea "h"
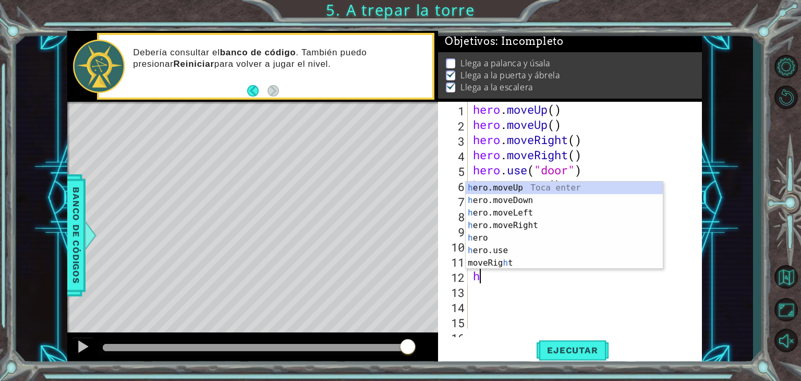
click at [482, 258] on div "h ero.moveUp Toca enter h ero.moveDown Toca enter h ero.moveLeft Toca enter h e…" at bounding box center [564, 238] width 197 height 113
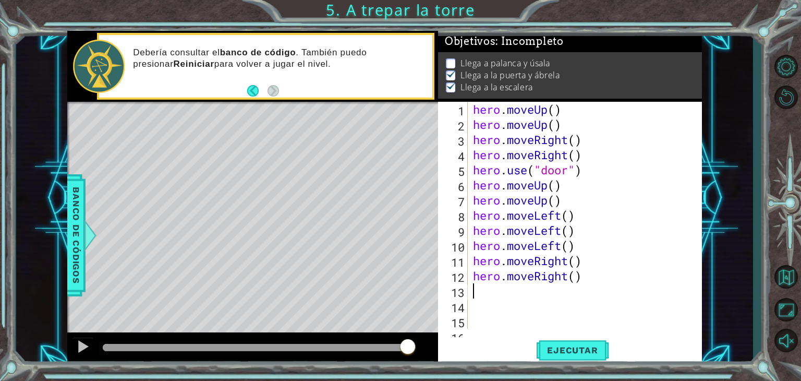
type textarea "h"
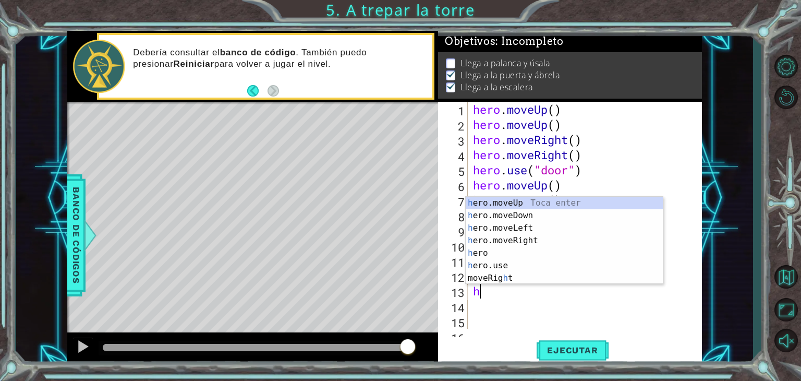
click at [474, 243] on div "h ero.moveUp Toca enter h ero.moveDown Toca enter h ero.moveLeft Toca enter h e…" at bounding box center [564, 253] width 197 height 113
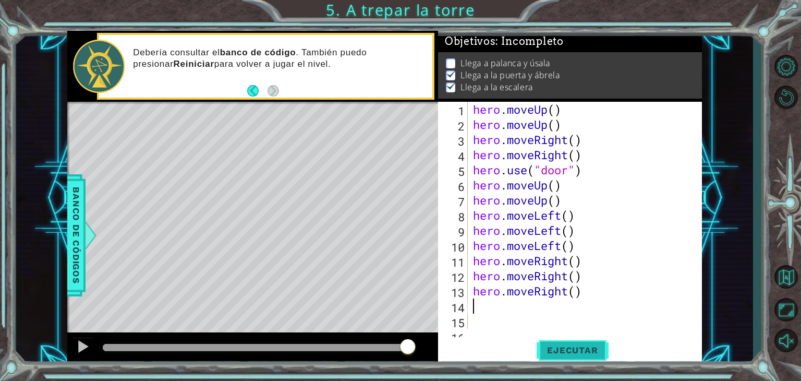
click at [549, 362] on button "Ejecutar" at bounding box center [572, 350] width 71 height 27
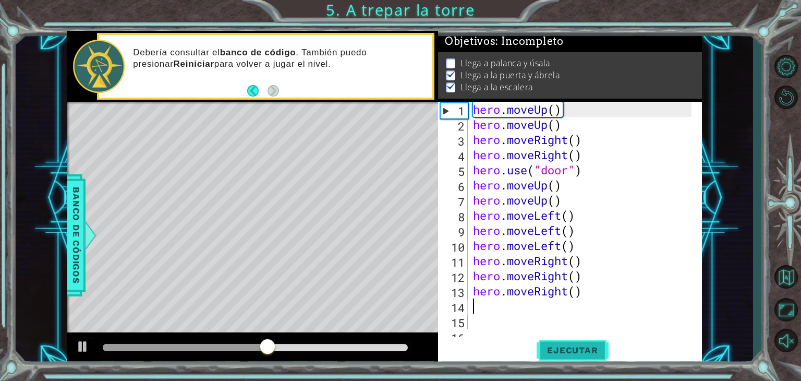
type textarea "h"
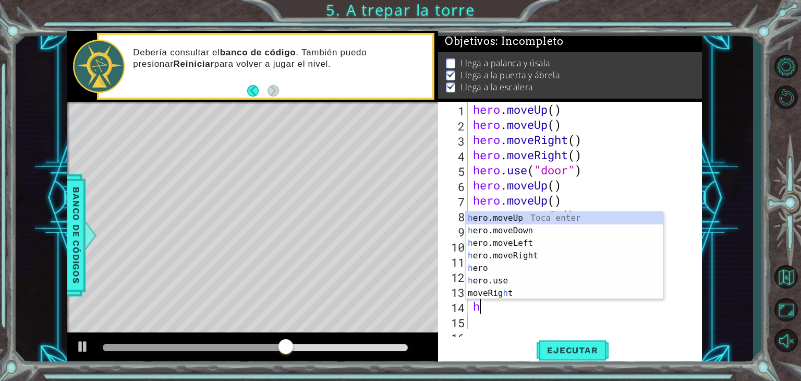
click at [474, 235] on div "h ero.moveUp Toca enter h ero.moveDown Toca enter h ero.moveLeft Toca enter h e…" at bounding box center [564, 268] width 197 height 113
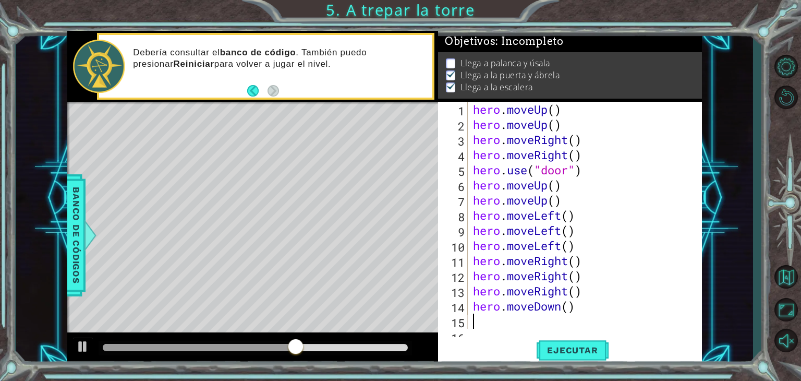
type textarea "h"
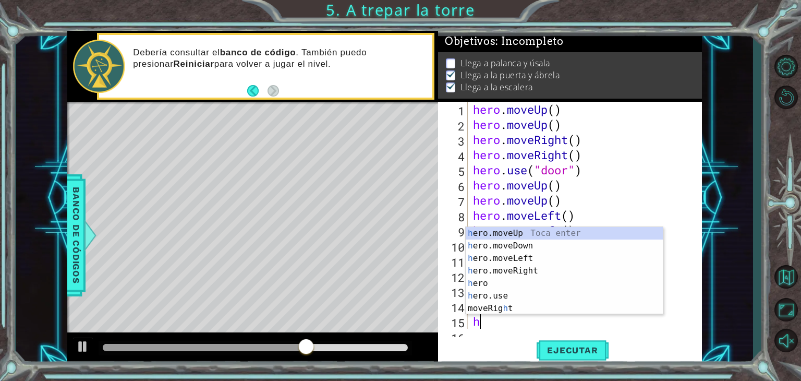
click at [481, 242] on div "h ero.moveUp Toca enter h ero.moveDown Toca enter h ero.moveLeft Toca enter h e…" at bounding box center [564, 283] width 197 height 113
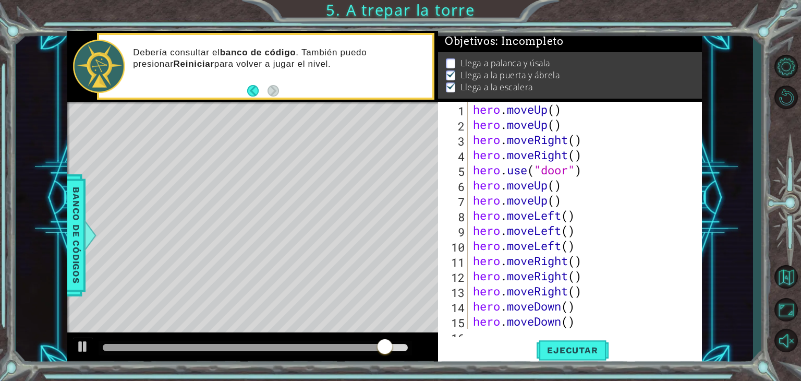
type textarea "h"
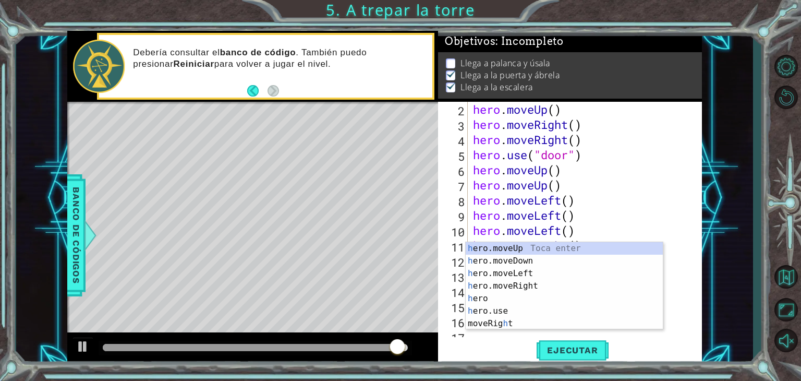
click at [488, 286] on div "h ero.moveUp Toca enter h ero.moveDown Toca enter h ero.moveLeft Toca enter h e…" at bounding box center [564, 298] width 197 height 113
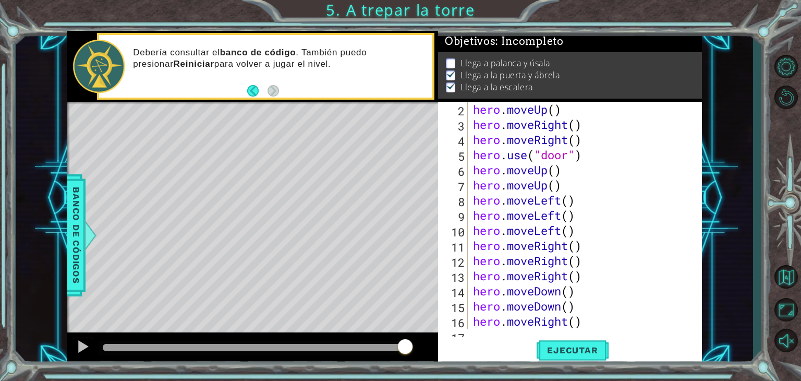
type textarea "h"
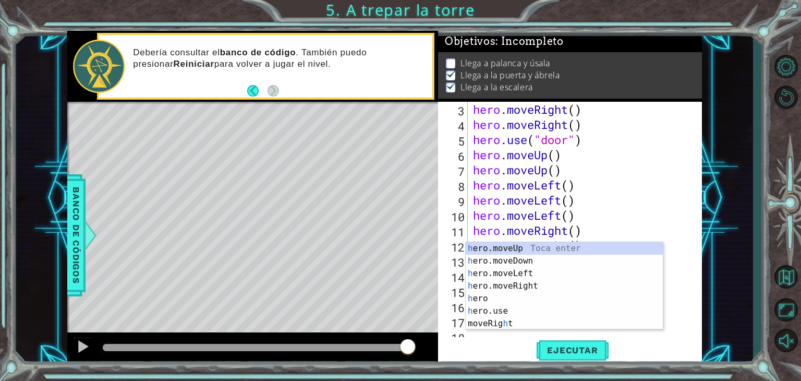
scroll to position [30, 0]
click at [485, 288] on div "h ero.moveUp Toca enter h ero.moveDown Toca enter h ero.moveLeft Toca enter h e…" at bounding box center [564, 298] width 197 height 113
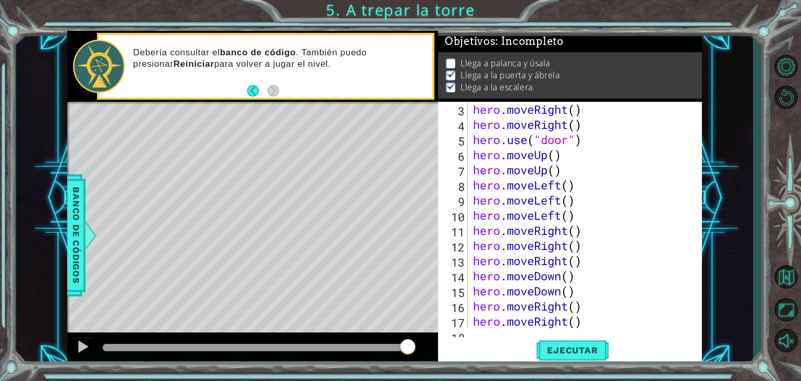
type textarea "h"
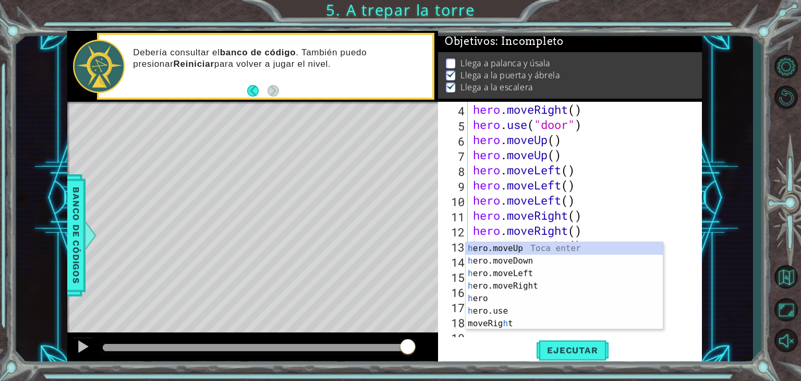
scroll to position [45, 0]
click at [491, 275] on div "h ero.moveUp Toca enter h ero.moveDown Toca enter h ero.moveLeft Toca enter h e…" at bounding box center [564, 298] width 197 height 113
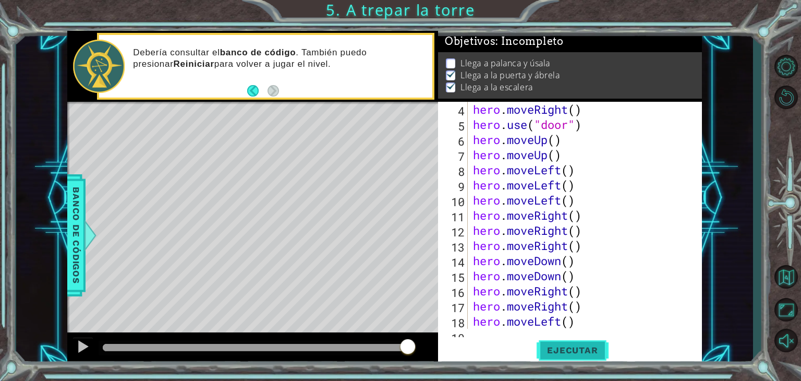
click at [548, 351] on span "Ejecutar" at bounding box center [572, 350] width 71 height 10
type textarea "h"
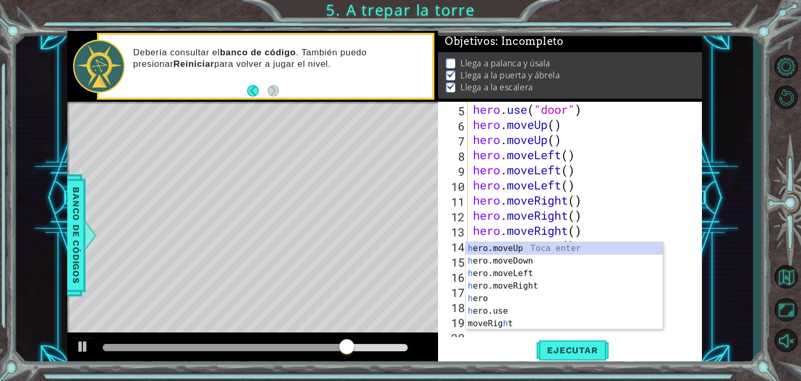
click at [486, 273] on div "h ero.moveUp Toca enter h ero.moveDown Toca enter h ero.moveLeft Toca enter h e…" at bounding box center [564, 298] width 197 height 113
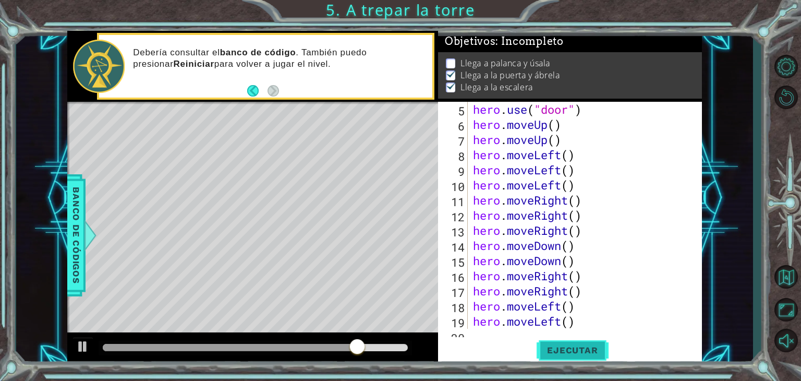
click at [559, 356] on button "Ejecutar" at bounding box center [572, 350] width 71 height 27
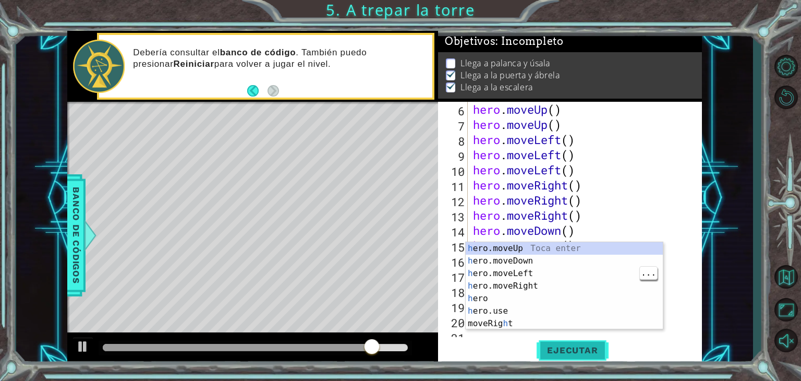
type textarea "h"
click at [484, 249] on div "h ero.moveUp Toca enter h ero.moveDown Toca enter h ero.moveLeft Toca enter h e…" at bounding box center [564, 298] width 197 height 113
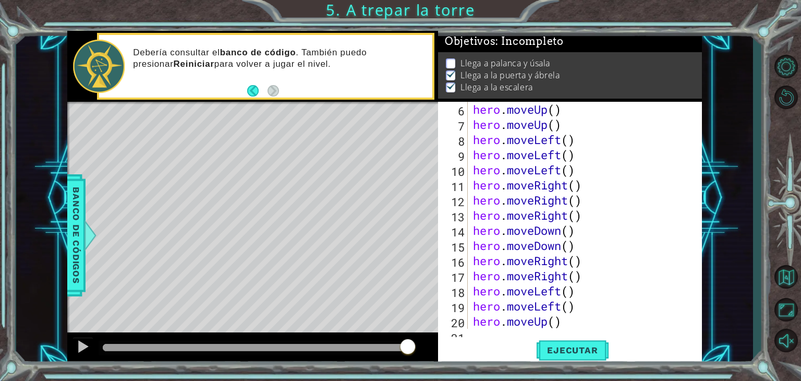
type textarea "h"
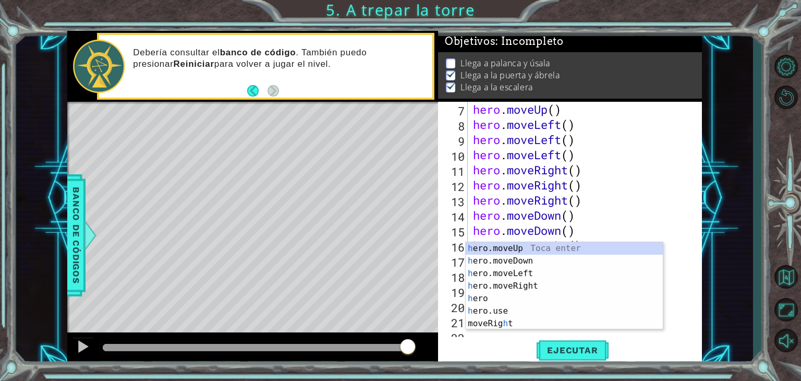
scroll to position [91, 0]
click at [486, 249] on div "h ero.moveUp Toca enter h ero.moveDown Toca enter h ero.moveLeft Toca enter h e…" at bounding box center [564, 298] width 197 height 113
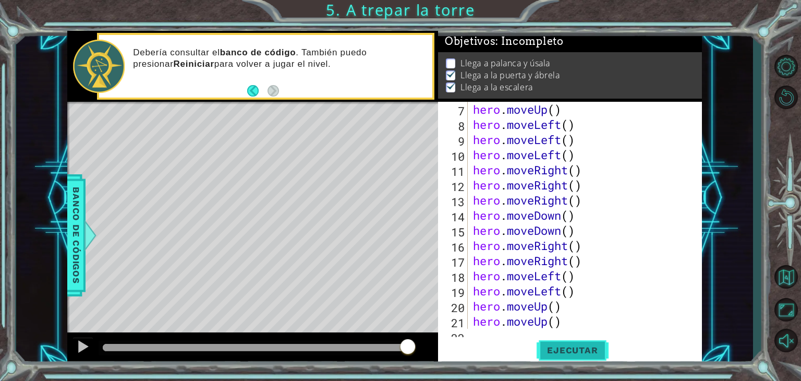
click at [592, 350] on span "Ejecutar" at bounding box center [572, 350] width 71 height 10
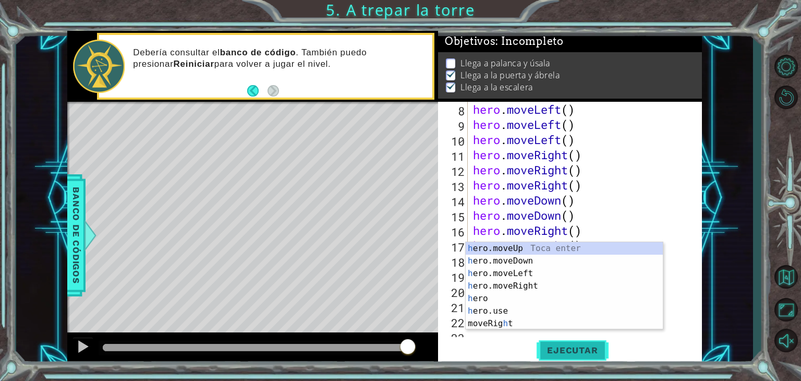
type textarea "he"
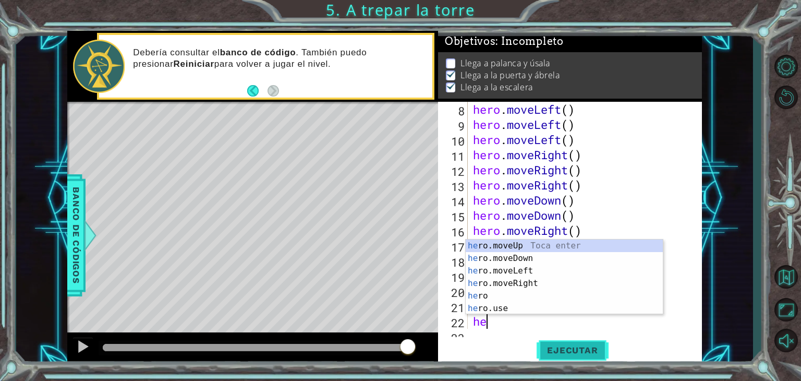
click at [494, 282] on div "he ro.moveUp Toca enter he ro.moveDown Toca enter he ro.moveLeft Toca enter he …" at bounding box center [564, 289] width 197 height 100
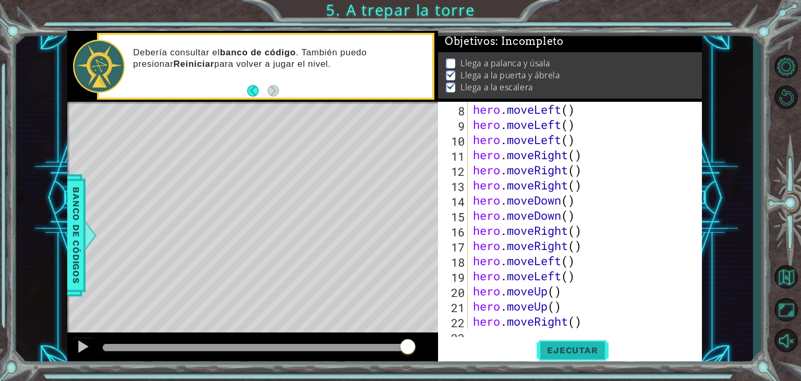
click at [554, 357] on button "Ejecutar" at bounding box center [572, 350] width 71 height 27
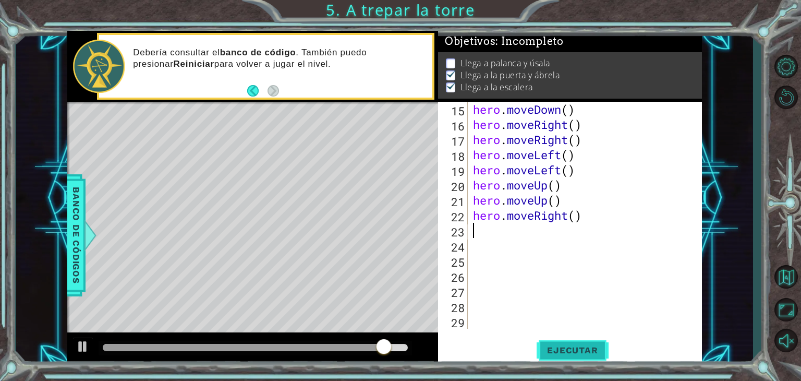
type textarea "h"
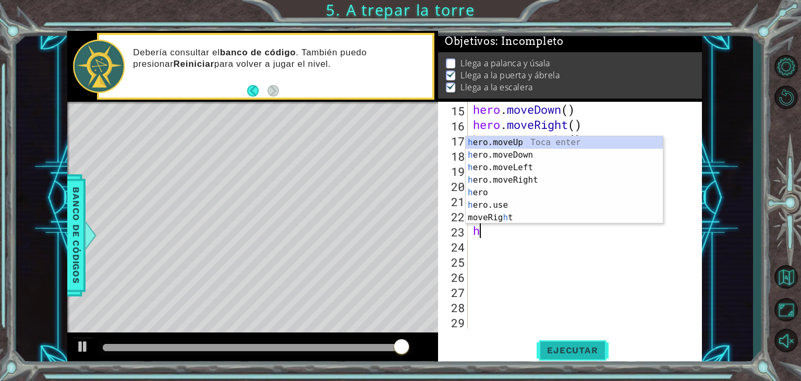
click at [524, 171] on div "h ero.moveUp Toca enter h ero.moveDown Toca enter h ero.moveLeft Toca enter h e…" at bounding box center [564, 192] width 197 height 113
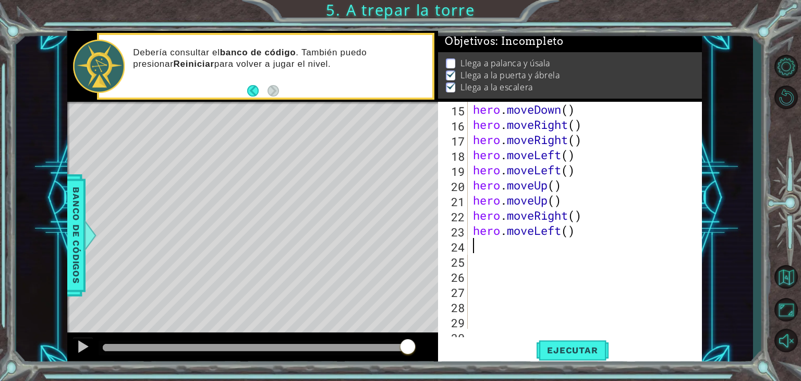
type textarea "h"
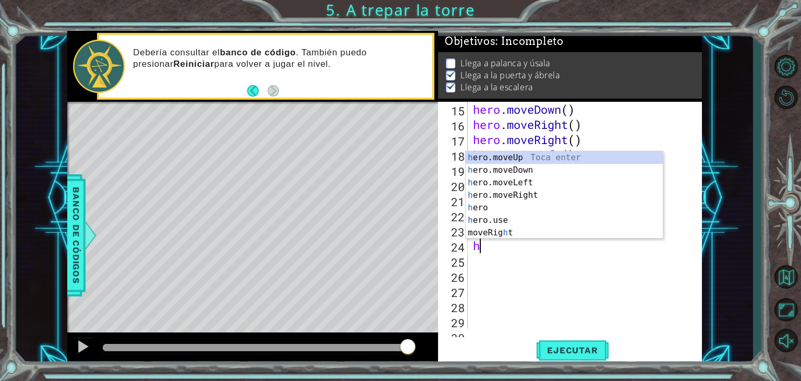
click at [535, 183] on div "h ero.moveUp Toca enter h ero.moveDown Toca enter h ero.moveLeft Toca enter h e…" at bounding box center [564, 207] width 197 height 113
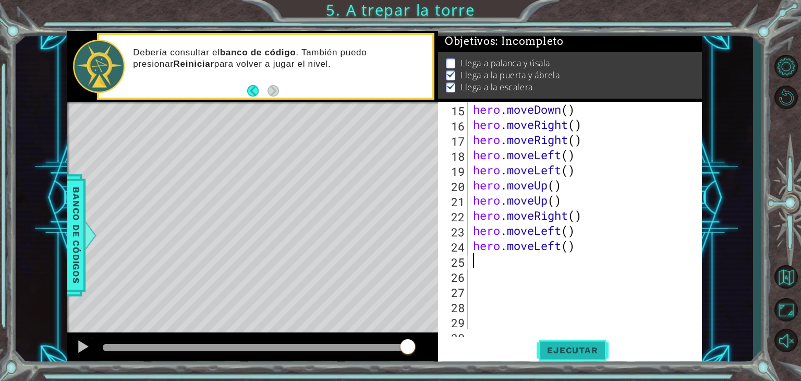
click at [571, 352] on span "Ejecutar" at bounding box center [572, 350] width 71 height 10
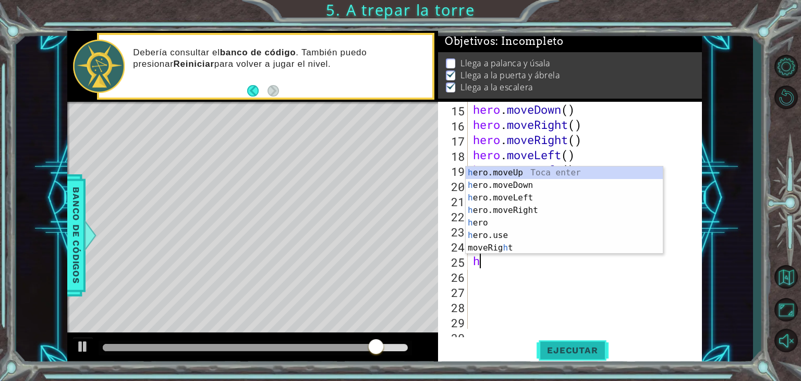
click at [478, 235] on div "h ero.moveUp Toca enter h ero.moveDown Toca enter h ero.moveLeft Toca enter h e…" at bounding box center [564, 222] width 197 height 113
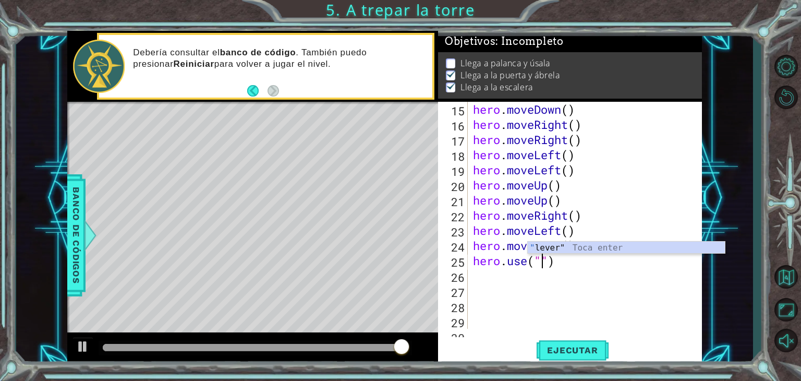
click at [531, 248] on div "" lever" Toca enter" at bounding box center [626, 261] width 197 height 38
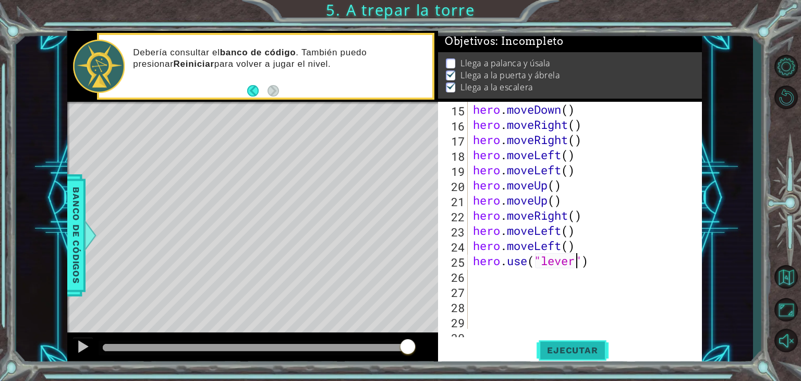
type textarea "hero.use("lever")"
click at [553, 353] on span "Ejecutar" at bounding box center [572, 350] width 71 height 10
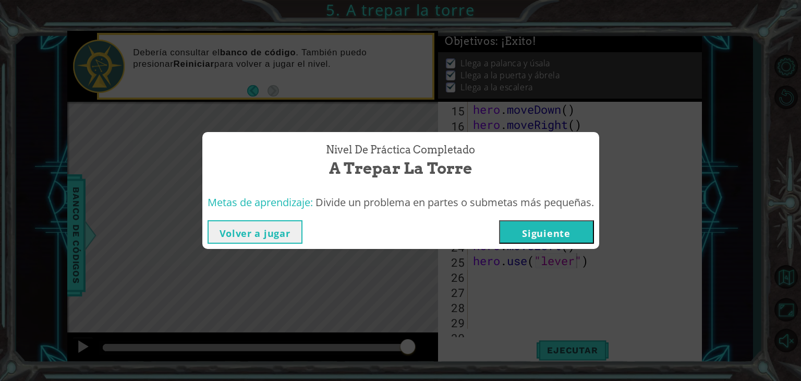
click at [526, 227] on button "Siguiente" at bounding box center [546, 231] width 95 height 23
